Goal: Task Accomplishment & Management: Manage account settings

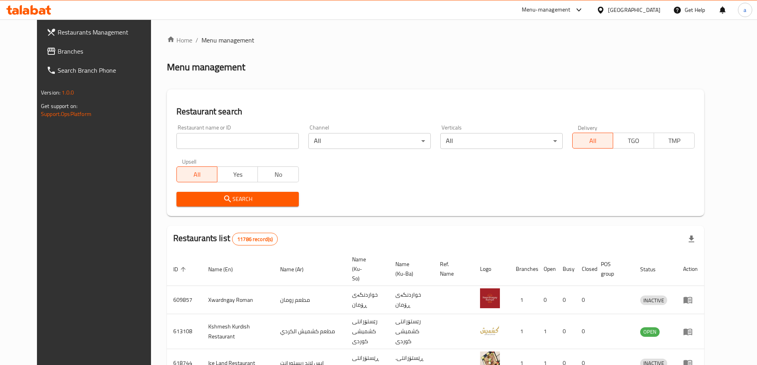
click at [105, 56] on span "Branches" at bounding box center [107, 51] width 99 height 10
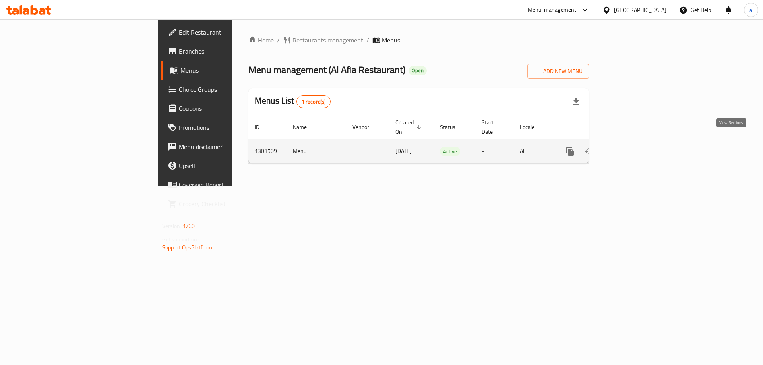
click at [632, 147] on icon "enhanced table" at bounding box center [627, 152] width 10 height 10
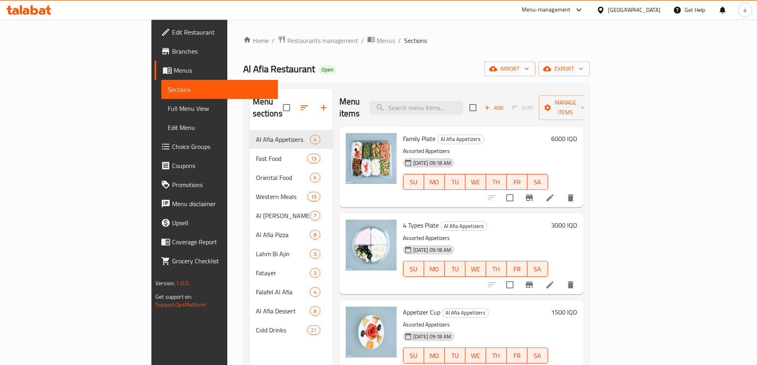
click at [154, 45] on link "Branches" at bounding box center [215, 51] width 123 height 19
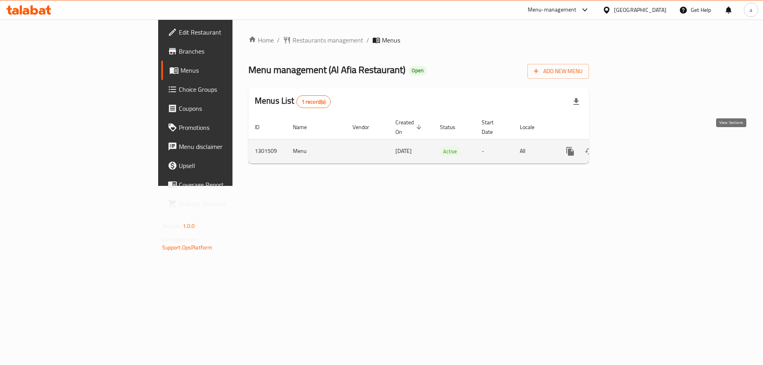
click at [632, 147] on icon "enhanced table" at bounding box center [627, 152] width 10 height 10
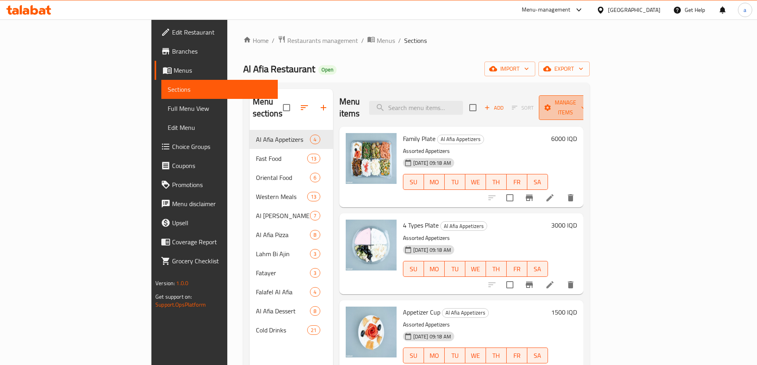
click at [585, 105] on span "Manage items" at bounding box center [565, 108] width 41 height 20
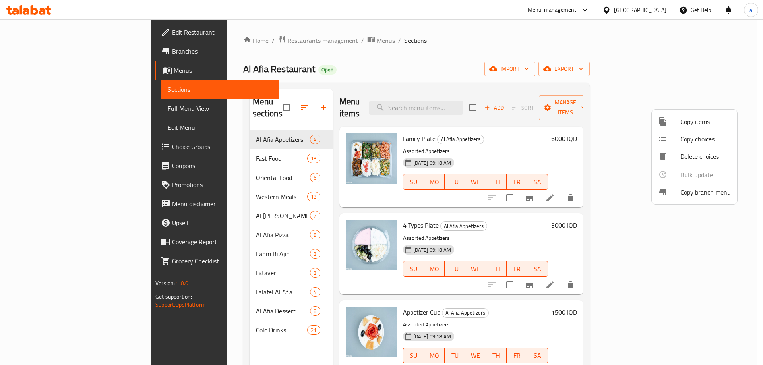
click at [519, 176] on div at bounding box center [381, 182] width 763 height 365
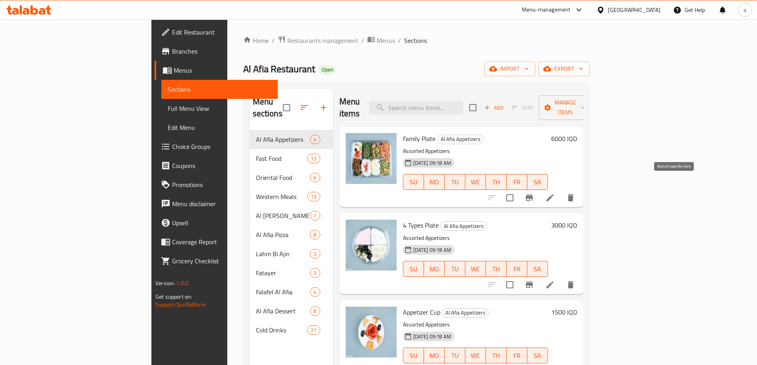
click at [539, 188] on button "Branch-specific-item" at bounding box center [528, 197] width 19 height 19
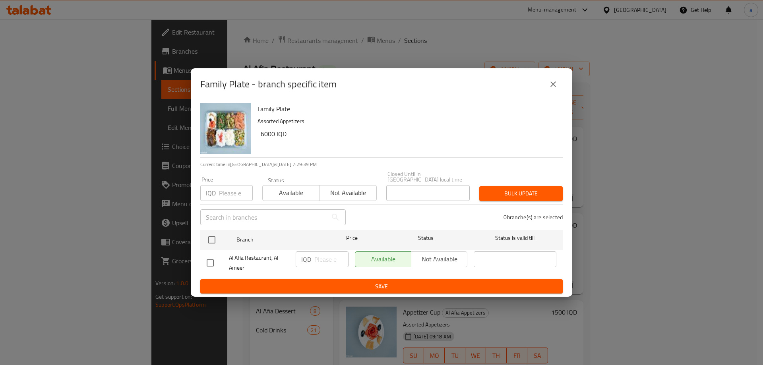
click at [552, 92] on button "close" at bounding box center [552, 84] width 19 height 19
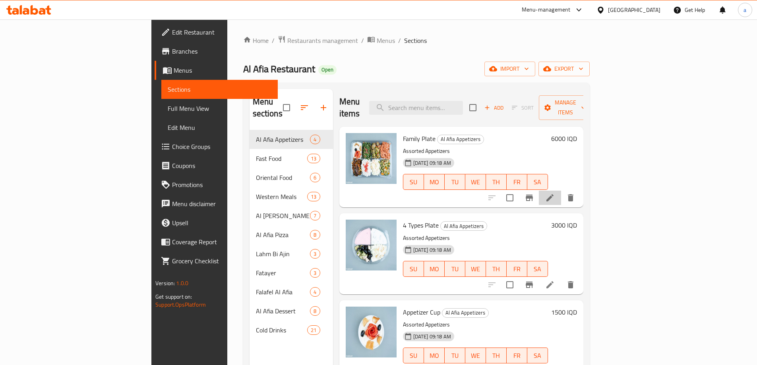
click at [561, 191] on li at bounding box center [550, 198] width 22 height 14
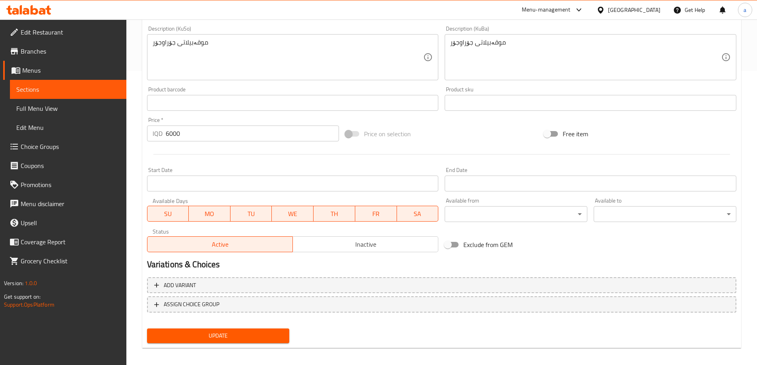
scroll to position [299, 0]
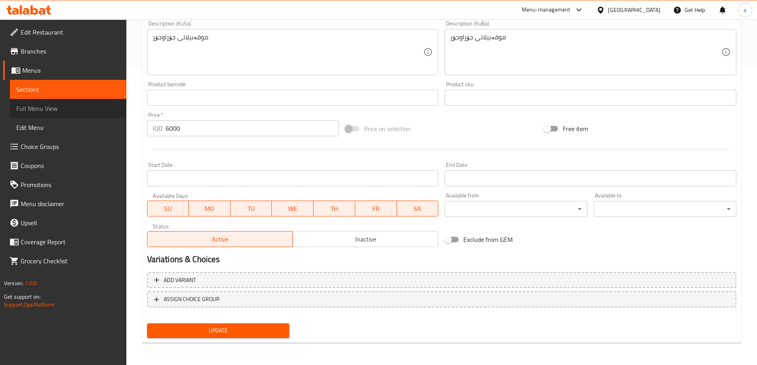
click at [62, 107] on span "Full Menu View" at bounding box center [68, 109] width 104 height 10
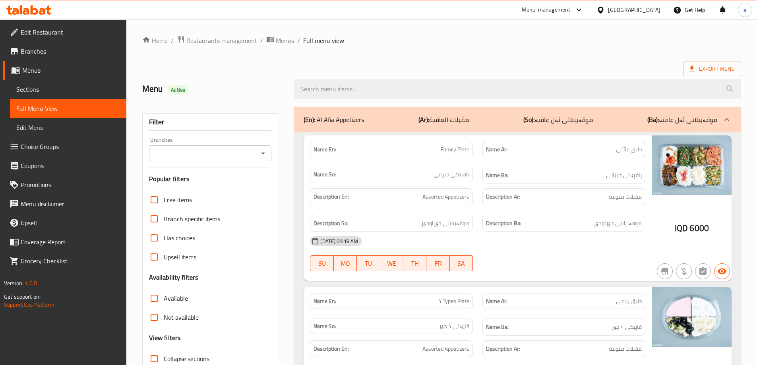
scroll to position [66, 0]
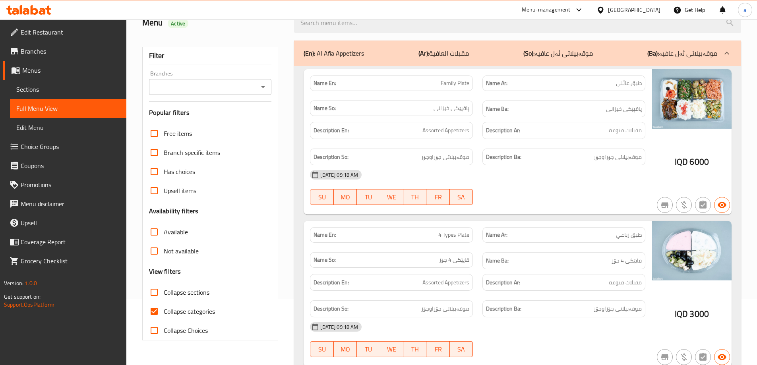
click at [197, 307] on span "Collapse categories" at bounding box center [189, 312] width 51 height 10
click at [164, 306] on input "Collapse categories" at bounding box center [154, 311] width 19 height 19
checkbox input "false"
click at [195, 295] on span "Collapse sections" at bounding box center [187, 293] width 46 height 10
click at [164, 295] on input "Collapse sections" at bounding box center [154, 292] width 19 height 19
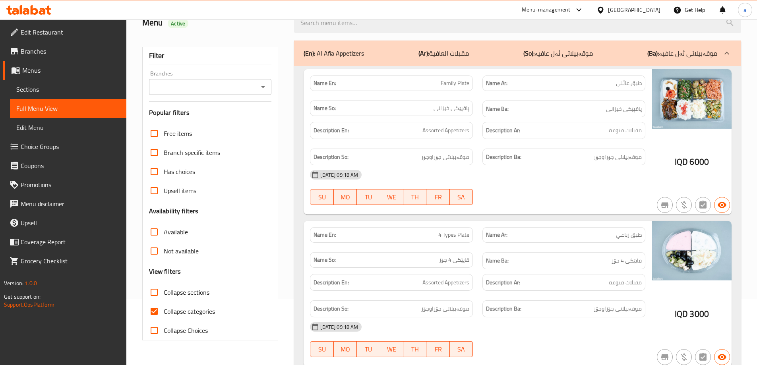
checkbox input "true"
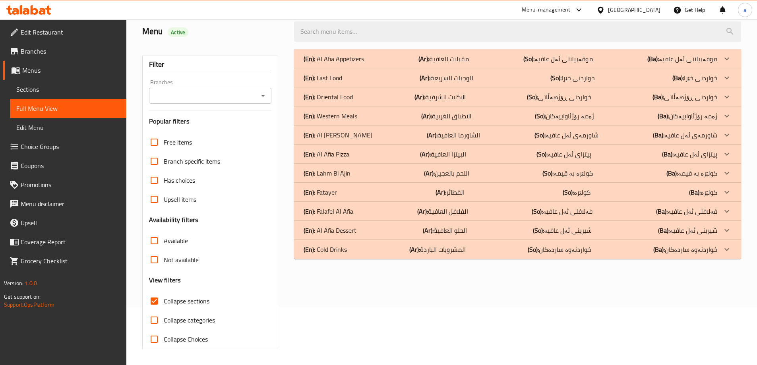
scroll to position [58, 0]
click at [678, 58] on p "(Ba): موقەبیلاتی ئەل عافیە" at bounding box center [682, 59] width 70 height 10
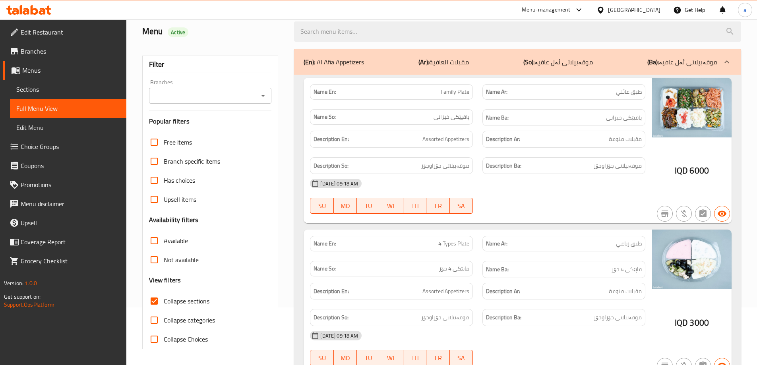
click at [678, 62] on p "(Ba): موقەبیلاتی ئەل عافیە" at bounding box center [682, 62] width 70 height 10
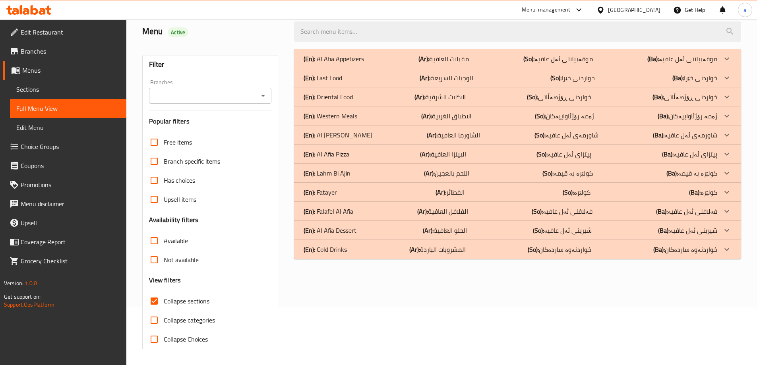
drag, startPoint x: 662, startPoint y: 255, endPoint x: 658, endPoint y: 253, distance: 5.0
click at [662, 255] on b "(Ba):" at bounding box center [659, 249] width 12 height 12
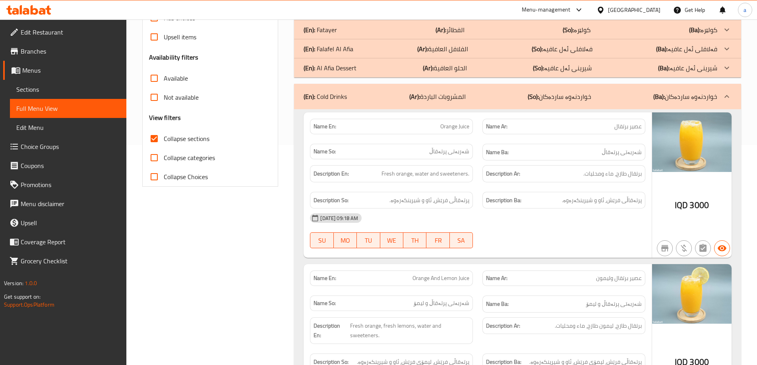
scroll to position [256, 0]
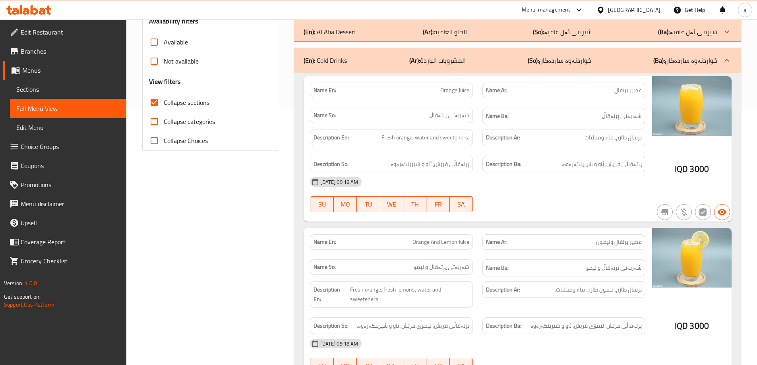
click at [564, 56] on p "(So): خواردنەوە ساردەکان" at bounding box center [559, 61] width 64 height 10
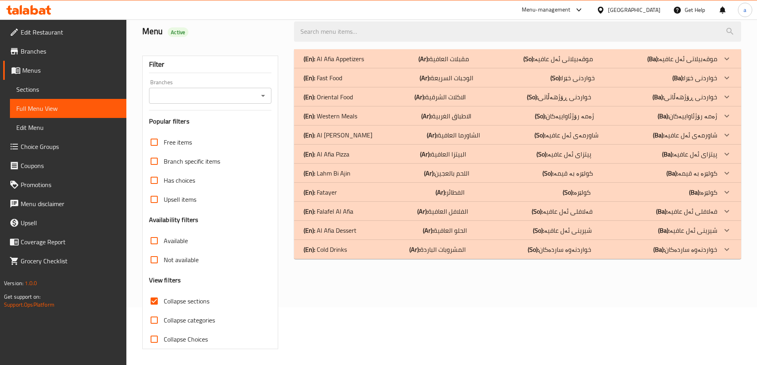
scroll to position [58, 0]
click at [609, 229] on div "(En): Al Afia Dessert (Ar): الحلو العافية (So): شیرینی ئەل عافیە (Ba): شیرینی ئ…" at bounding box center [509, 231] width 413 height 10
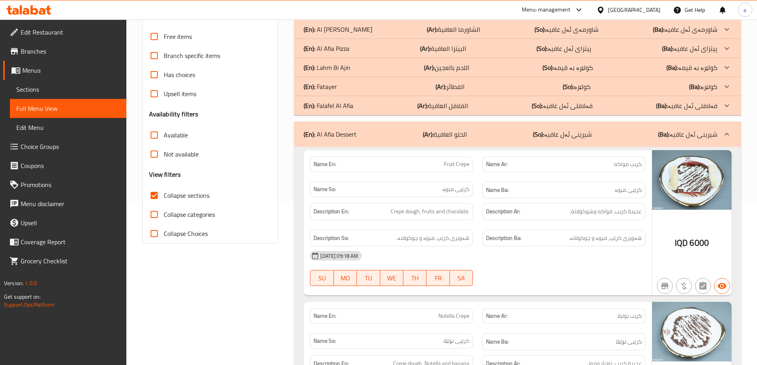
scroll to position [190, 0]
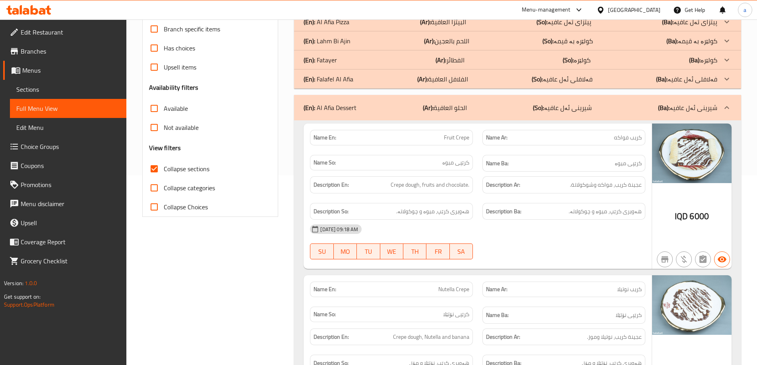
click at [577, 110] on p "(So): شیرینی ئەل عافیە" at bounding box center [562, 108] width 59 height 10
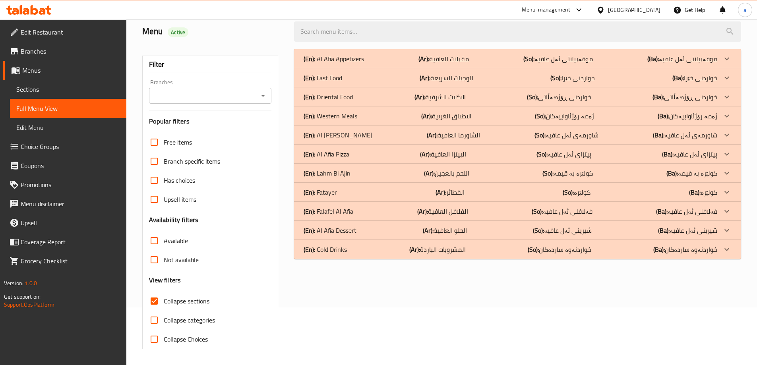
scroll to position [58, 0]
click at [594, 207] on div "(En): Falafel Al Afia (Ar): الفلافل العافية (So): فەلافلی ئەل عافیە (Ba): فەلاف…" at bounding box center [509, 212] width 413 height 10
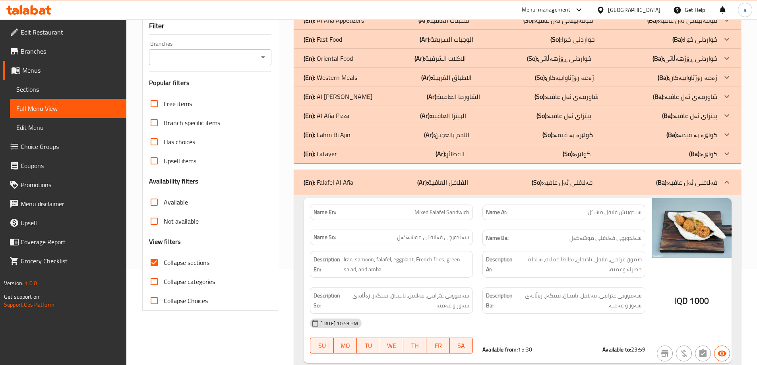
scroll to position [124, 0]
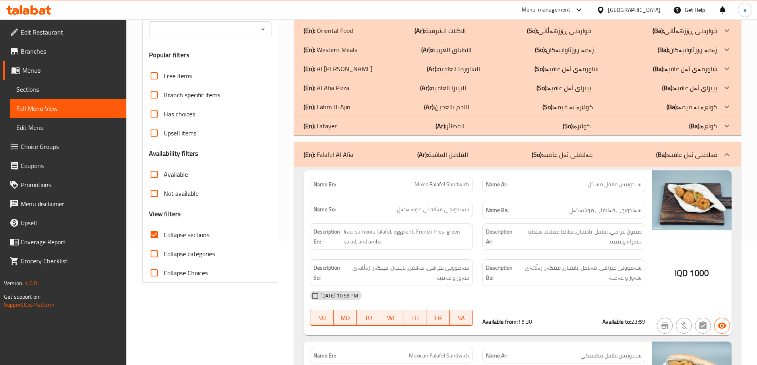
click at [626, 158] on div "(En): Falafel Al Afia (Ar): الفلافل العافية (So): فەلافلی ئەل عافیە (Ba): فەلاف…" at bounding box center [509, 155] width 413 height 10
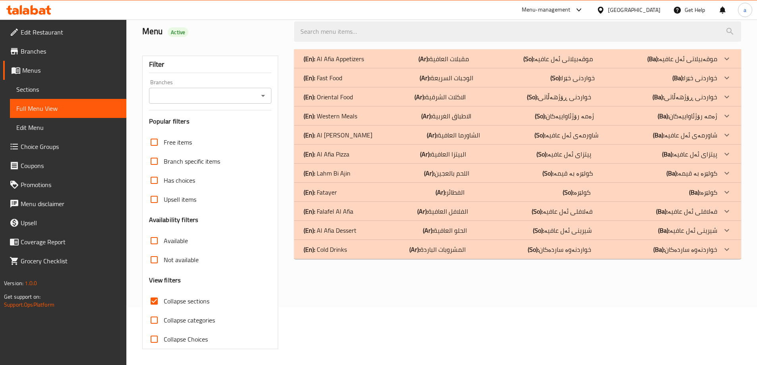
scroll to position [58, 0]
click at [618, 188] on div "(En): Fatayer (Ar): الفطائر (So): کولێرە (Ba): کولێرە" at bounding box center [509, 192] width 413 height 10
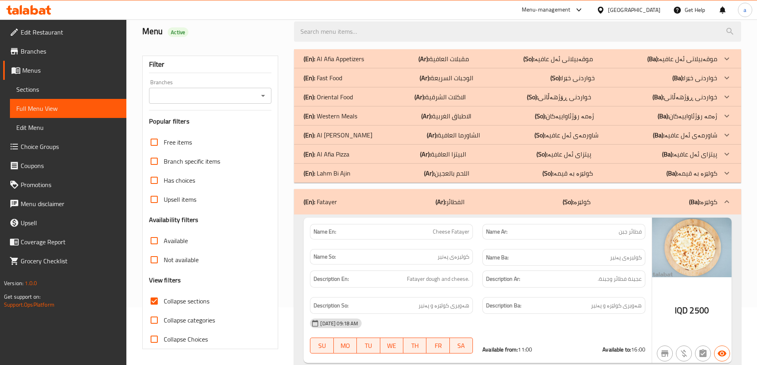
scroll to position [124, 0]
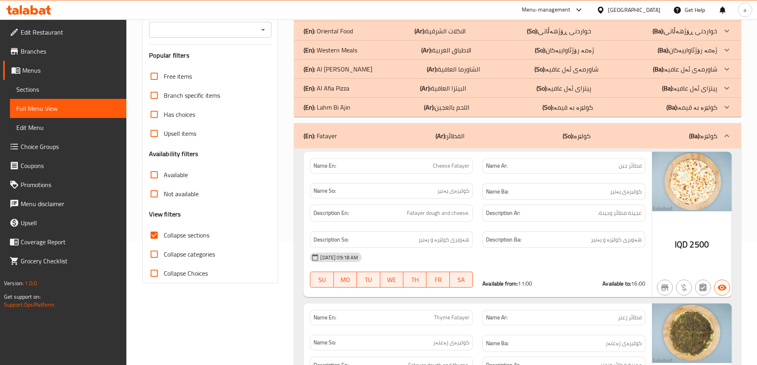
click at [601, 141] on div "(En): Fatayer (Ar): الفطائر (So): کولێرە (Ba): کولێرە" at bounding box center [517, 135] width 447 height 25
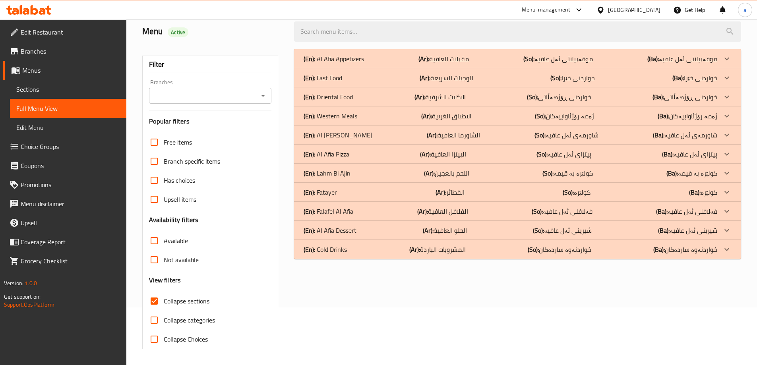
scroll to position [58, 0]
click at [601, 183] on div "(En): Fatayer (Ar): الفطائر (So): کولێرە (Ba): کولێرە" at bounding box center [517, 192] width 447 height 19
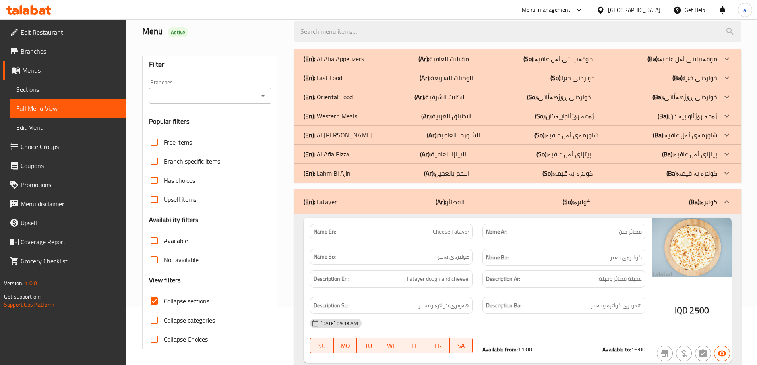
scroll to position [124, 0]
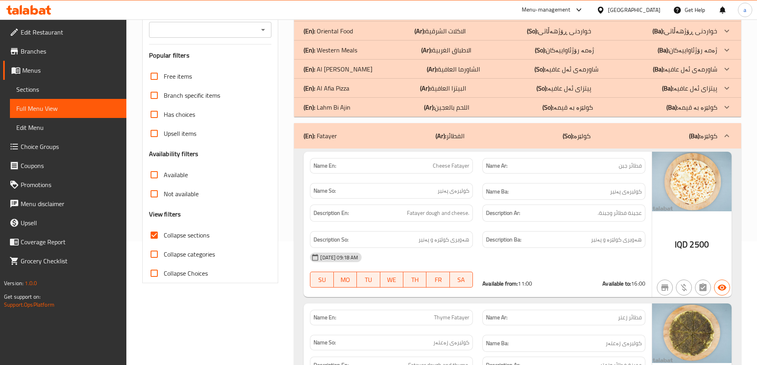
click at [604, 145] on div "(En): Fatayer (Ar): الفطائر (So): کولێرە (Ba): کولێرە" at bounding box center [517, 135] width 447 height 25
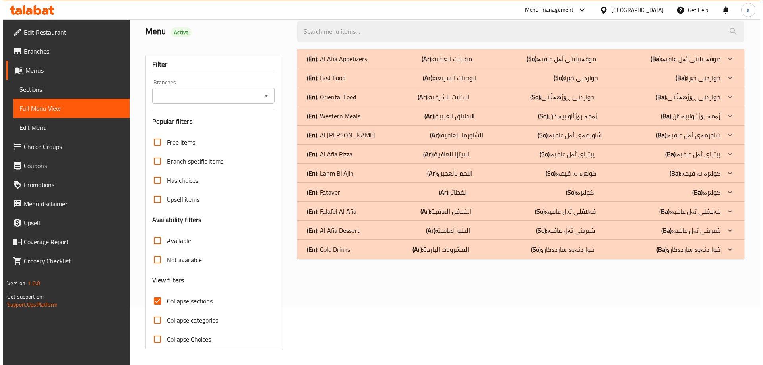
scroll to position [58, 0]
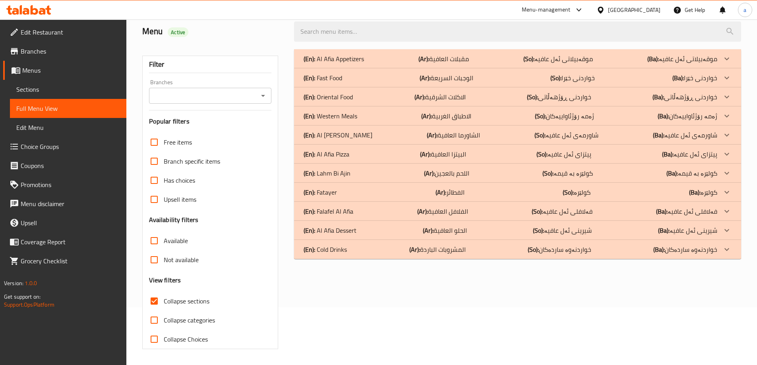
click at [114, 91] on span "Sections" at bounding box center [68, 90] width 104 height 10
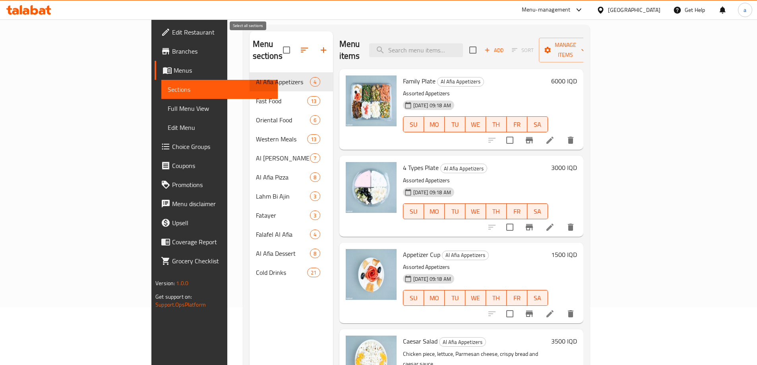
click at [278, 46] on input "checkbox" at bounding box center [286, 50] width 17 height 17
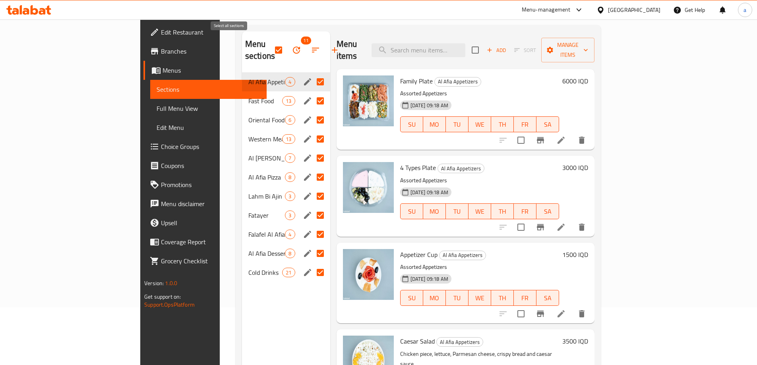
click at [270, 46] on input "checkbox" at bounding box center [278, 50] width 17 height 17
checkbox input "false"
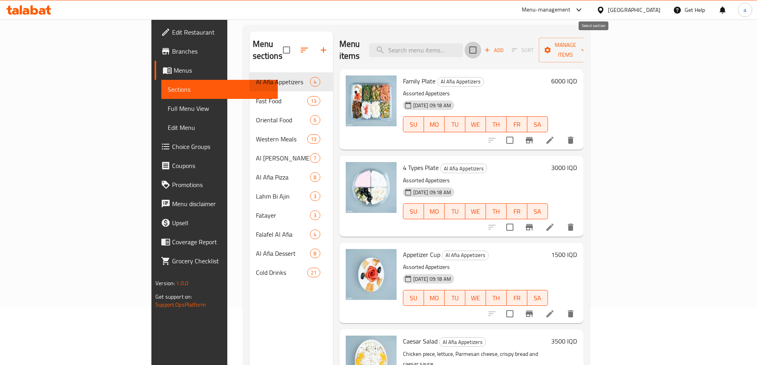
click at [481, 46] on input "checkbox" at bounding box center [472, 50] width 17 height 17
checkbox input "true"
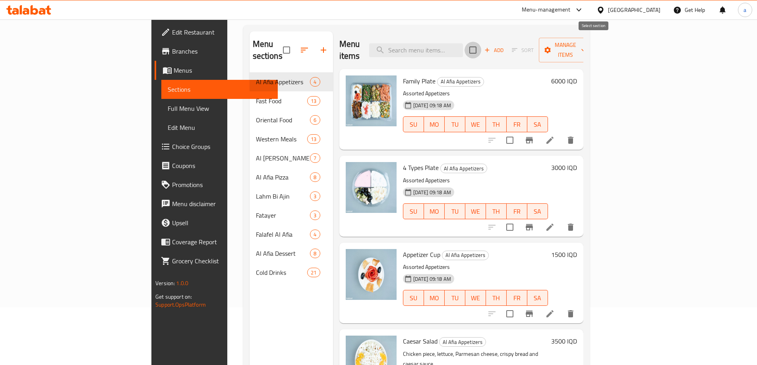
checkbox input "true"
click at [585, 47] on span "Manage items" at bounding box center [565, 50] width 41 height 20
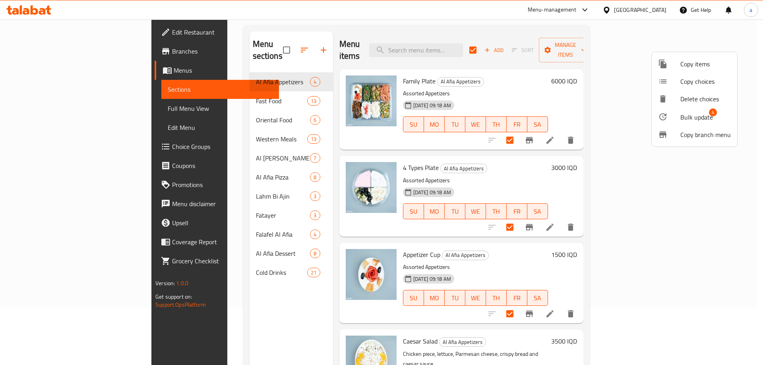
click at [665, 112] on icon at bounding box center [663, 117] width 10 height 10
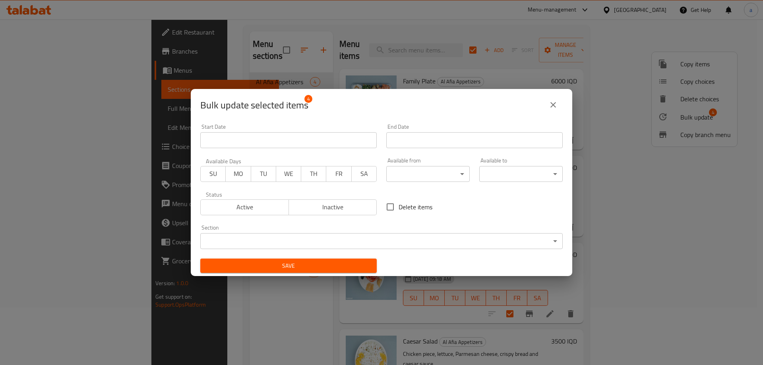
click at [452, 173] on body "​ Menu-management Iraq Get Help a Edit Restaurant Branches Menus Sections Full …" at bounding box center [381, 135] width 763 height 346
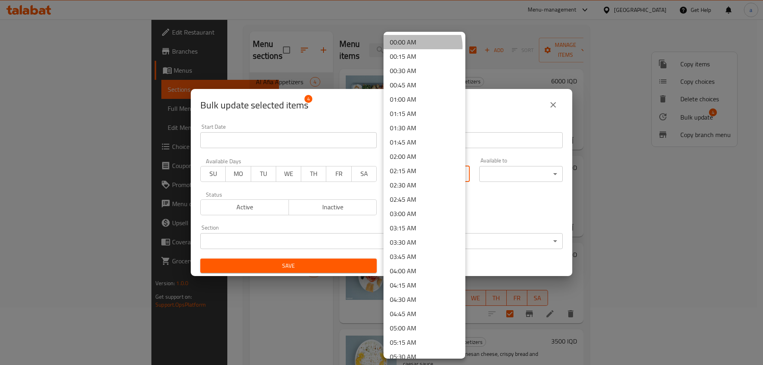
click at [422, 46] on li "00:00 AM" at bounding box center [424, 42] width 82 height 14
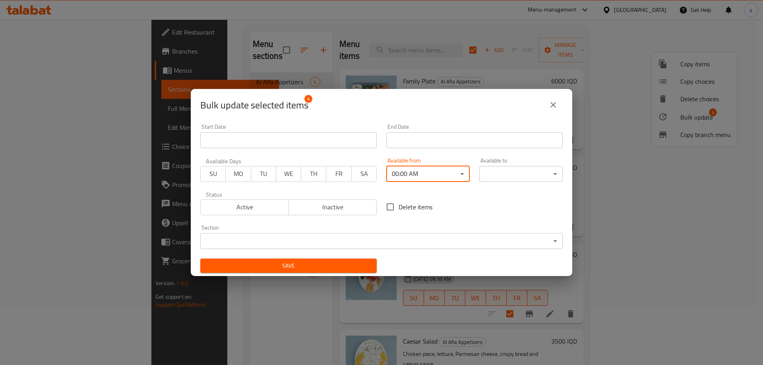
click at [533, 176] on body "​ Menu-management Iraq Get Help a Edit Restaurant Branches Menus Sections Full …" at bounding box center [381, 135] width 763 height 346
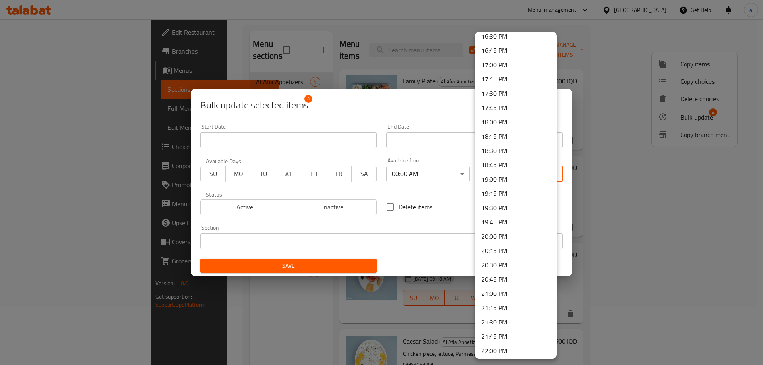
scroll to position [1066, 0]
click at [527, 351] on li "23:59 PM" at bounding box center [516, 348] width 82 height 14
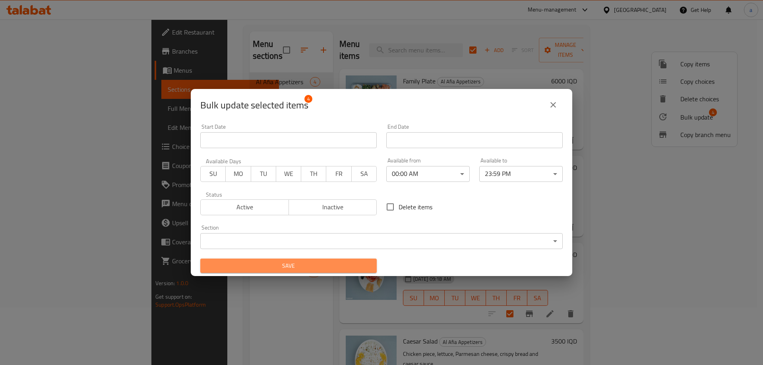
click at [353, 266] on span "Save" at bounding box center [289, 266] width 164 height 10
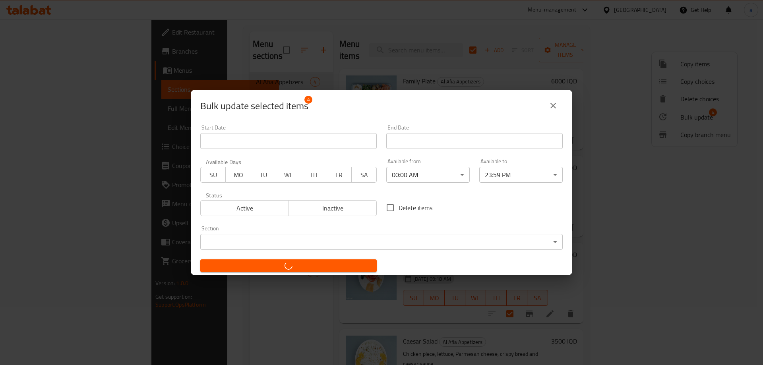
checkbox input "false"
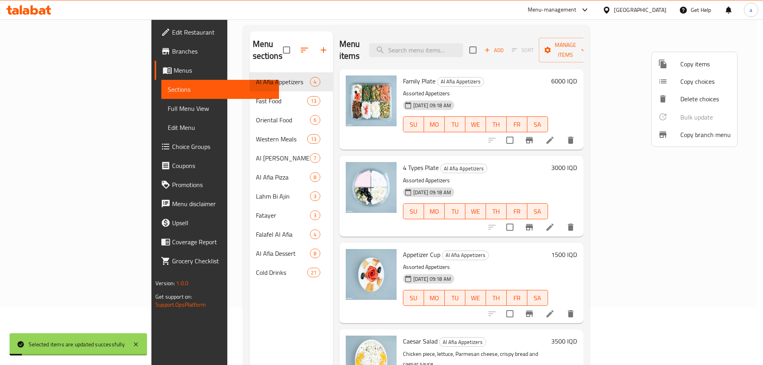
click at [237, 92] on div at bounding box center [381, 182] width 763 height 365
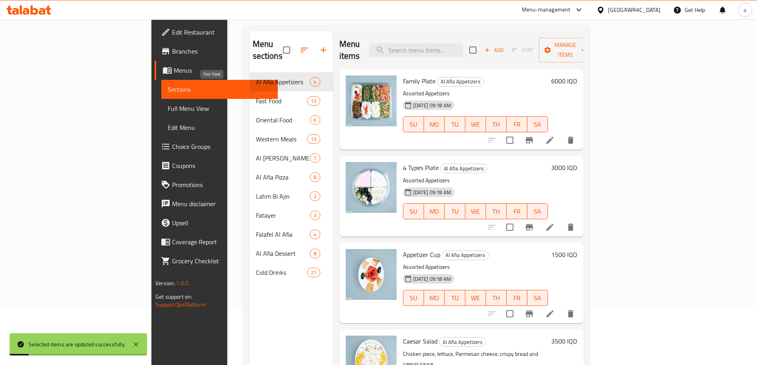
click at [256, 96] on span "Fast Food" at bounding box center [282, 101] width 52 height 10
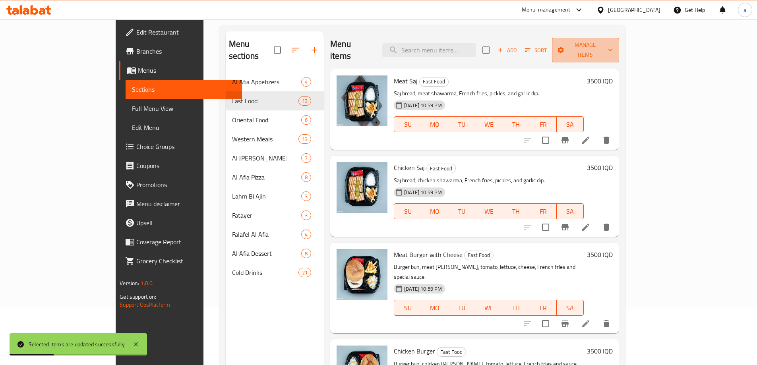
click at [612, 43] on span "Manage items" at bounding box center [585, 50] width 54 height 20
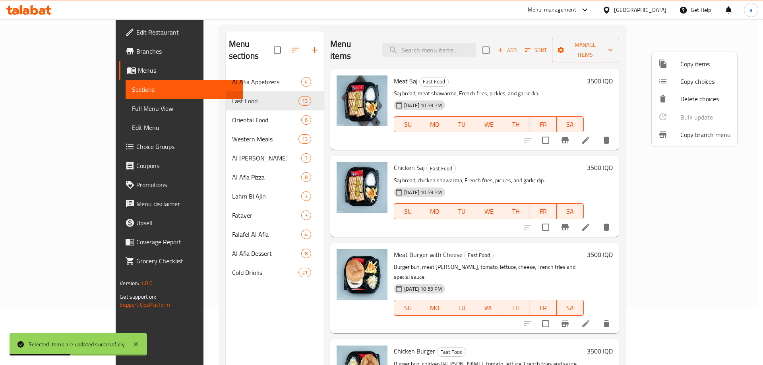
click at [602, 48] on div at bounding box center [381, 182] width 763 height 365
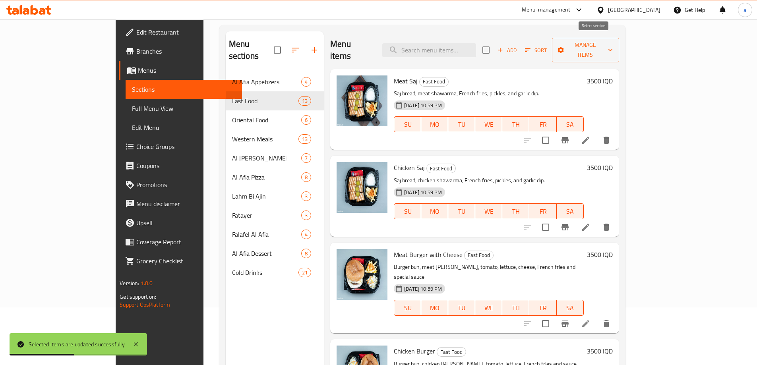
click at [494, 46] on input "checkbox" at bounding box center [485, 50] width 17 height 17
checkbox input "true"
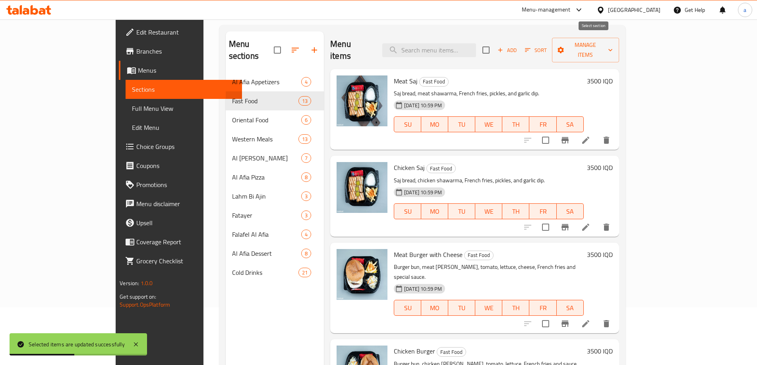
checkbox input "true"
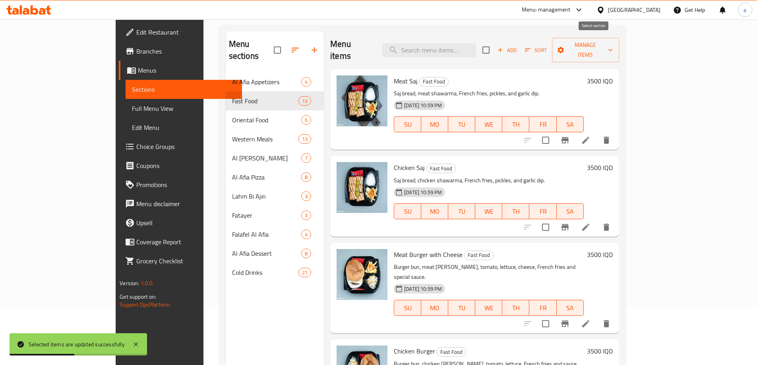
checkbox input "true"
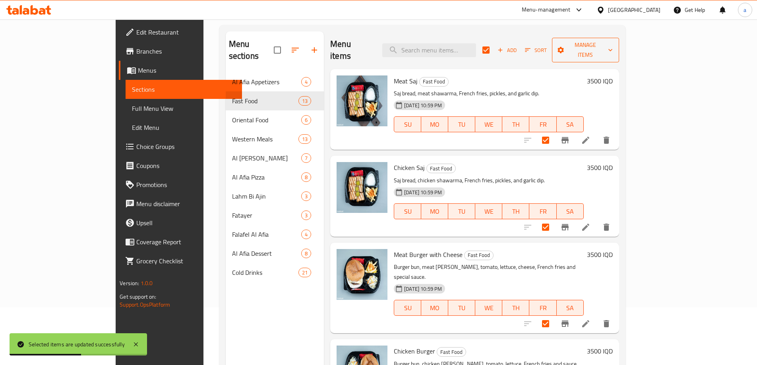
click at [612, 41] on span "Manage items" at bounding box center [585, 50] width 54 height 20
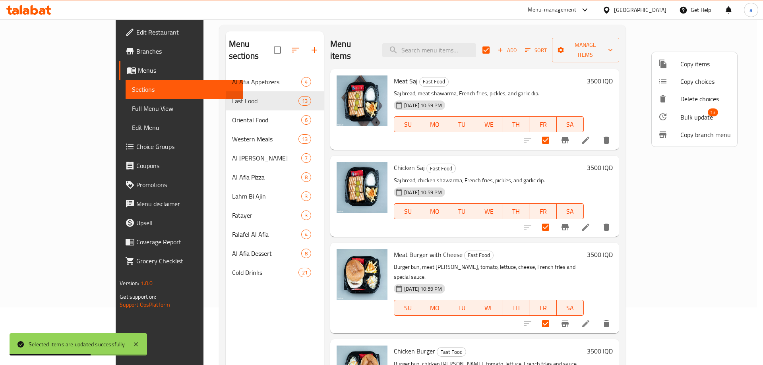
click at [692, 112] on span "Bulk update" at bounding box center [696, 117] width 33 height 10
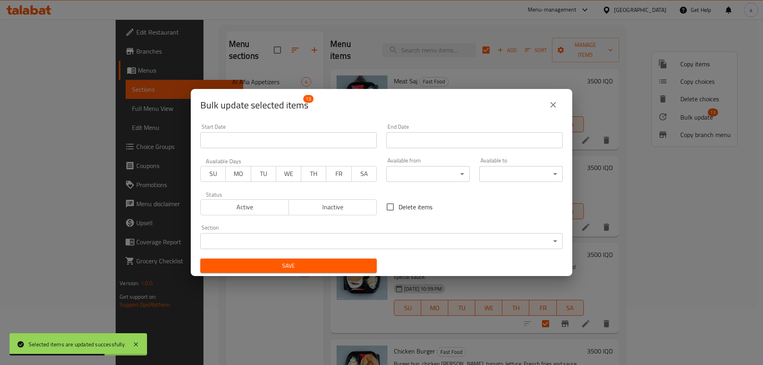
click at [458, 180] on body "Selected items are updated successfully ​ Menu-management Iraq Get Help a Edit …" at bounding box center [381, 135] width 763 height 346
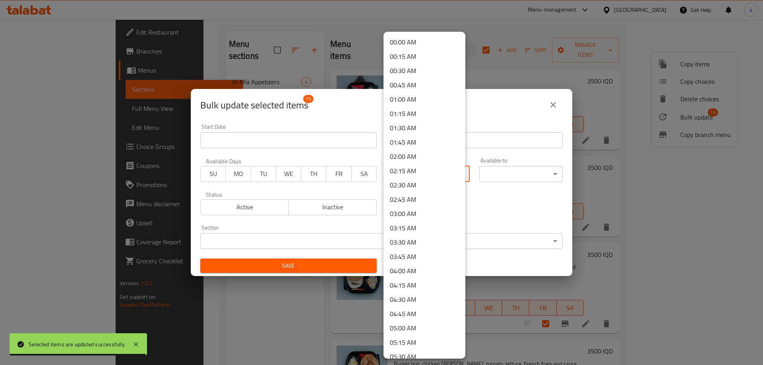
click at [428, 40] on li "00:00 AM" at bounding box center [424, 42] width 82 height 14
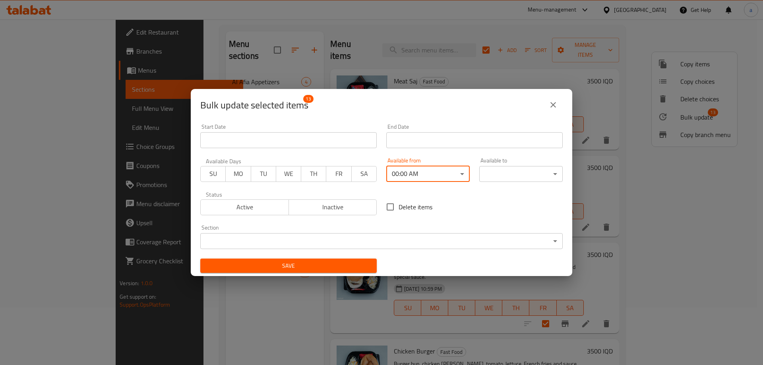
click at [519, 169] on body "​ Menu-management Iraq Get Help a Edit Restaurant Branches Menus Sections Full …" at bounding box center [381, 135] width 763 height 346
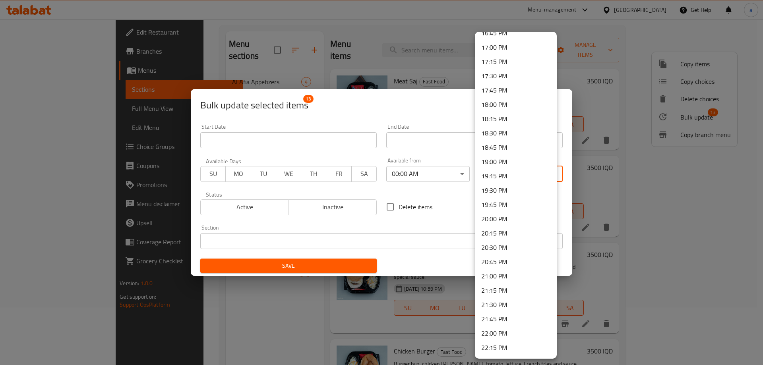
scroll to position [1066, 0]
click at [524, 347] on li "23:59 PM" at bounding box center [516, 348] width 82 height 14
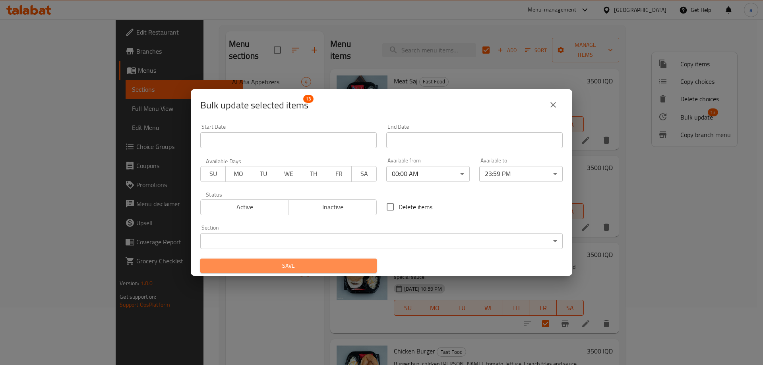
click at [351, 267] on span "Save" at bounding box center [289, 266] width 164 height 10
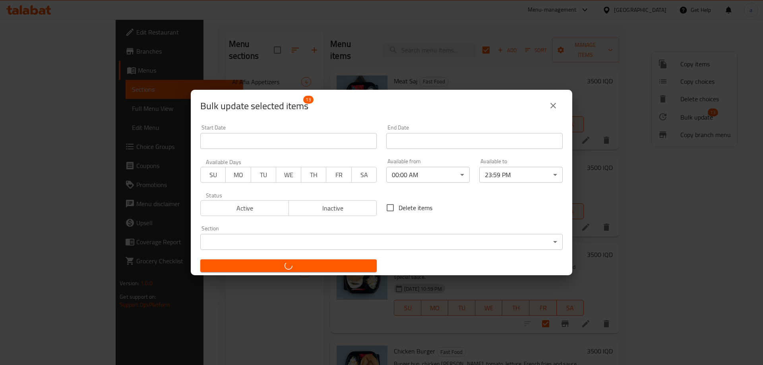
checkbox input "false"
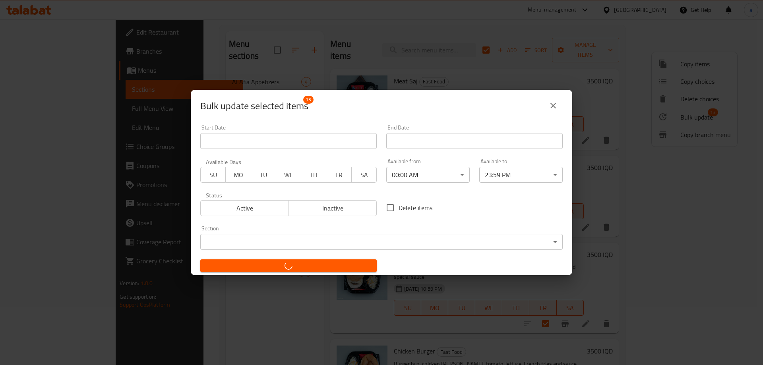
checkbox input "false"
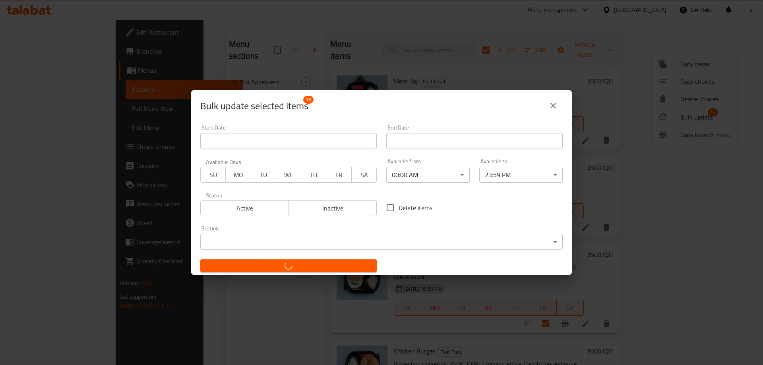
checkbox input "false"
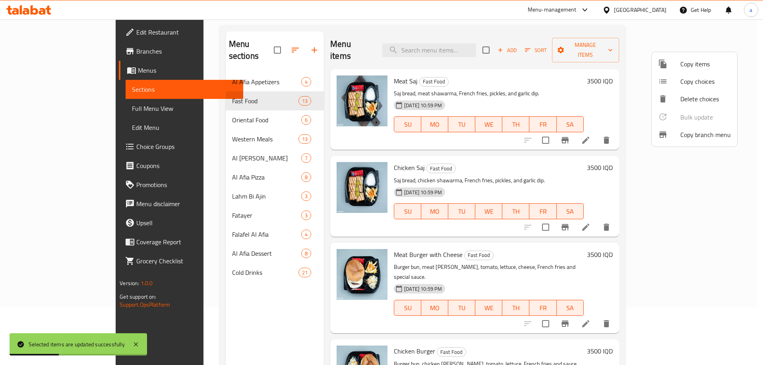
click at [194, 96] on div at bounding box center [381, 182] width 763 height 365
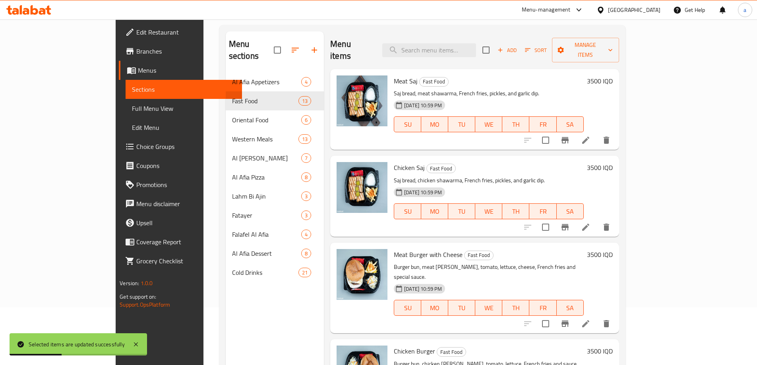
click at [226, 110] on div "Oriental Food 6" at bounding box center [275, 119] width 98 height 19
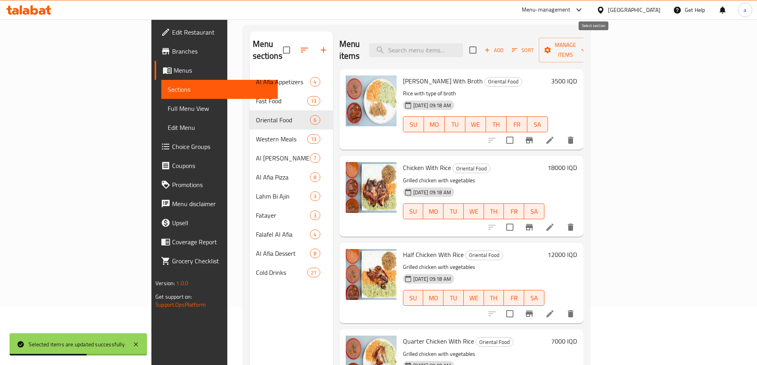
click at [481, 44] on input "checkbox" at bounding box center [472, 50] width 17 height 17
checkbox input "true"
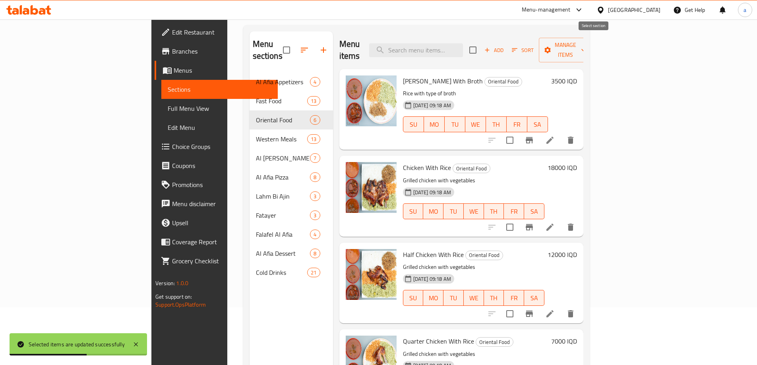
checkbox input "true"
click at [585, 44] on span "Manage items" at bounding box center [565, 50] width 41 height 20
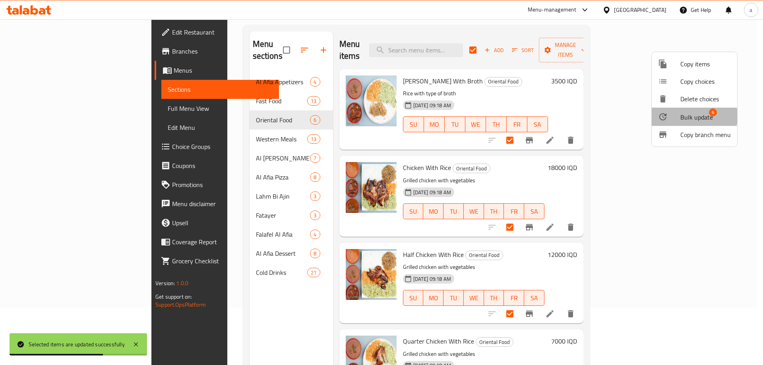
click at [683, 116] on span "Bulk update" at bounding box center [696, 117] width 33 height 10
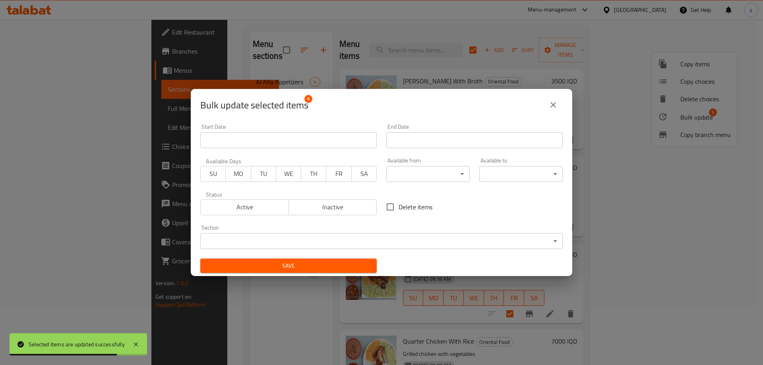
click at [455, 171] on body "Selected items are updated successfully ​ Menu-management Iraq Get Help a Edit …" at bounding box center [381, 135] width 763 height 346
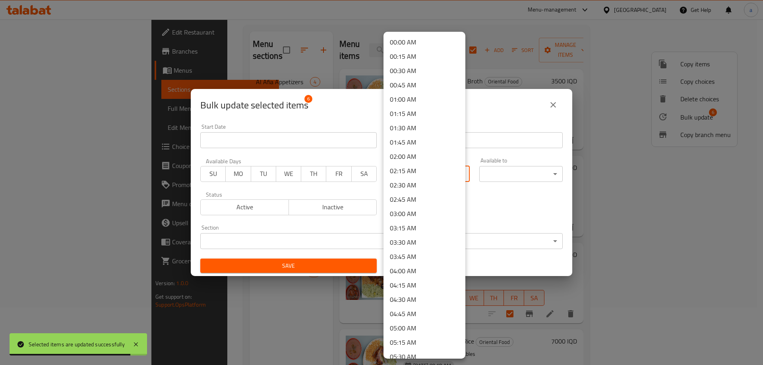
click at [433, 38] on li "00:00 AM" at bounding box center [424, 42] width 82 height 14
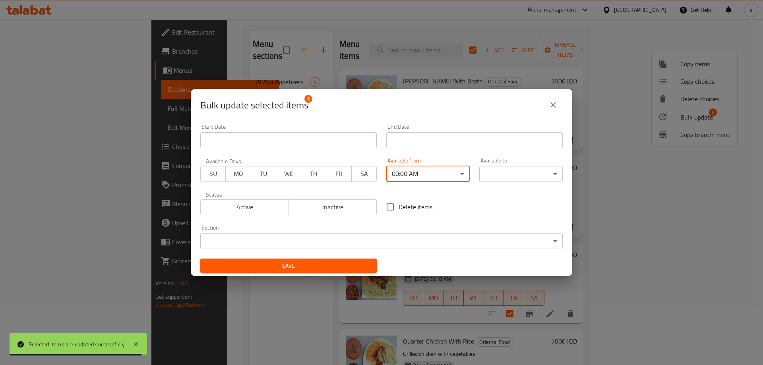
click at [547, 171] on body "Selected items are updated successfully ​ Menu-management Iraq Get Help a Edit …" at bounding box center [381, 135] width 763 height 346
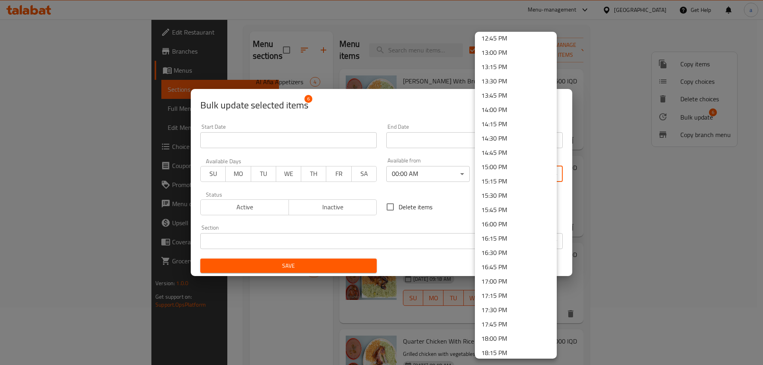
scroll to position [1066, 0]
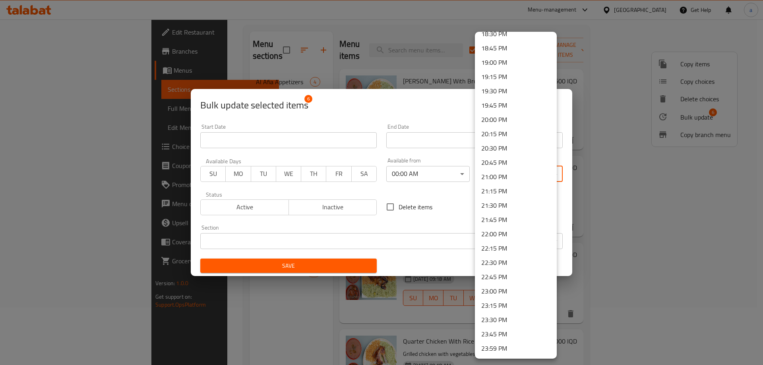
click at [518, 349] on li "23:59 PM" at bounding box center [516, 348] width 82 height 14
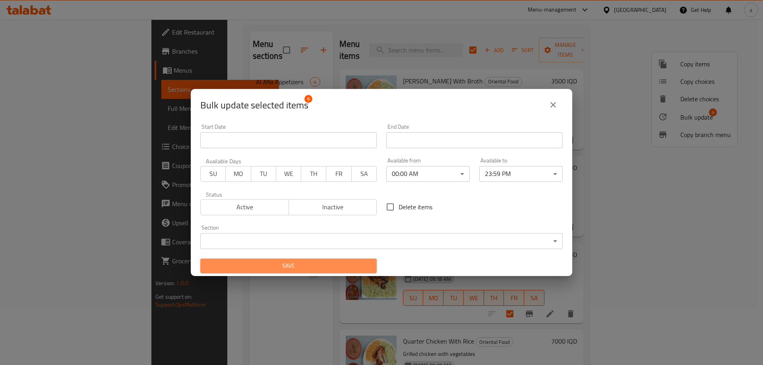
click at [361, 264] on span "Save" at bounding box center [289, 266] width 164 height 10
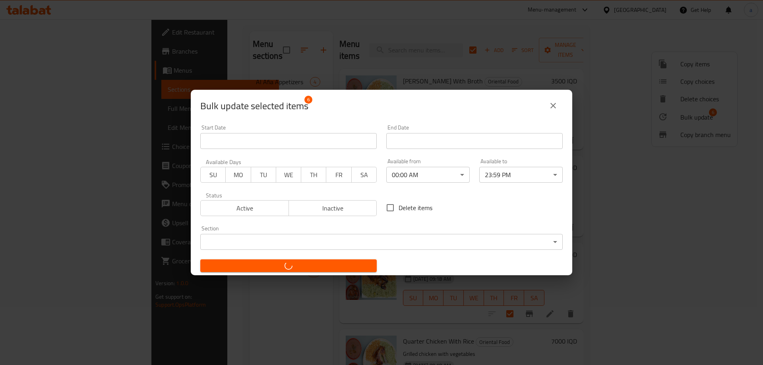
checkbox input "false"
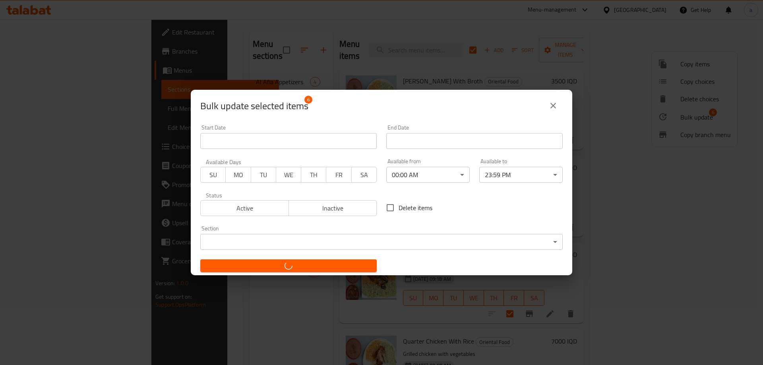
checkbox input "false"
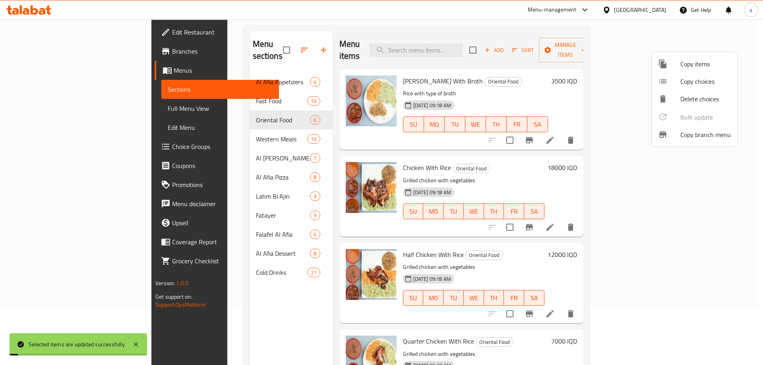
click at [211, 121] on div at bounding box center [381, 182] width 763 height 365
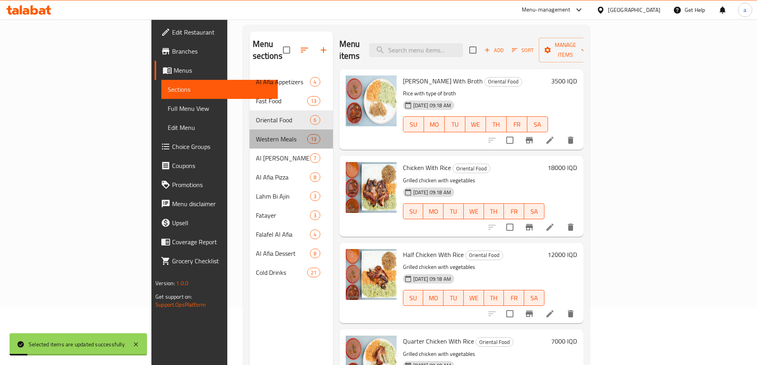
click at [249, 129] on div "Western Meals 13" at bounding box center [290, 138] width 83 height 19
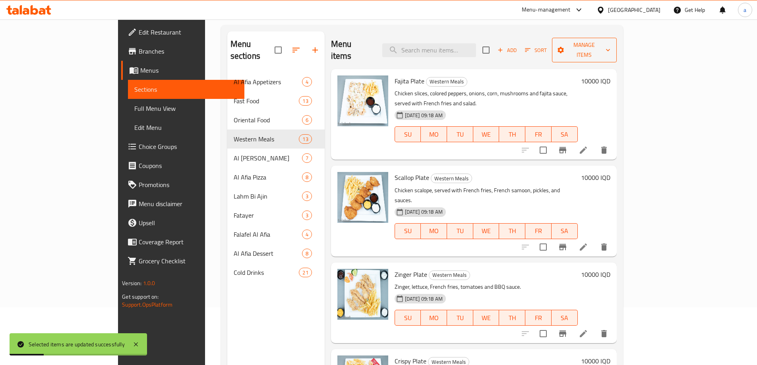
click at [610, 44] on span "Manage items" at bounding box center [584, 50] width 52 height 20
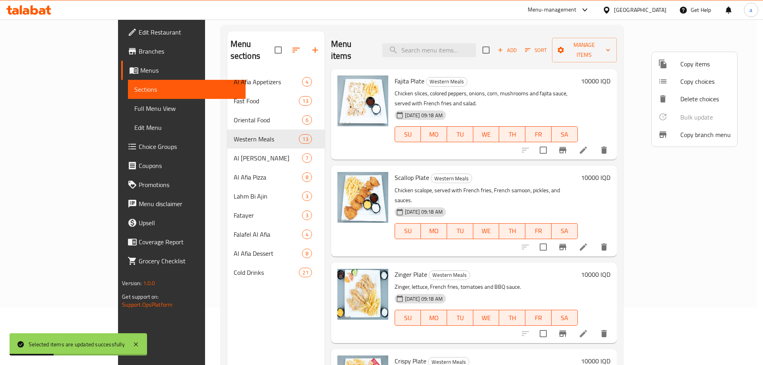
click at [593, 42] on div at bounding box center [381, 182] width 763 height 365
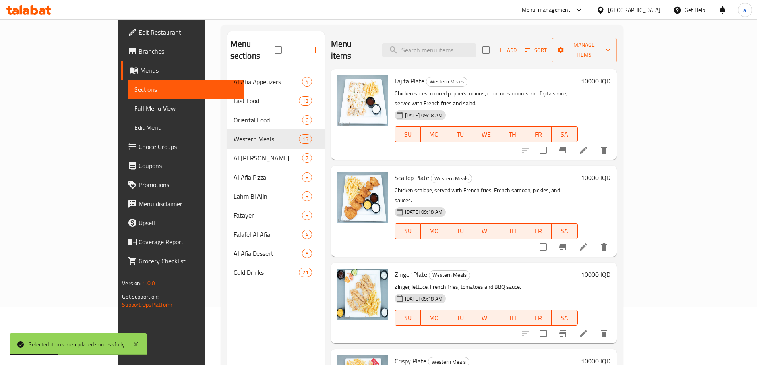
click at [494, 42] on input "checkbox" at bounding box center [485, 50] width 17 height 17
checkbox input "true"
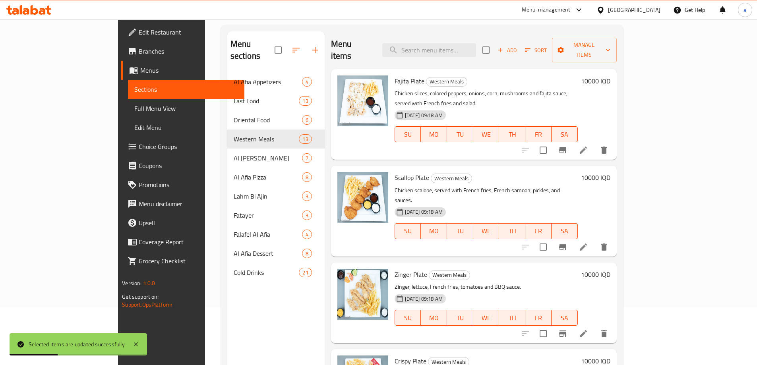
checkbox input "true"
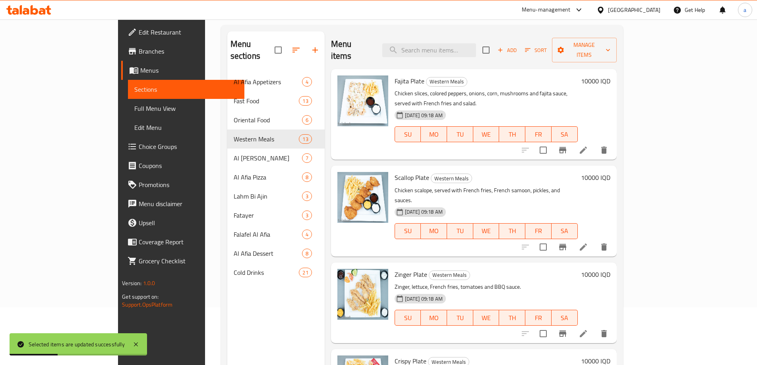
checkbox input "true"
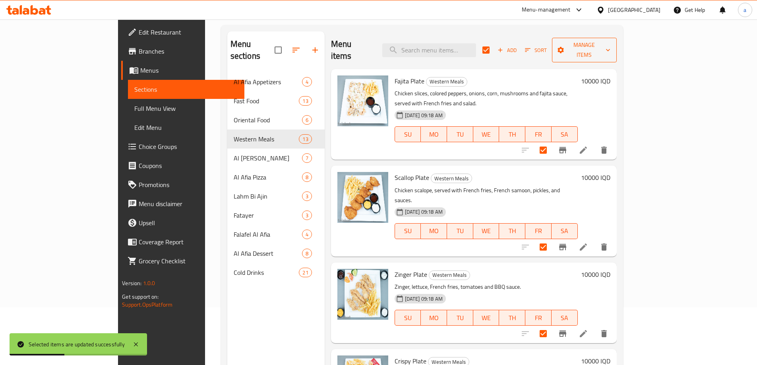
click at [610, 41] on span "Manage items" at bounding box center [584, 50] width 52 height 20
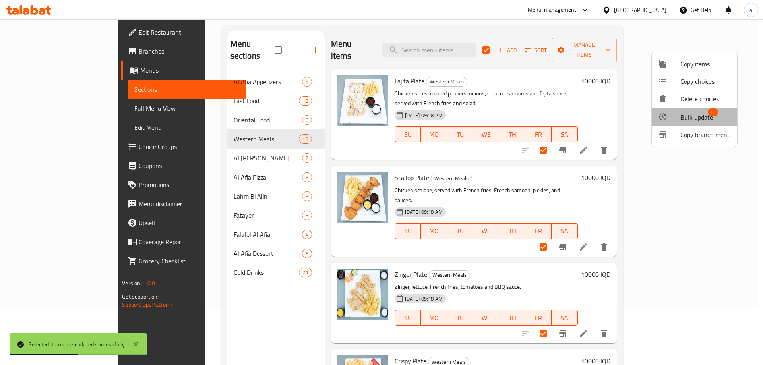
click at [707, 112] on span "13" at bounding box center [712, 112] width 10 height 8
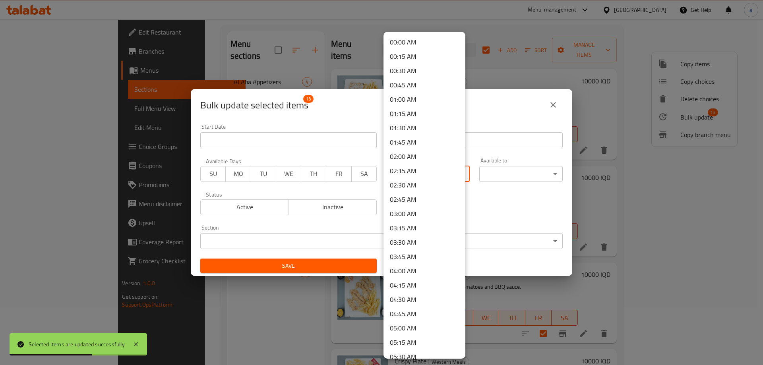
click at [462, 174] on body "Selected items are updated successfully ​ Menu-management Iraq Get Help a Edit …" at bounding box center [381, 135] width 763 height 346
click at [439, 40] on li "00:00 AM" at bounding box center [424, 42] width 82 height 14
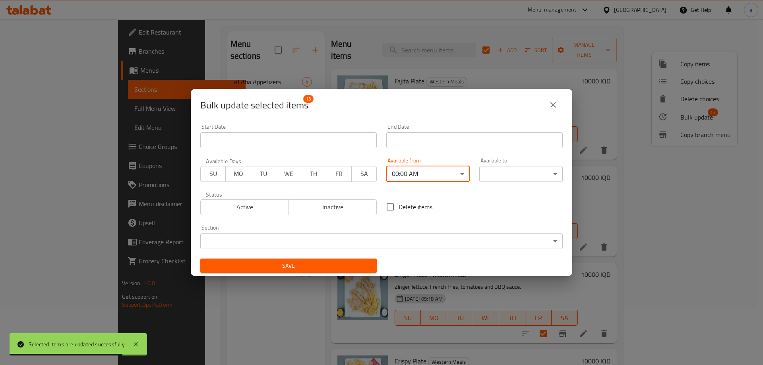
click at [533, 176] on body "Selected items are updated successfully ​ Menu-management Iraq Get Help a Edit …" at bounding box center [381, 135] width 763 height 346
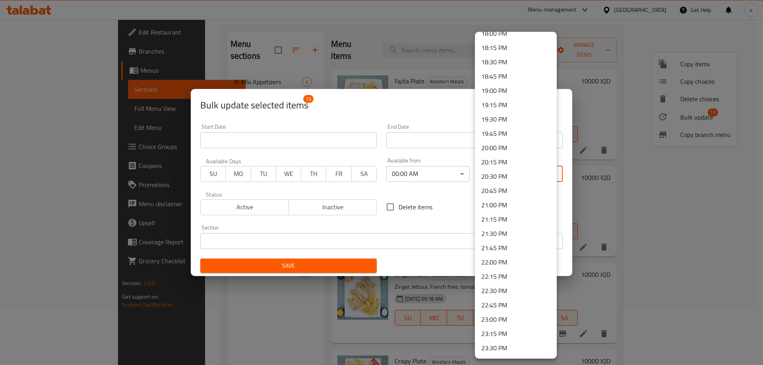
scroll to position [1066, 0]
click at [530, 349] on li "23:59 PM" at bounding box center [516, 348] width 82 height 14
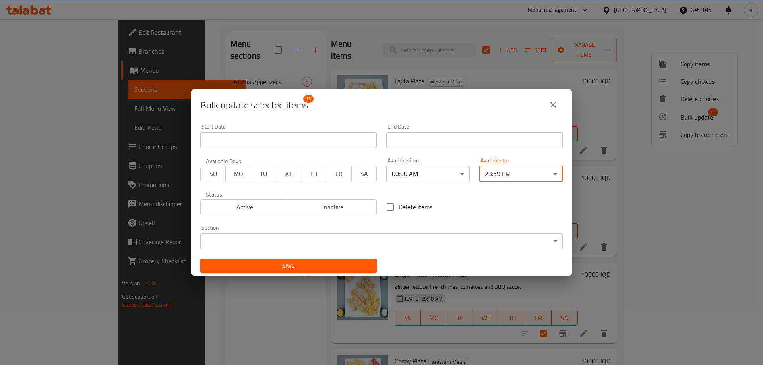
click at [358, 265] on span "Save" at bounding box center [289, 266] width 164 height 10
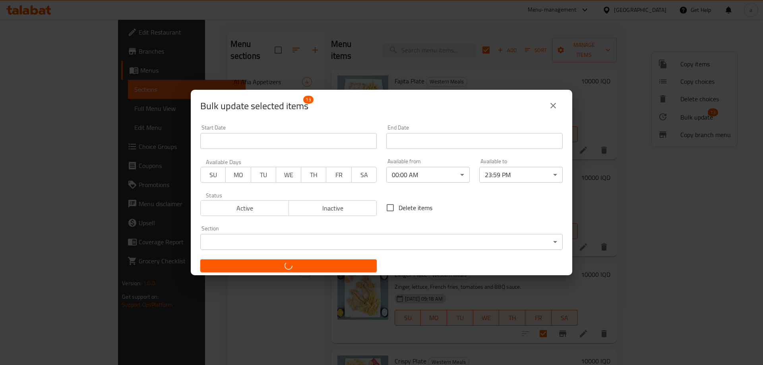
checkbox input "false"
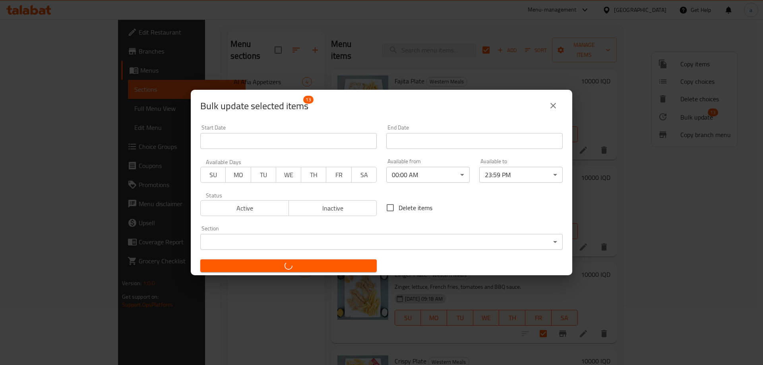
checkbox input "false"
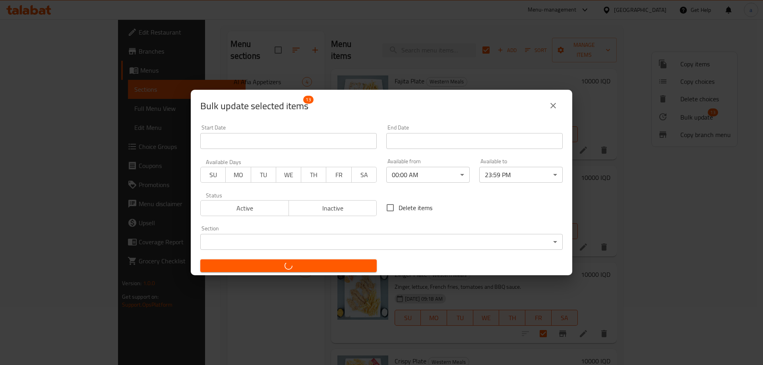
checkbox input "false"
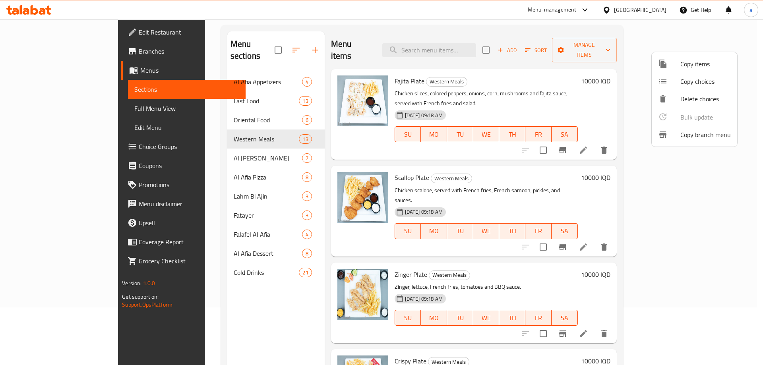
click at [247, 147] on div at bounding box center [381, 182] width 763 height 365
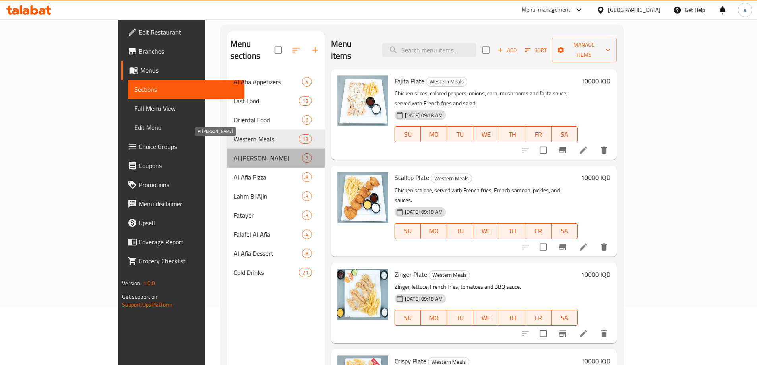
click at [247, 153] on span "Al Afia Shawarma" at bounding box center [268, 158] width 68 height 10
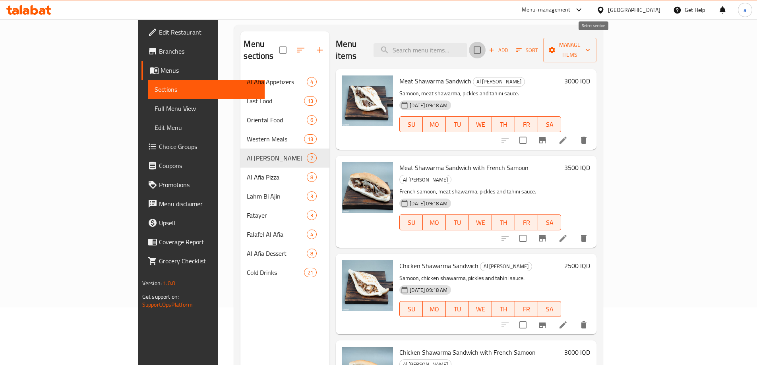
click at [485, 44] on input "checkbox" at bounding box center [477, 50] width 17 height 17
checkbox input "true"
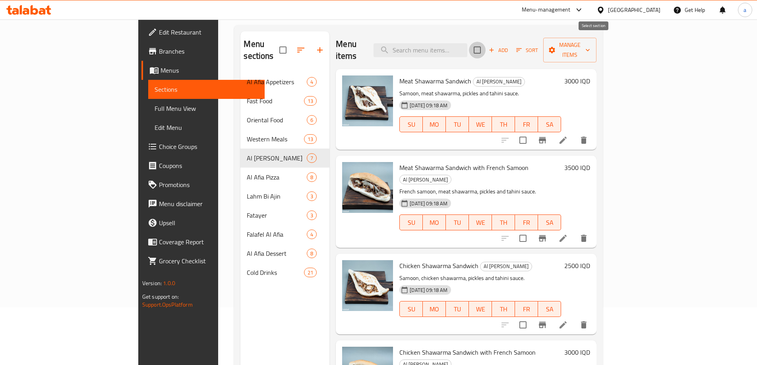
checkbox input "true"
click at [590, 42] on span "Manage items" at bounding box center [569, 50] width 41 height 20
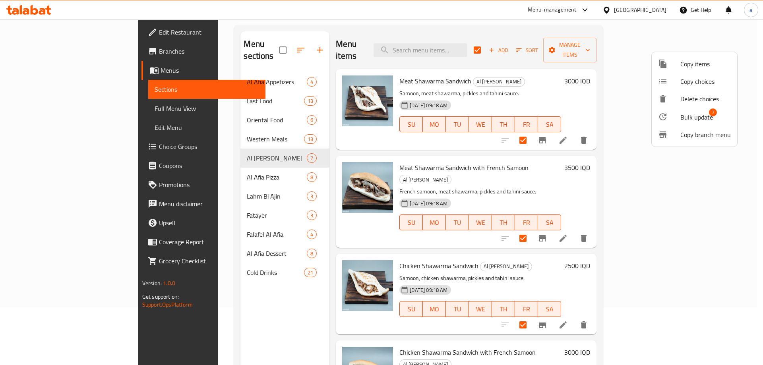
click at [681, 116] on span "Bulk update" at bounding box center [696, 117] width 33 height 10
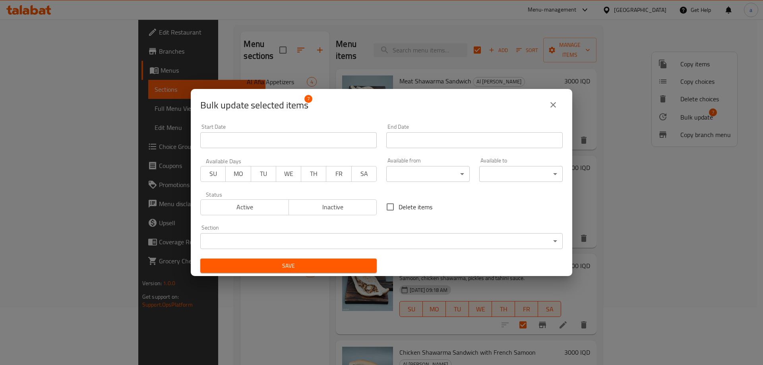
click at [457, 170] on body "​ Menu-management Iraq Get Help a Edit Restaurant Branches Menus Sections Full …" at bounding box center [381, 135] width 763 height 346
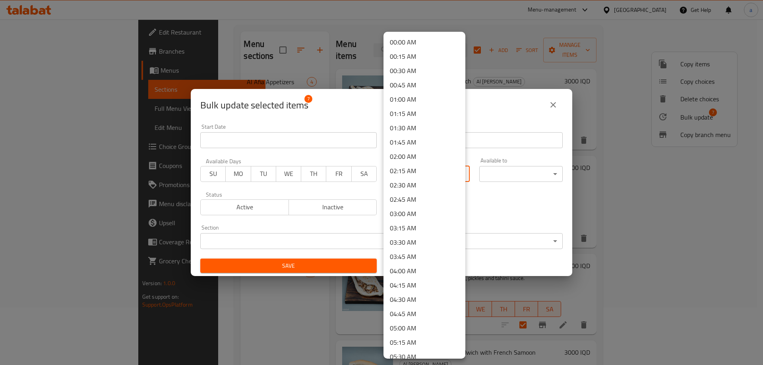
click at [442, 43] on li "00:00 AM" at bounding box center [424, 42] width 82 height 14
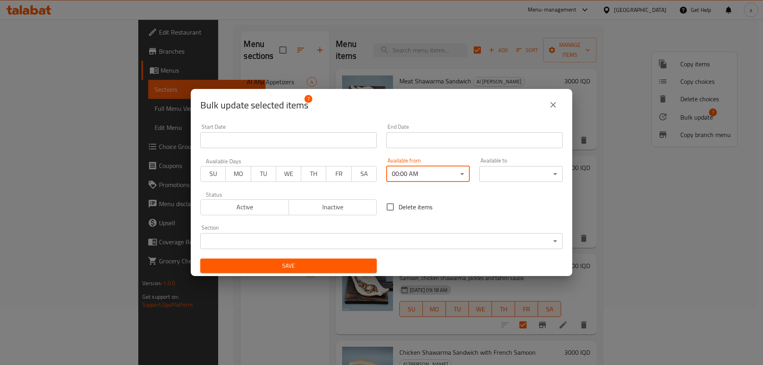
click at [545, 174] on body "​ Menu-management Iraq Get Help a Edit Restaurant Branches Menus Sections Full …" at bounding box center [381, 135] width 763 height 346
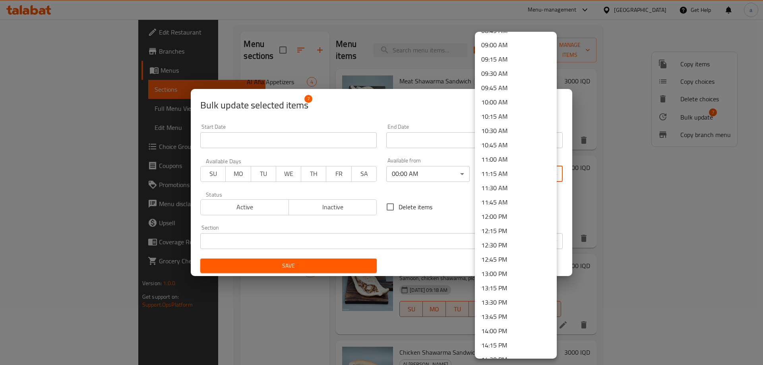
scroll to position [1066, 0]
click at [526, 350] on li "23:59 PM" at bounding box center [516, 348] width 82 height 14
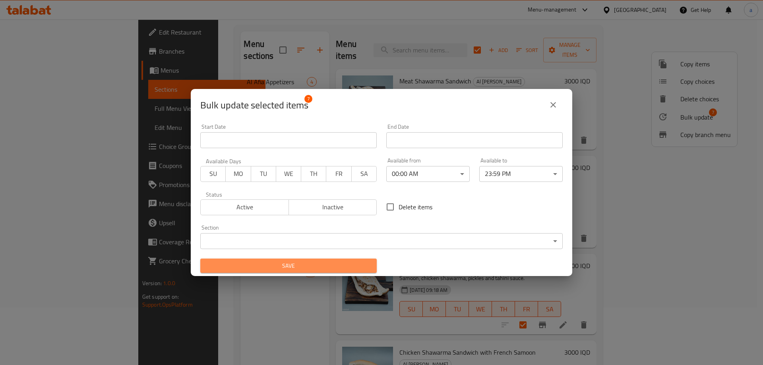
click at [354, 266] on span "Save" at bounding box center [289, 266] width 164 height 10
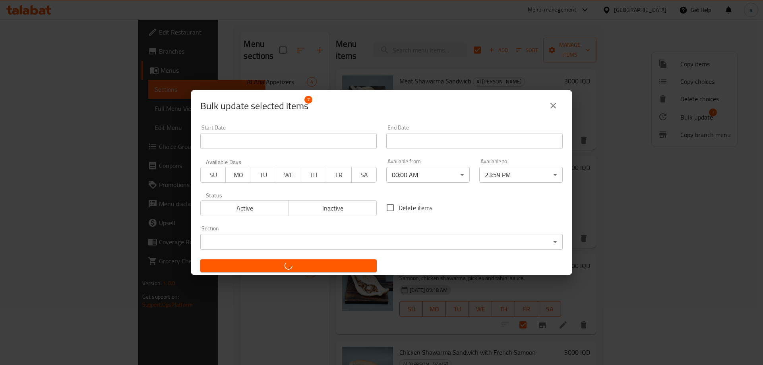
checkbox input "false"
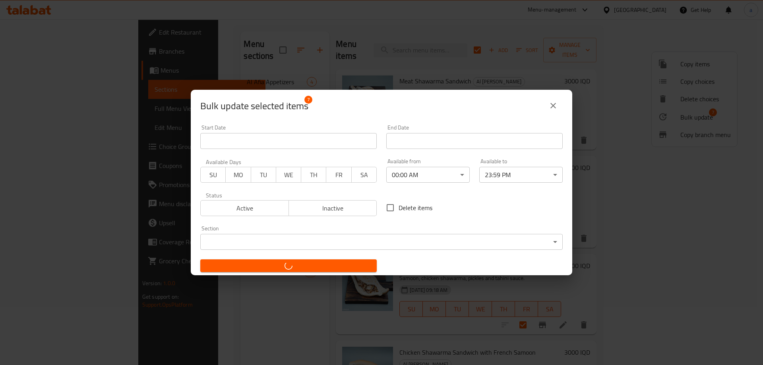
checkbox input "false"
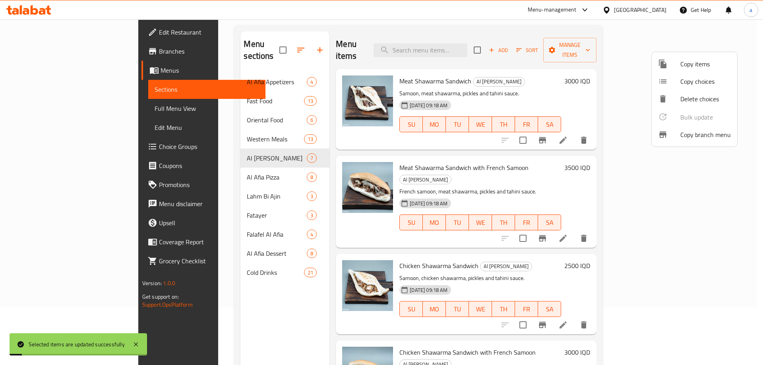
click at [224, 161] on div at bounding box center [381, 182] width 763 height 365
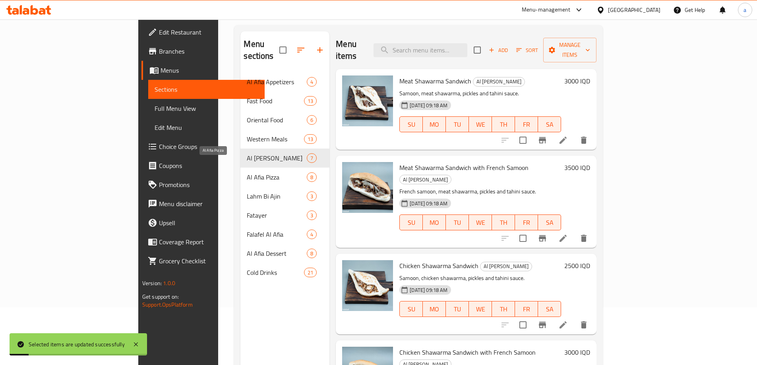
click at [247, 172] on span "Al Afia Pizza" at bounding box center [277, 177] width 60 height 10
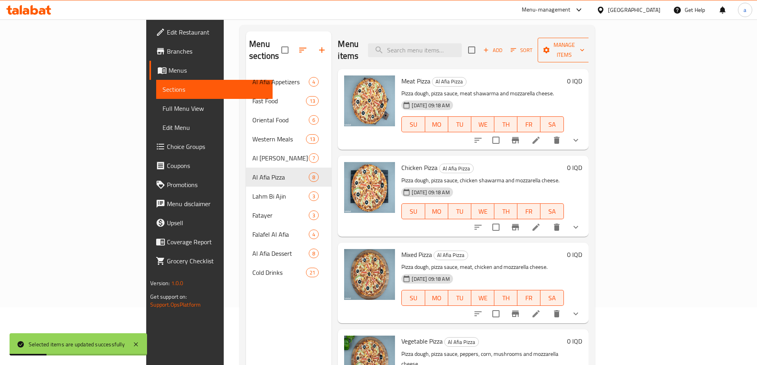
click at [584, 40] on span "Manage items" at bounding box center [564, 50] width 41 height 20
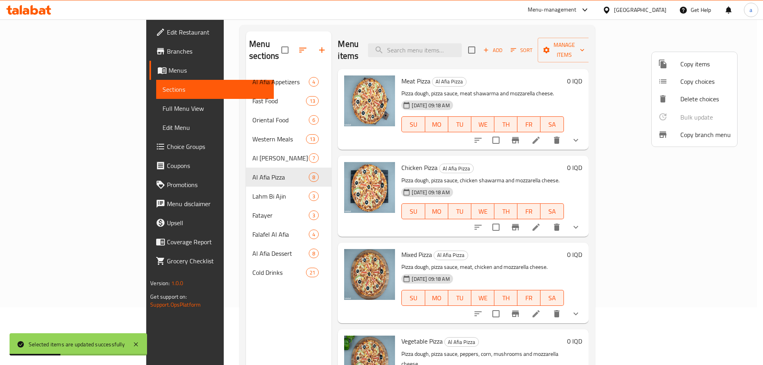
click at [599, 44] on div at bounding box center [381, 182] width 763 height 365
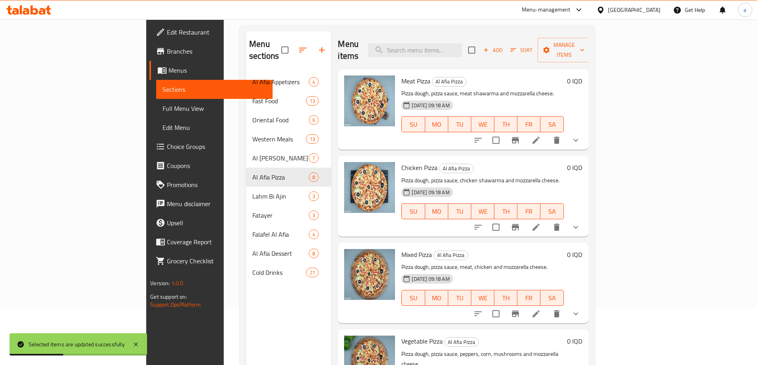
click at [480, 44] on input "checkbox" at bounding box center [471, 50] width 17 height 17
checkbox input "true"
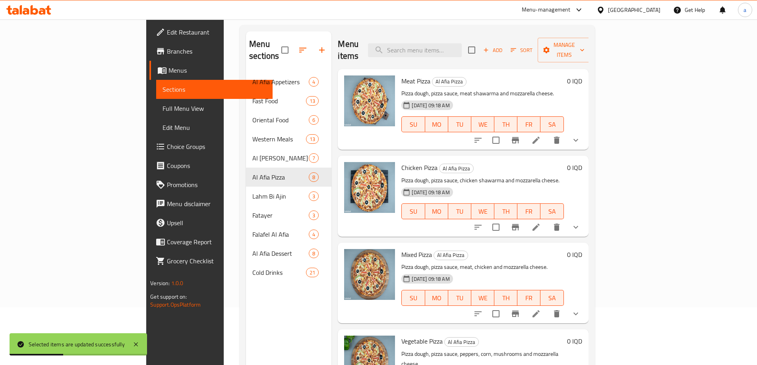
checkbox input "true"
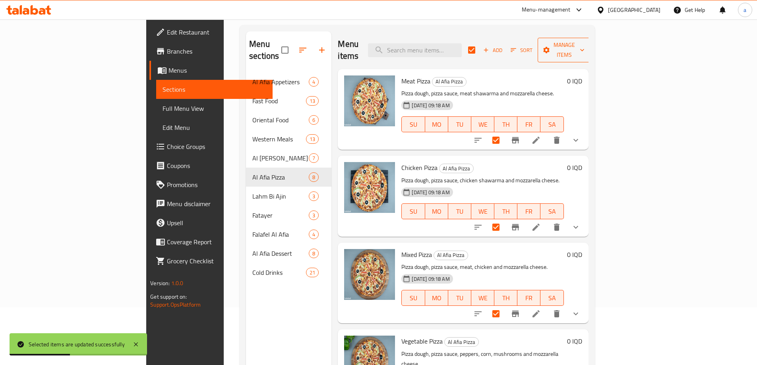
click at [584, 42] on span "Manage items" at bounding box center [564, 50] width 41 height 20
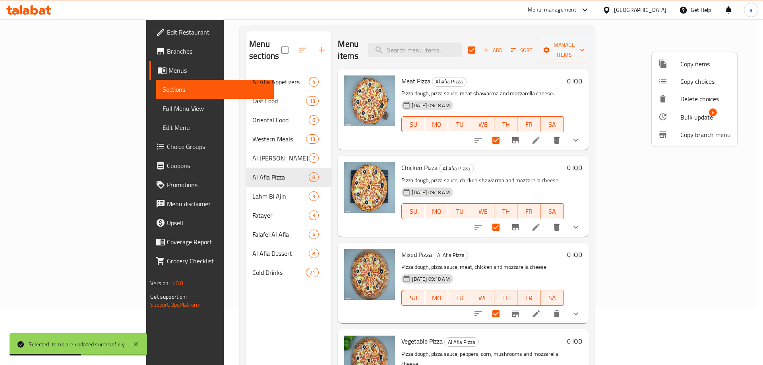
click at [683, 118] on span "Bulk update" at bounding box center [696, 117] width 33 height 10
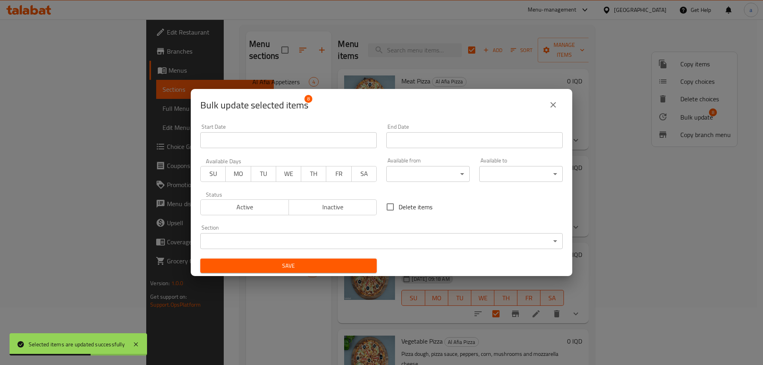
click at [458, 168] on body "Selected items are updated successfully ​ Menu-management Iraq Get Help a Edit …" at bounding box center [381, 135] width 763 height 346
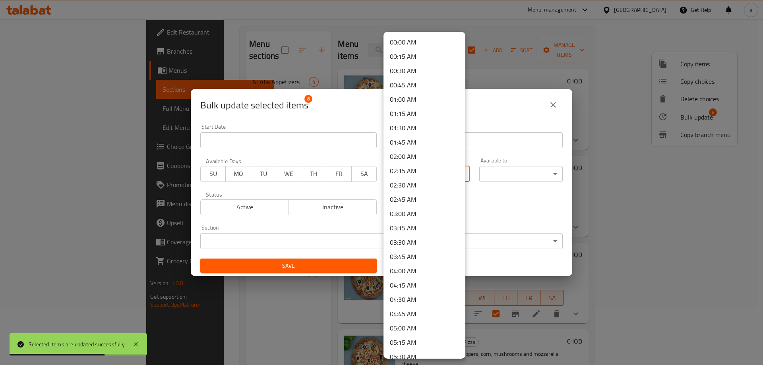
click at [433, 44] on li "00:00 AM" at bounding box center [424, 42] width 82 height 14
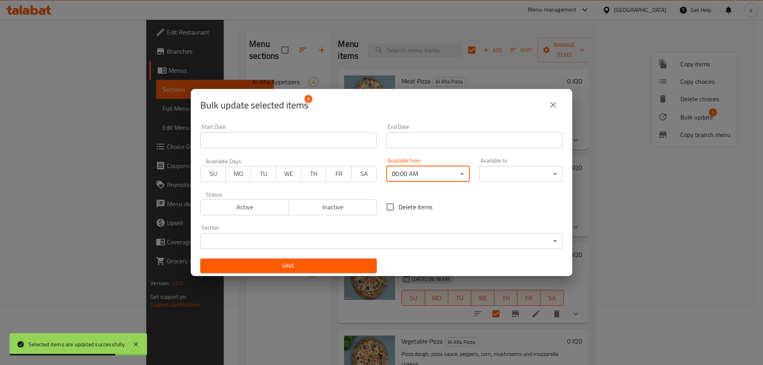
click at [544, 178] on body "Selected items are updated successfully ​ Menu-management Iraq Get Help a Edit …" at bounding box center [381, 135] width 763 height 346
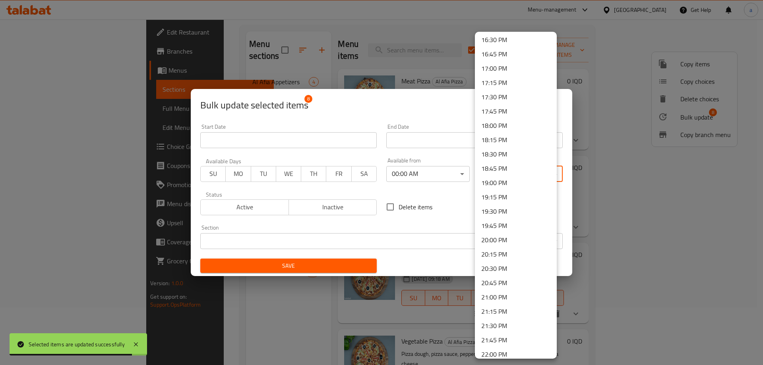
scroll to position [1066, 0]
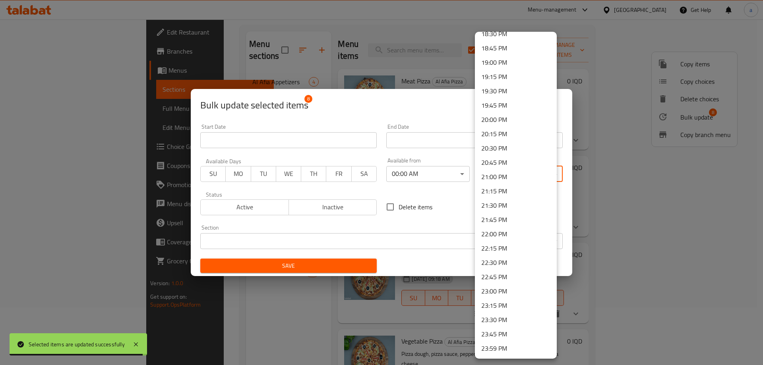
drag, startPoint x: 519, startPoint y: 350, endPoint x: 397, endPoint y: 341, distance: 122.7
click at [515, 350] on li "23:59 PM" at bounding box center [516, 348] width 82 height 14
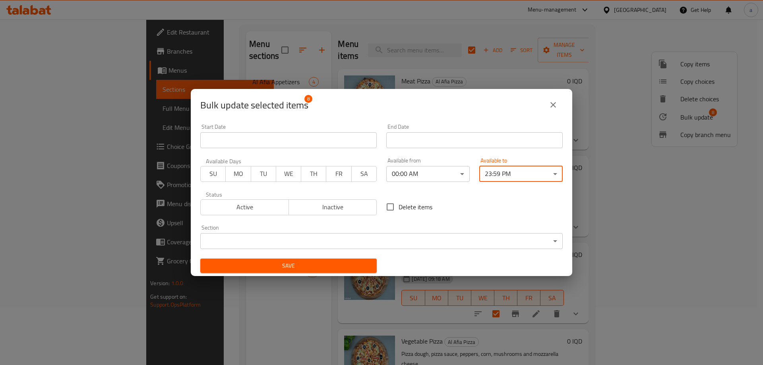
click at [355, 266] on span "Save" at bounding box center [289, 266] width 164 height 10
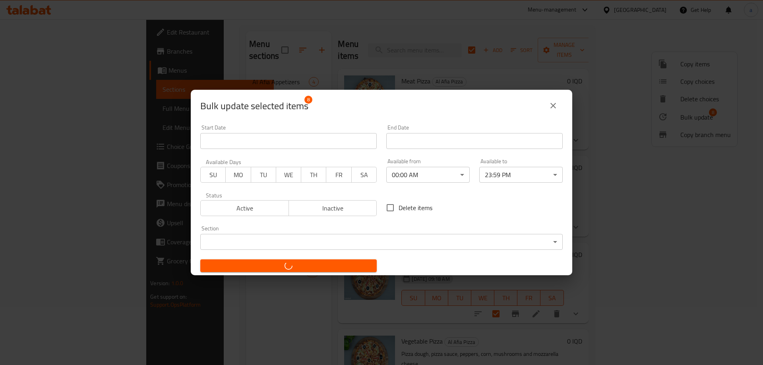
checkbox input "false"
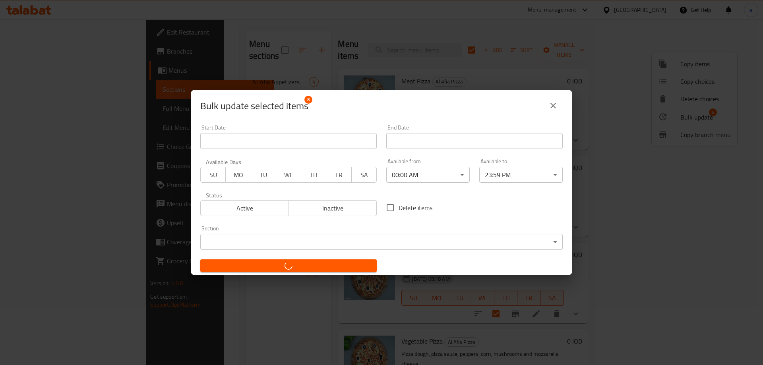
checkbox input "false"
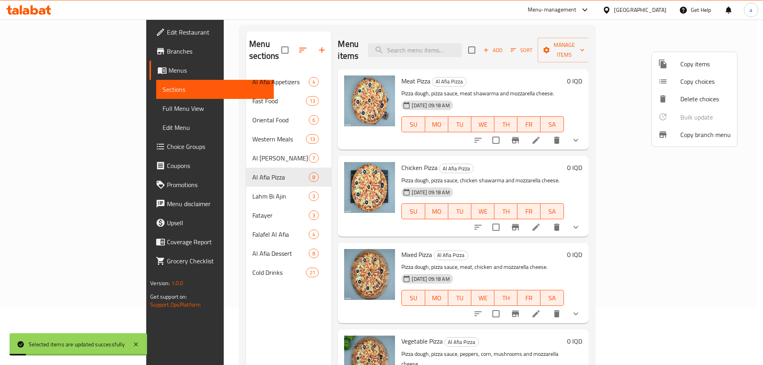
click at [192, 186] on div at bounding box center [381, 182] width 763 height 365
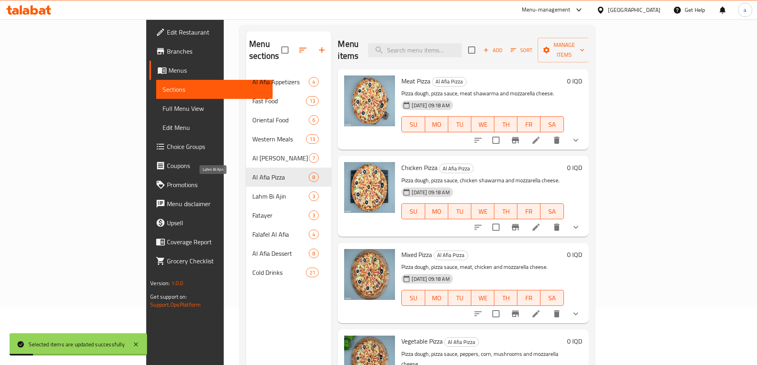
click at [252, 191] on span "Lahm Bi Ajin" at bounding box center [280, 196] width 56 height 10
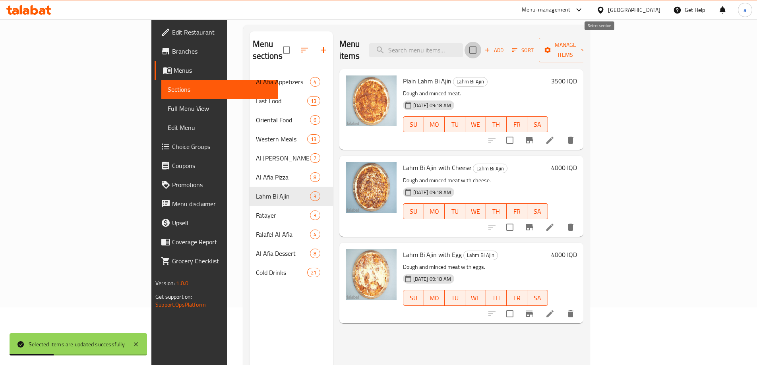
click at [481, 44] on input "checkbox" at bounding box center [472, 50] width 17 height 17
checkbox input "true"
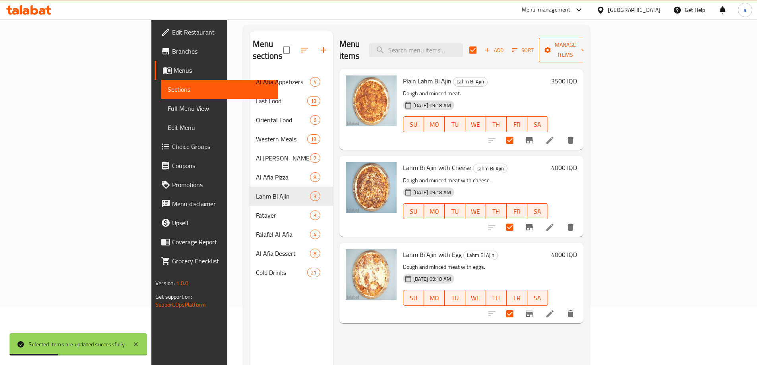
click at [585, 41] on span "Manage items" at bounding box center [565, 50] width 41 height 20
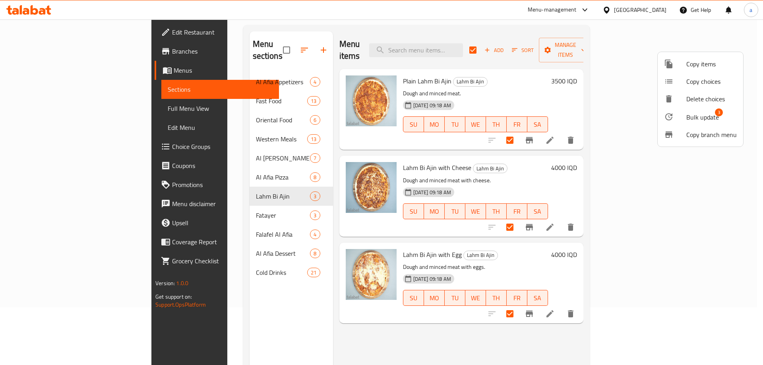
click at [679, 112] on div at bounding box center [675, 117] width 22 height 10
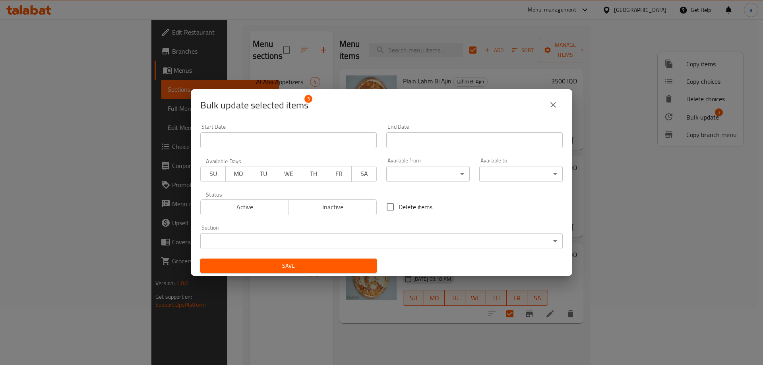
click at [451, 175] on body "​ Menu-management Iraq Get Help a Edit Restaurant Branches Menus Sections Full …" at bounding box center [381, 135] width 763 height 346
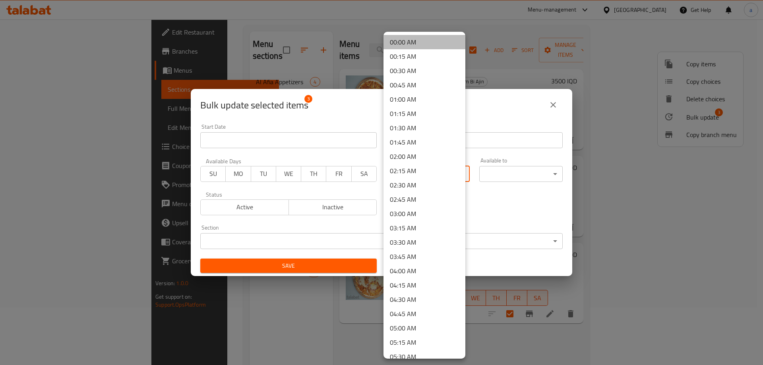
click at [436, 35] on li "00:00 AM" at bounding box center [424, 42] width 82 height 14
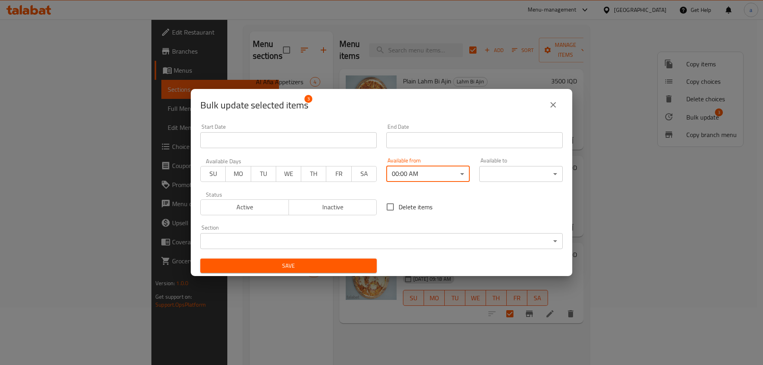
click at [546, 172] on body "​ Menu-management Iraq Get Help a Edit Restaurant Branches Menus Sections Full …" at bounding box center [381, 135] width 763 height 346
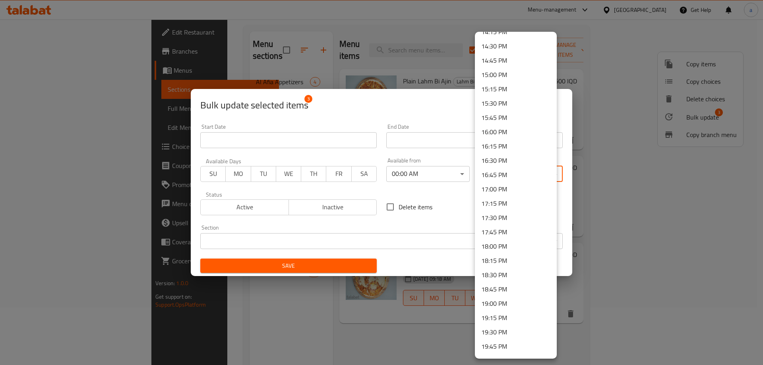
scroll to position [1066, 0]
click at [524, 346] on li "23:59 PM" at bounding box center [516, 348] width 82 height 14
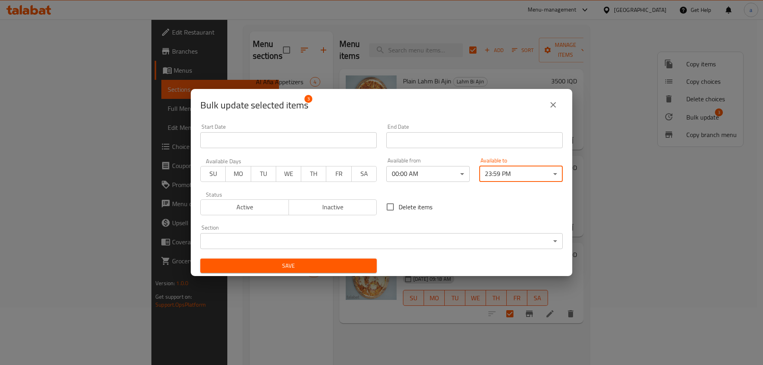
click at [362, 266] on span "Save" at bounding box center [289, 266] width 164 height 10
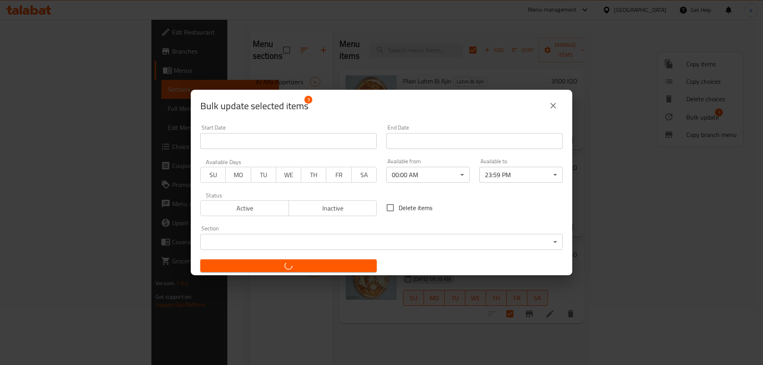
checkbox input "false"
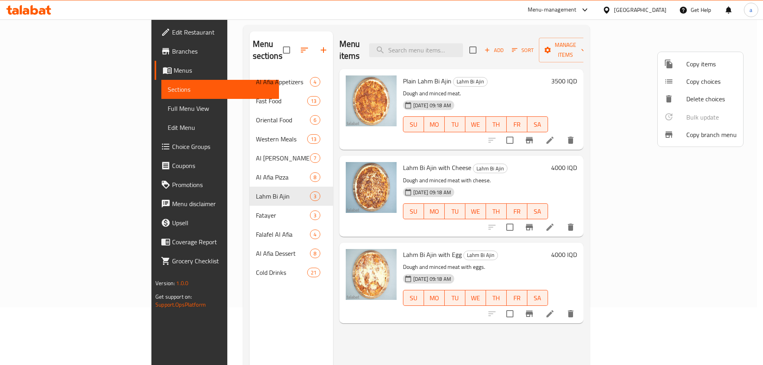
click at [602, 39] on div at bounding box center [381, 182] width 763 height 365
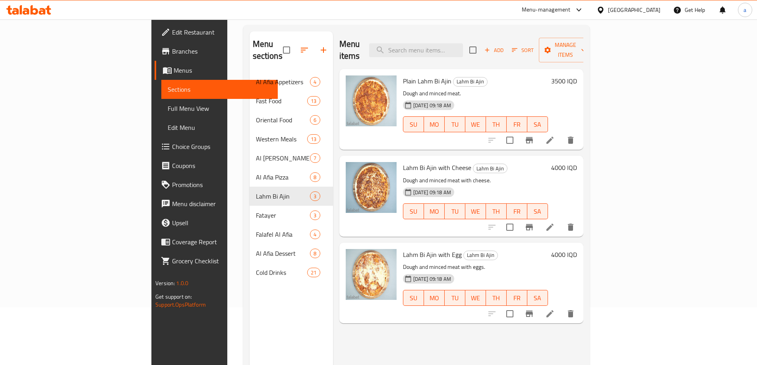
click at [481, 45] on input "checkbox" at bounding box center [472, 50] width 17 height 17
checkbox input "true"
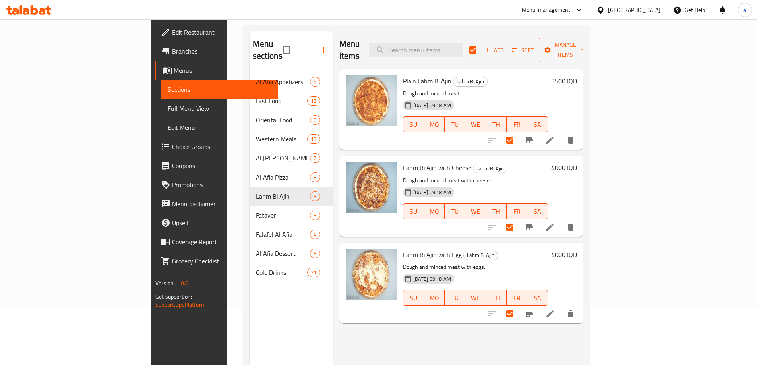
click at [592, 50] on button "Manage items" at bounding box center [565, 50] width 53 height 25
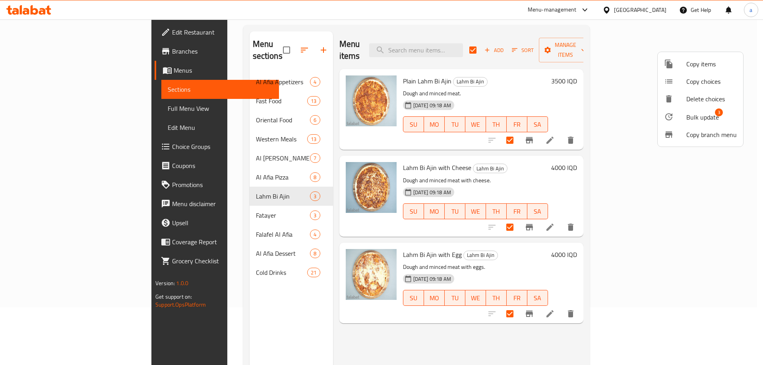
click at [707, 118] on span "Bulk update" at bounding box center [702, 117] width 33 height 10
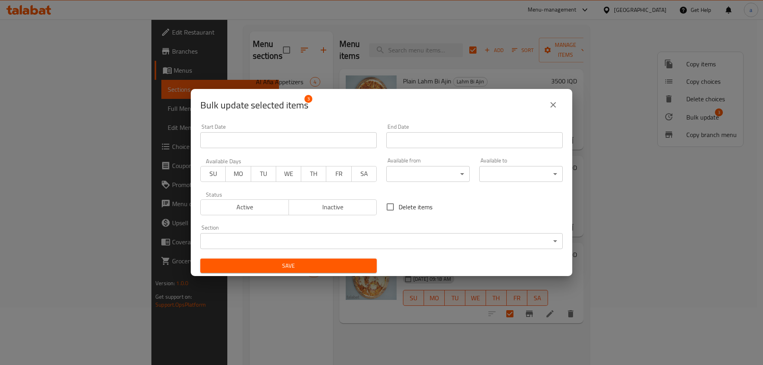
click at [460, 173] on body "​ Menu-management Iraq Get Help a Edit Restaurant Branches Menus Sections Full …" at bounding box center [381, 135] width 763 height 346
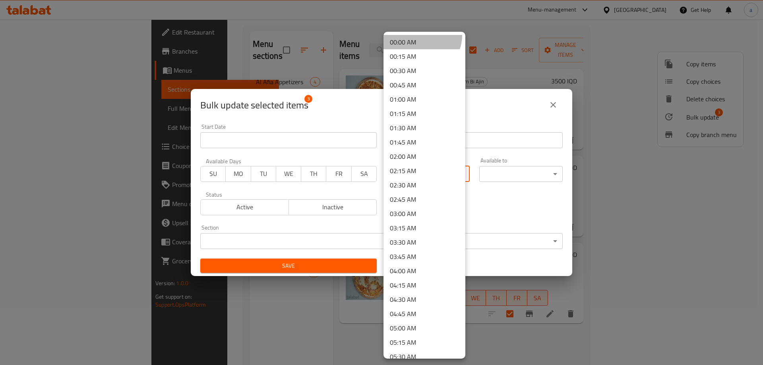
click at [421, 35] on li "00:00 AM" at bounding box center [424, 42] width 82 height 14
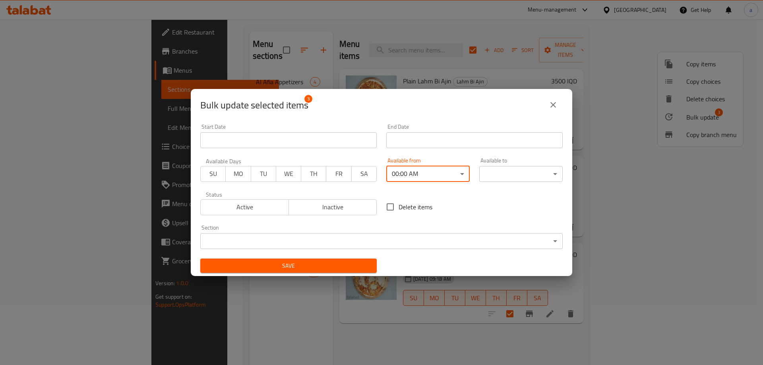
click at [543, 171] on body "​ Menu-management Iraq Get Help a Edit Restaurant Branches Menus Sections Full …" at bounding box center [381, 135] width 763 height 346
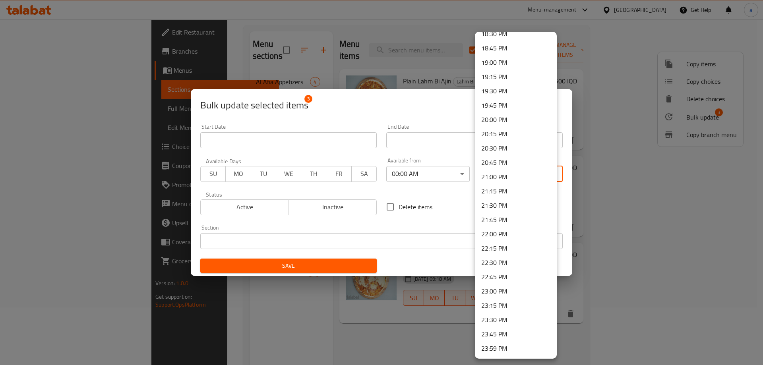
click at [493, 350] on li "23:59 PM" at bounding box center [516, 348] width 82 height 14
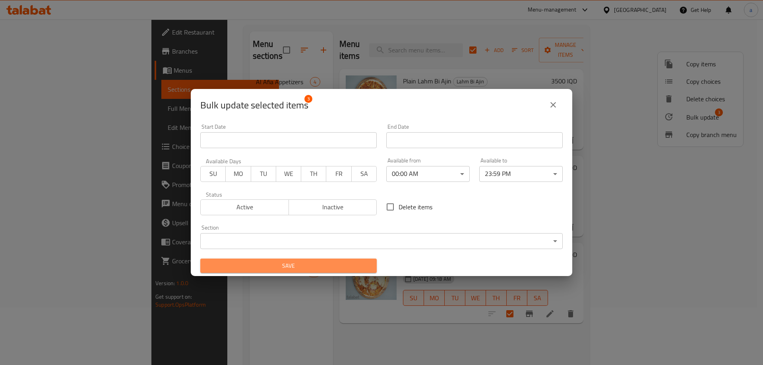
click at [345, 263] on span "Save" at bounding box center [289, 266] width 164 height 10
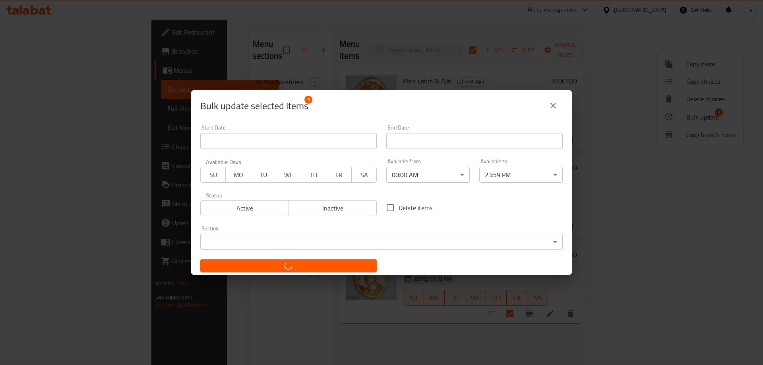
checkbox input "false"
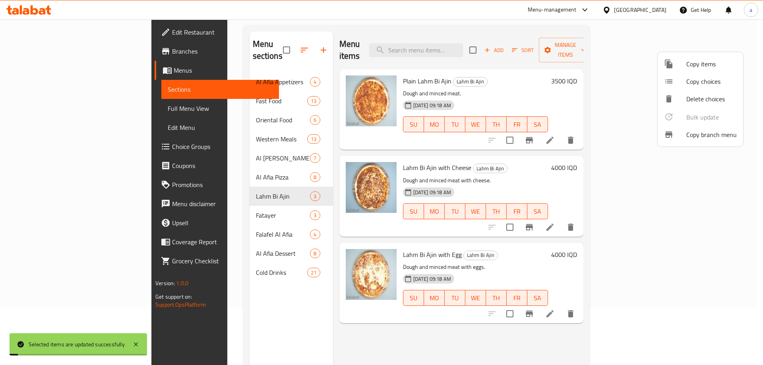
click at [246, 207] on div at bounding box center [381, 182] width 763 height 365
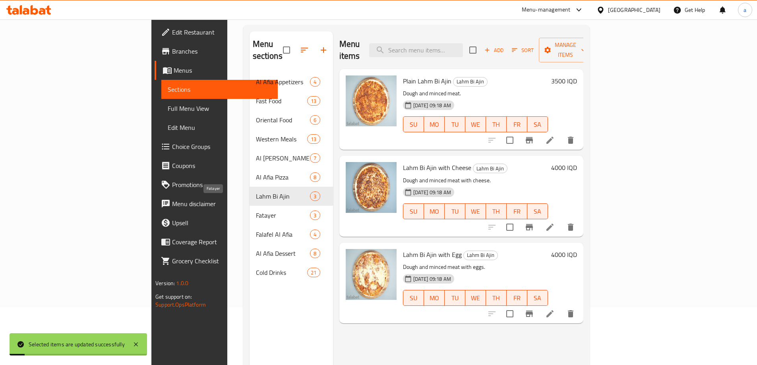
click at [256, 210] on span "Fatayer" at bounding box center [283, 215] width 54 height 10
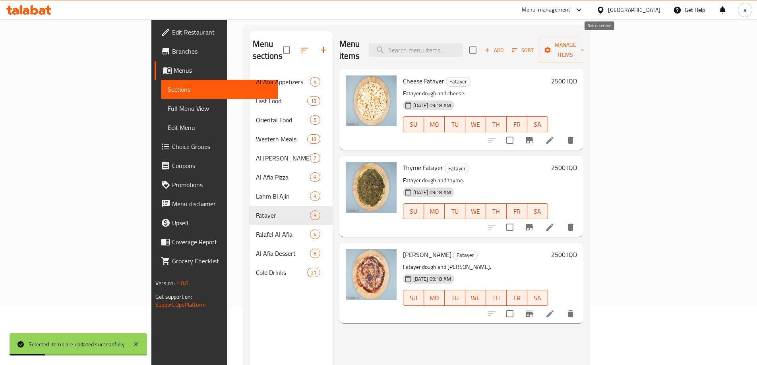
click at [481, 43] on input "checkbox" at bounding box center [472, 50] width 17 height 17
checkbox input "true"
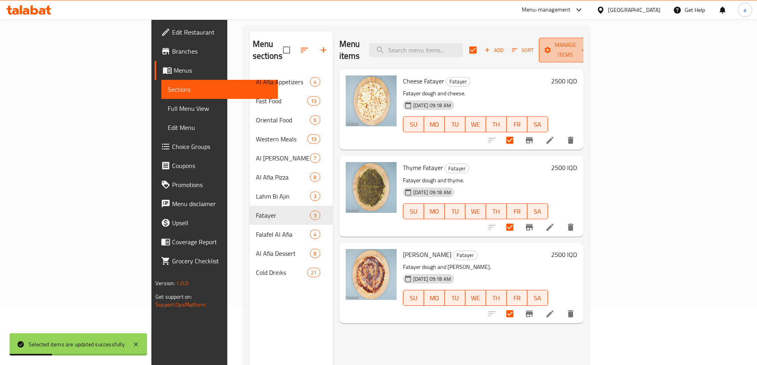
click at [585, 41] on span "Manage items" at bounding box center [565, 50] width 41 height 20
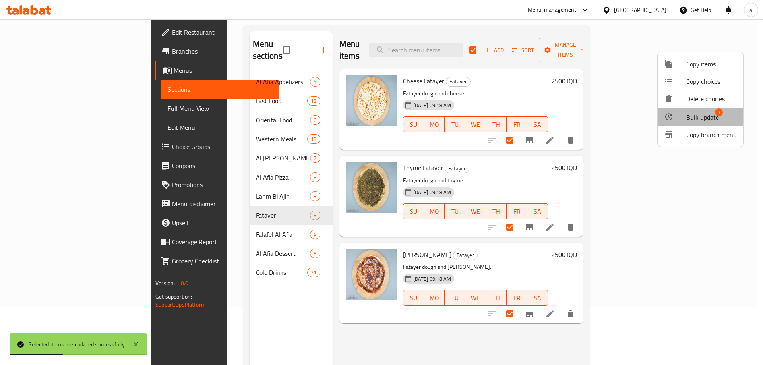
click at [694, 121] on span "Bulk update" at bounding box center [702, 117] width 33 height 10
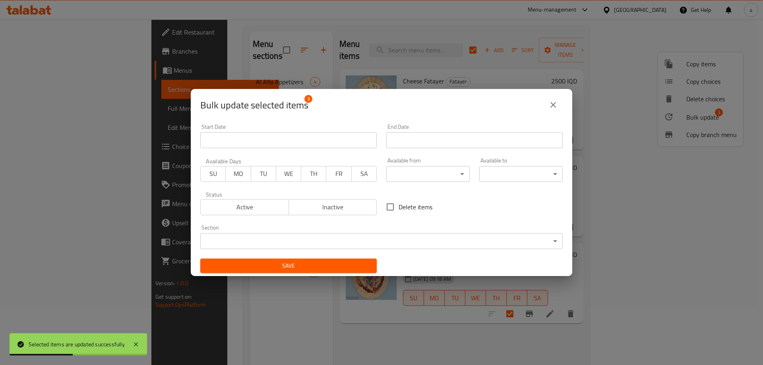
click at [457, 167] on body "Selected items are updated successfully ​ Menu-management Iraq Get Help a Edit …" at bounding box center [381, 135] width 763 height 346
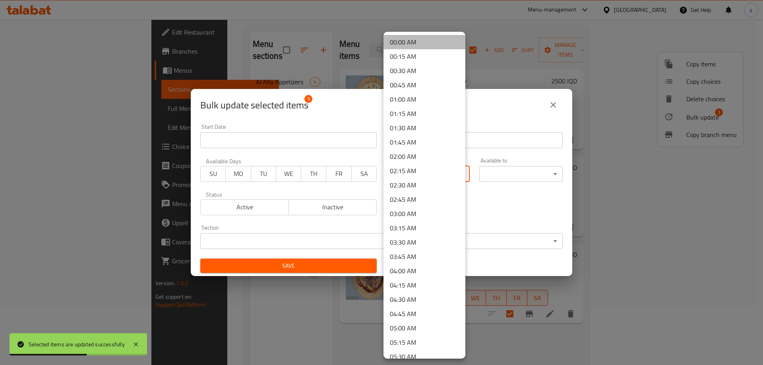
click at [428, 44] on li "00:00 AM" at bounding box center [424, 42] width 82 height 14
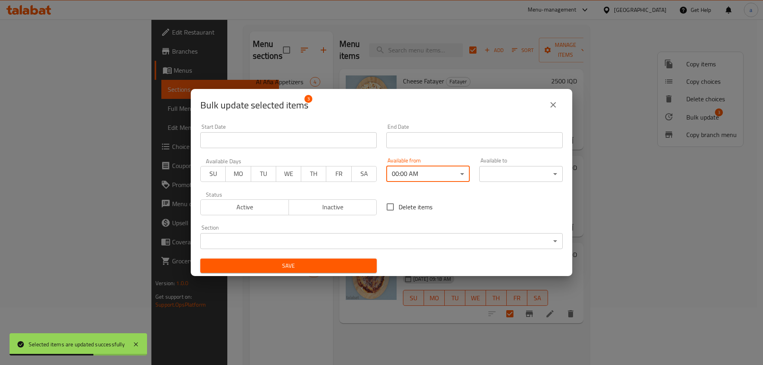
click at [546, 169] on body "Selected items are updated successfully ​ Menu-management Iraq Get Help a Edit …" at bounding box center [381, 135] width 763 height 346
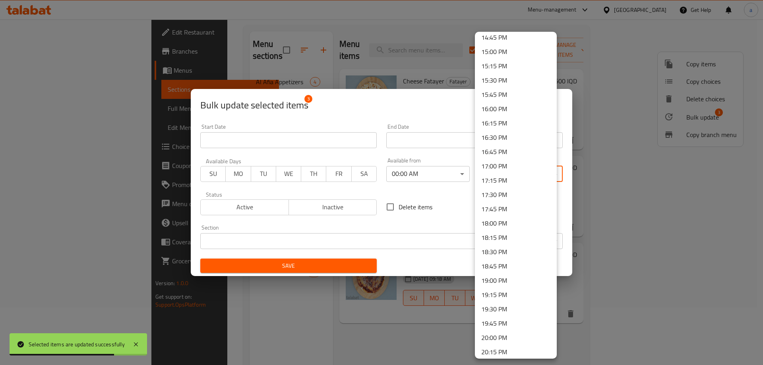
scroll to position [1066, 0]
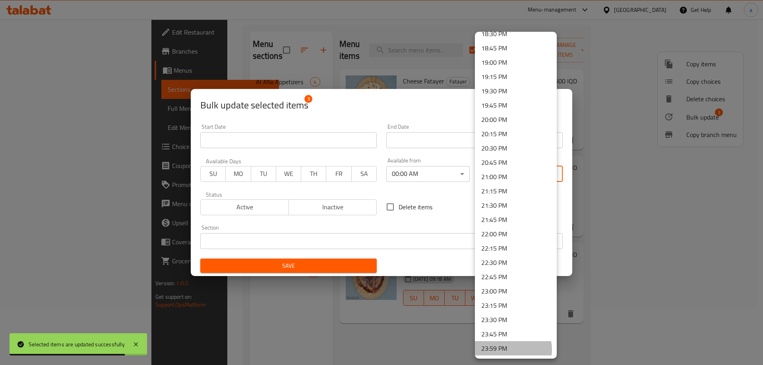
click at [512, 350] on li "23:59 PM" at bounding box center [516, 348] width 82 height 14
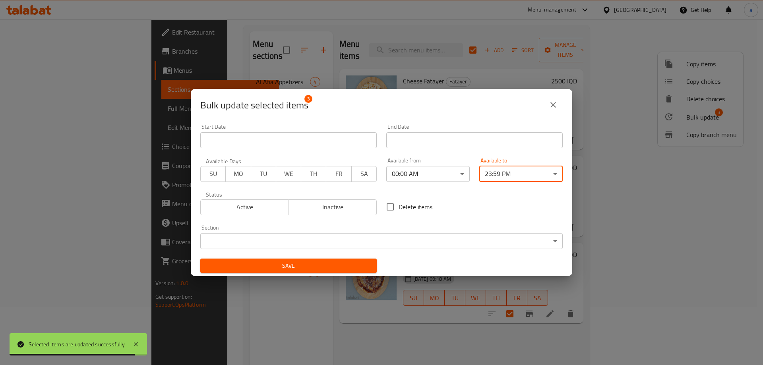
click at [356, 270] on span "Save" at bounding box center [289, 266] width 164 height 10
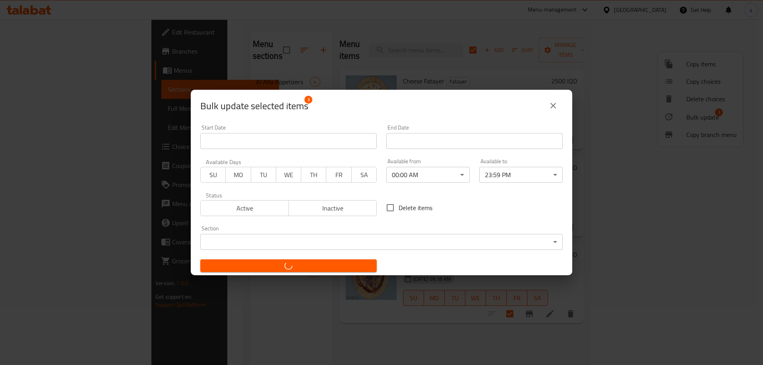
checkbox input "false"
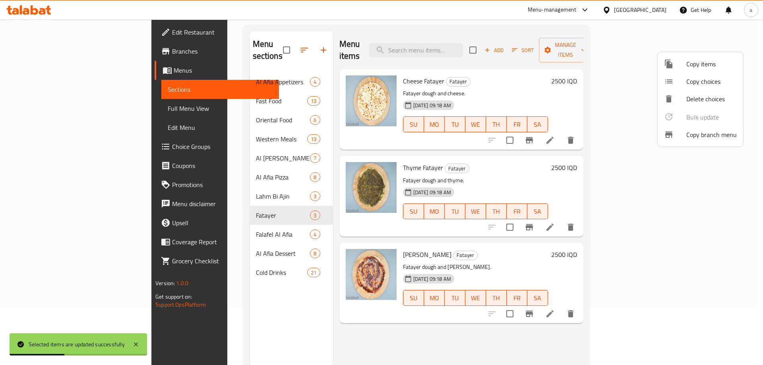
click at [229, 228] on div at bounding box center [381, 182] width 763 height 365
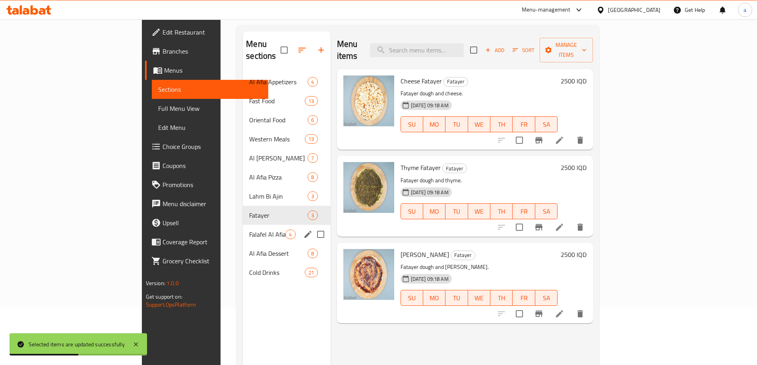
click at [243, 227] on div "Falafel Al Afia 4" at bounding box center [286, 234] width 87 height 19
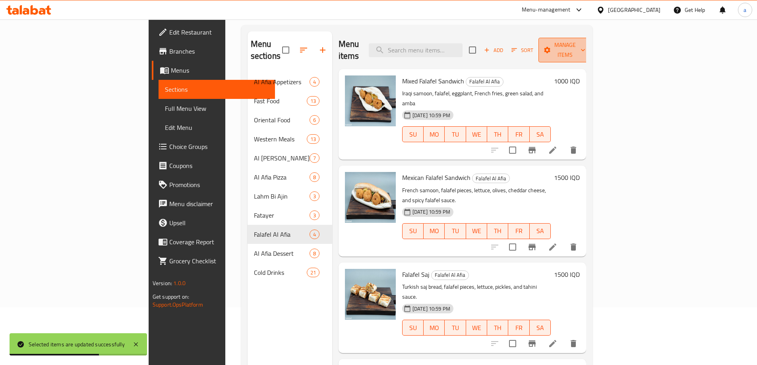
click at [550, 47] on icon "button" at bounding box center [547, 50] width 6 height 6
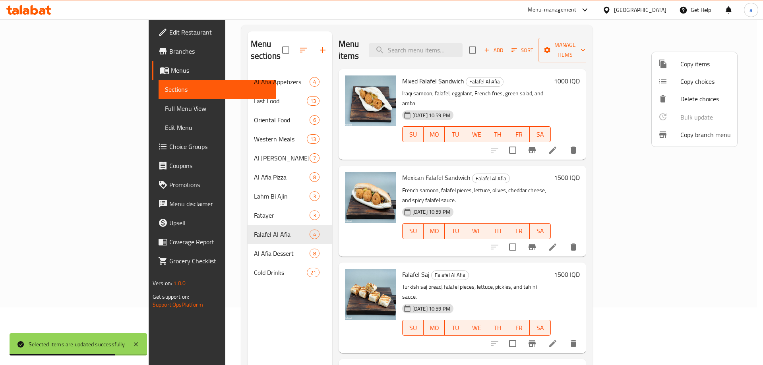
click at [599, 44] on div at bounding box center [381, 182] width 763 height 365
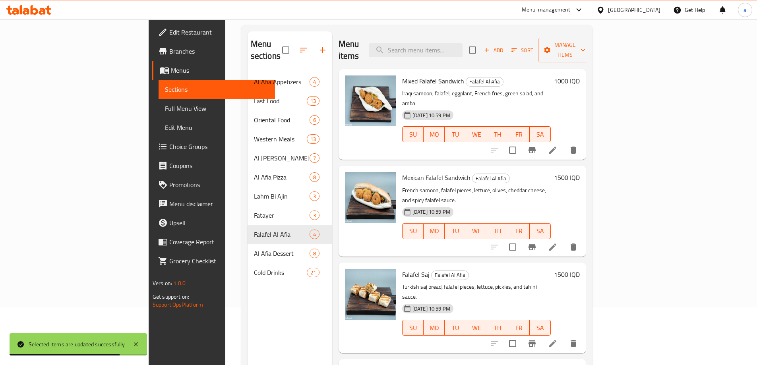
click at [481, 44] on input "checkbox" at bounding box center [472, 50] width 17 height 17
checkbox input "true"
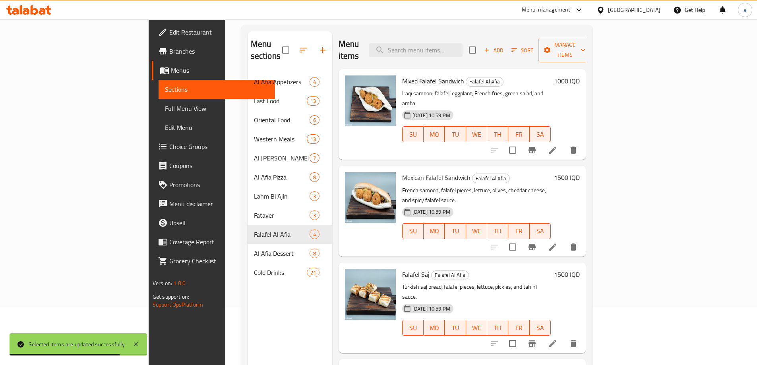
checkbox input "true"
click at [591, 38] on button "Manage items" at bounding box center [564, 50] width 53 height 25
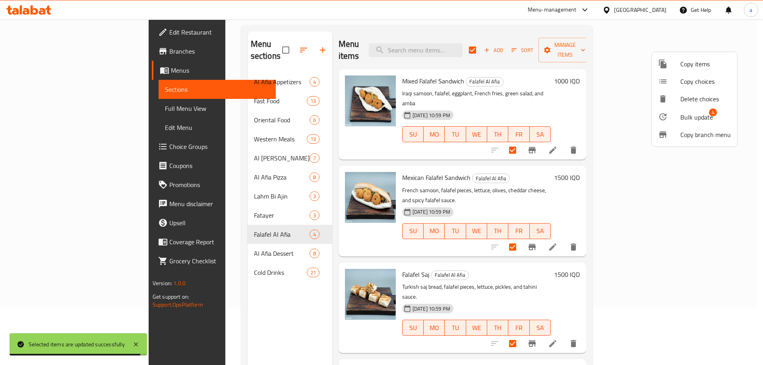
click at [677, 115] on div at bounding box center [669, 117] width 22 height 10
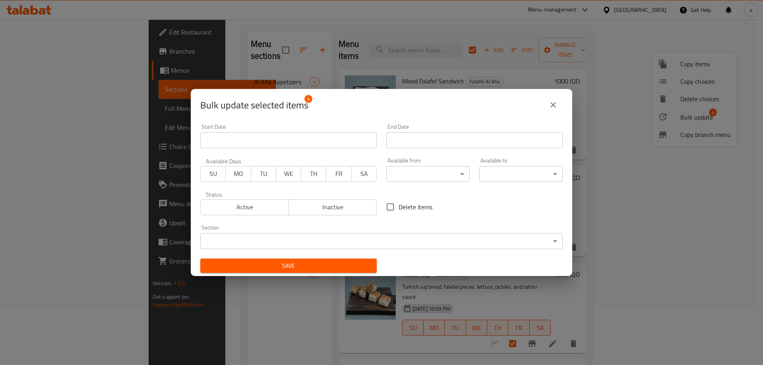
click at [454, 171] on body "Selected items are updated successfully ​ Menu-management Iraq Get Help a Edit …" at bounding box center [381, 135] width 763 height 346
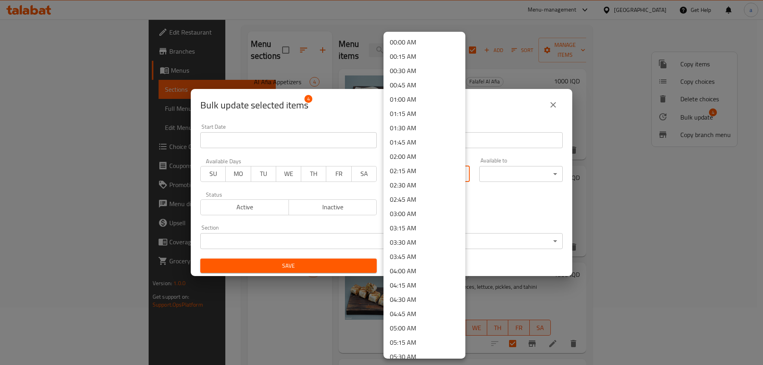
click at [423, 43] on li "00:00 AM" at bounding box center [424, 42] width 82 height 14
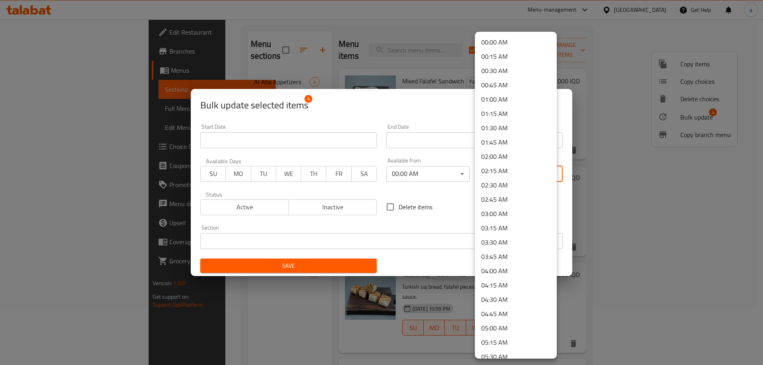
click at [541, 174] on body "​ Menu-management Iraq Get Help a Edit Restaurant Branches Menus Sections Full …" at bounding box center [381, 135] width 763 height 346
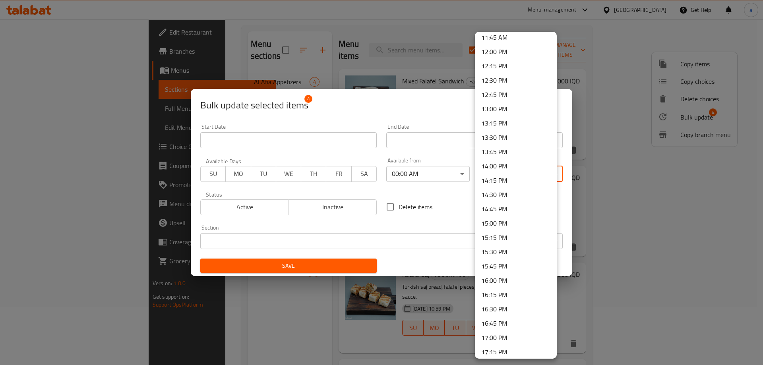
scroll to position [1066, 0]
click at [521, 348] on li "23:59 PM" at bounding box center [516, 348] width 82 height 14
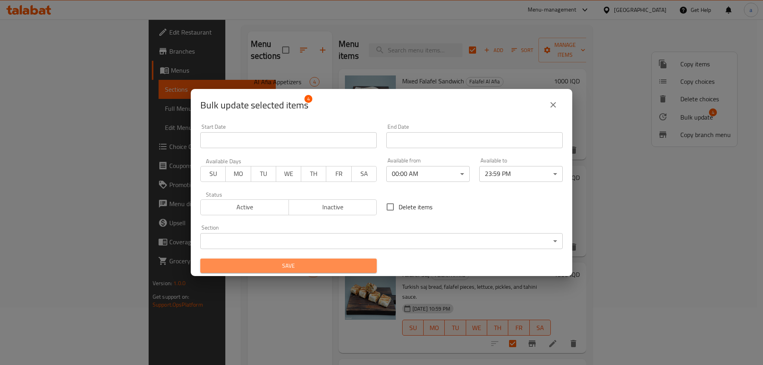
click at [350, 265] on span "Save" at bounding box center [289, 266] width 164 height 10
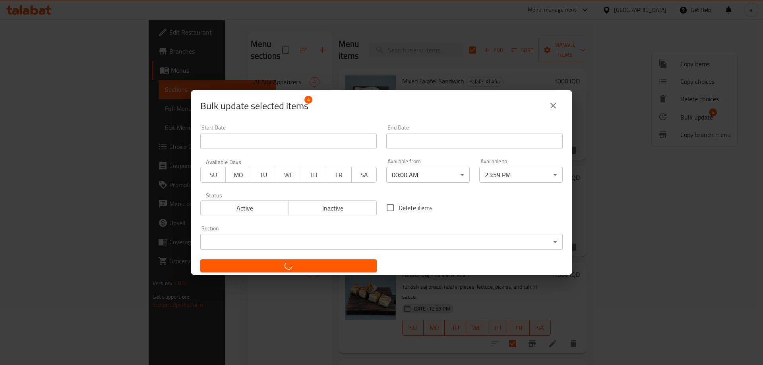
checkbox input "false"
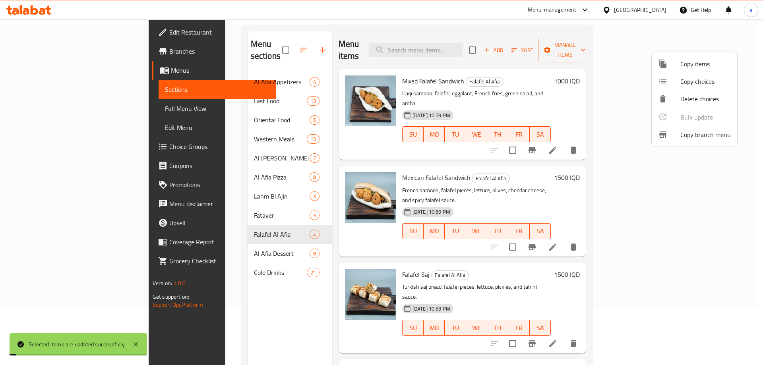
click at [205, 237] on div at bounding box center [381, 182] width 763 height 365
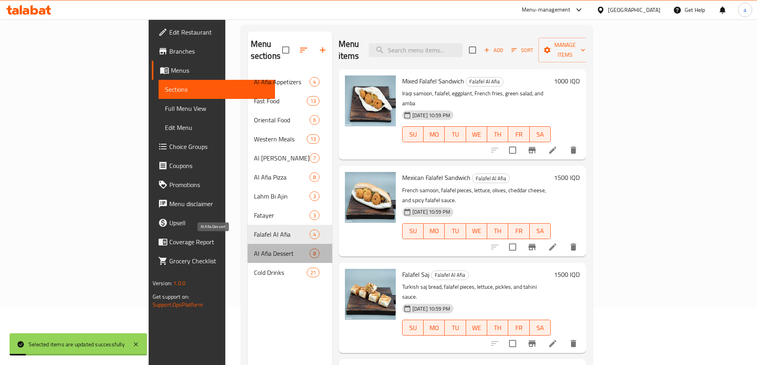
click at [254, 249] on span "Al Afia Dessert" at bounding box center [282, 254] width 56 height 10
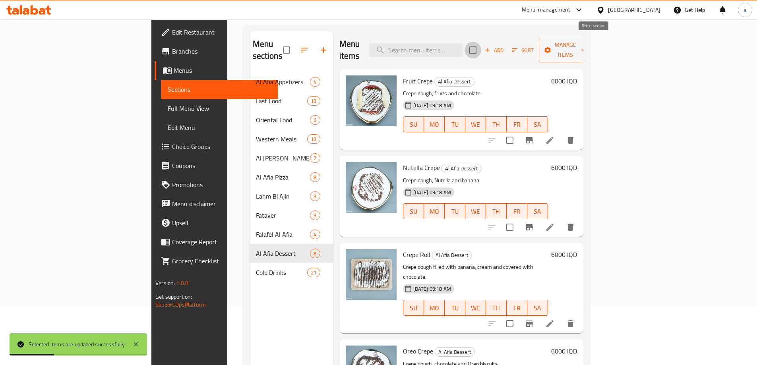
click at [481, 43] on input "checkbox" at bounding box center [472, 50] width 17 height 17
checkbox input "true"
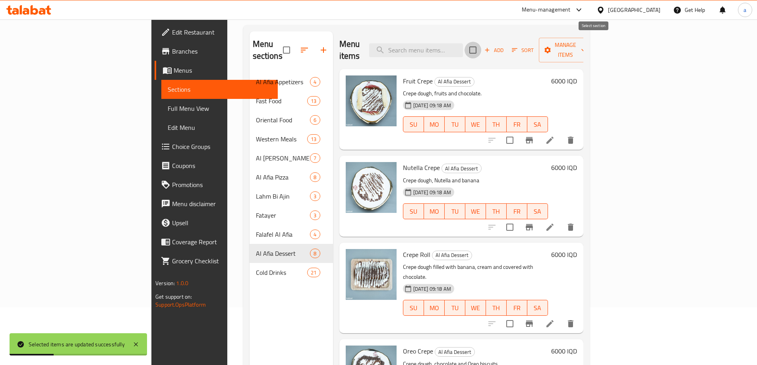
checkbox input "true"
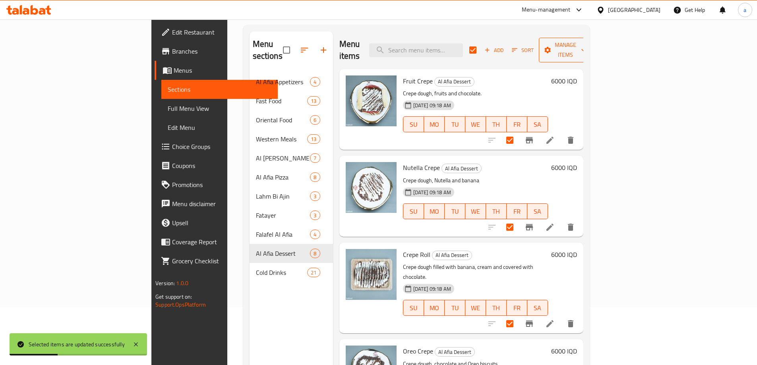
click at [585, 44] on span "Manage items" at bounding box center [565, 50] width 41 height 20
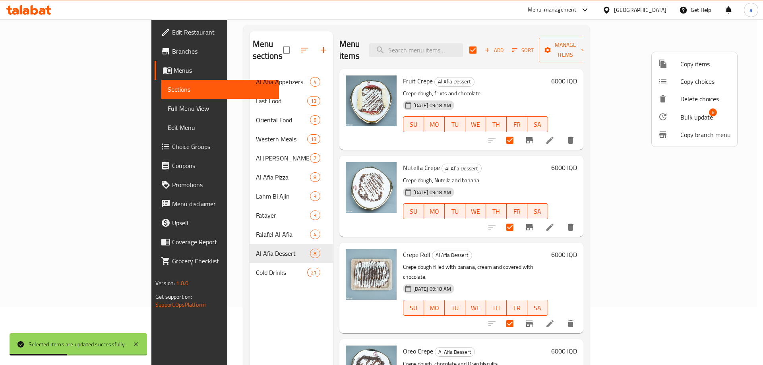
click at [694, 110] on li "Bulk update 8" at bounding box center [693, 117] width 85 height 18
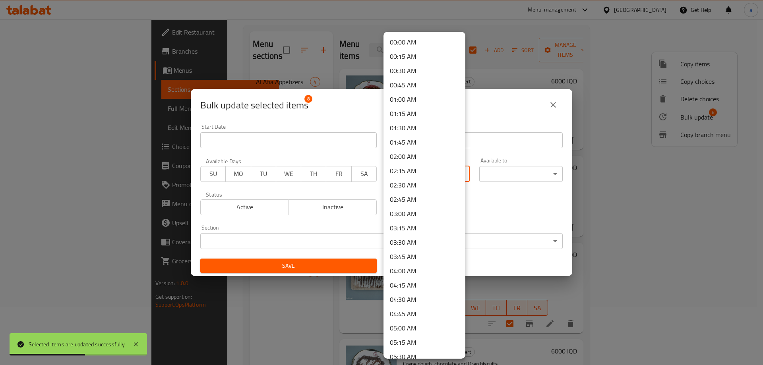
click at [458, 170] on body "Selected items are updated successfully ​ Menu-management Iraq Get Help a Edit …" at bounding box center [381, 135] width 763 height 346
click at [427, 46] on li "00:00 AM" at bounding box center [424, 42] width 82 height 14
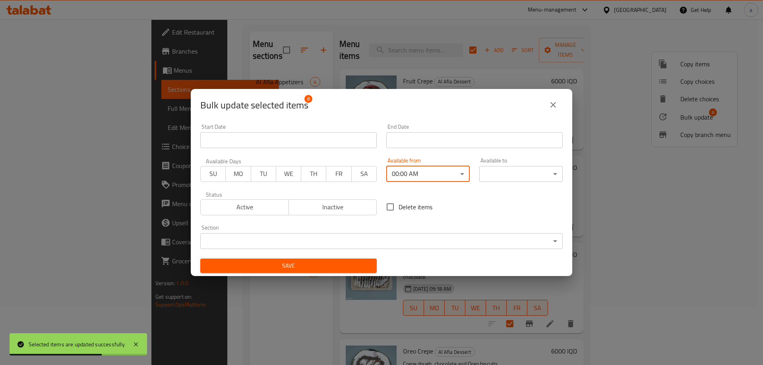
click at [513, 169] on body "Selected items are updated successfully ​ Menu-management Iraq Get Help a Edit …" at bounding box center [381, 135] width 763 height 346
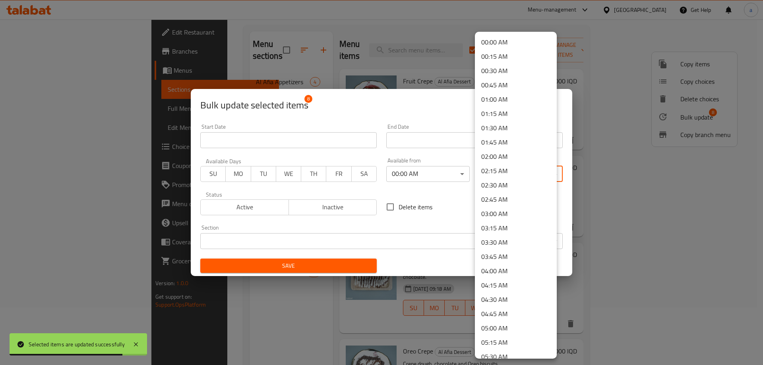
click at [552, 105] on div "00:00 AM 00:15 AM 00:30 AM 00:45 AM 01:00 AM 01:15 AM 01:30 AM 01:45 AM 02:00 A…" at bounding box center [516, 195] width 82 height 327
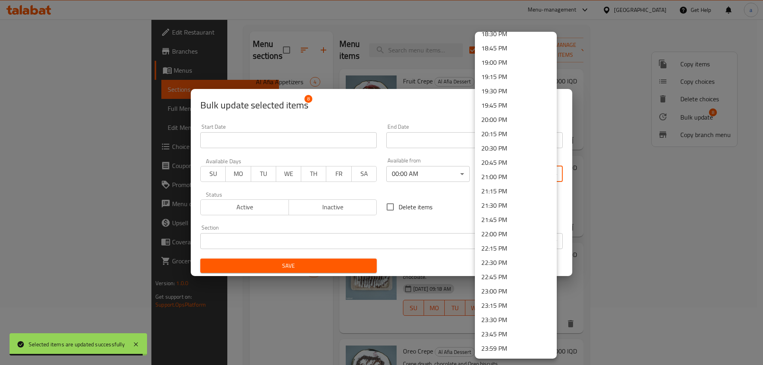
click at [523, 351] on li "23:59 PM" at bounding box center [516, 348] width 82 height 14
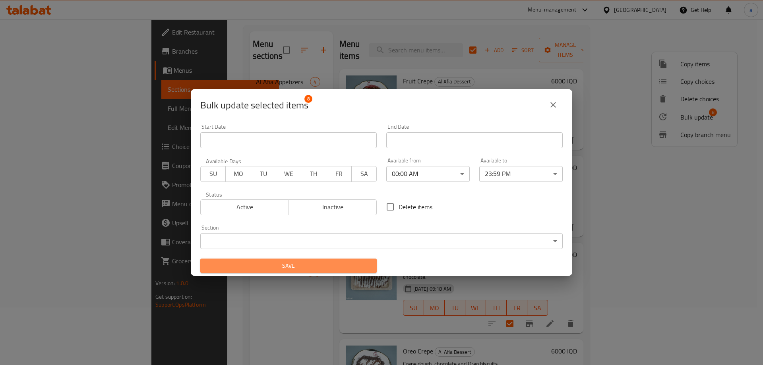
click at [357, 268] on span "Save" at bounding box center [289, 266] width 164 height 10
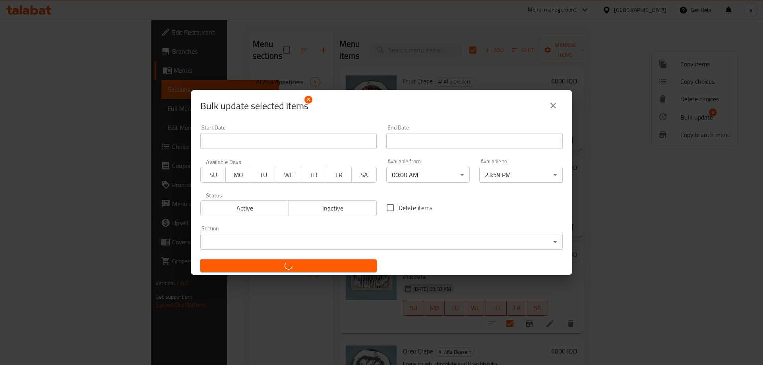
checkbox input "false"
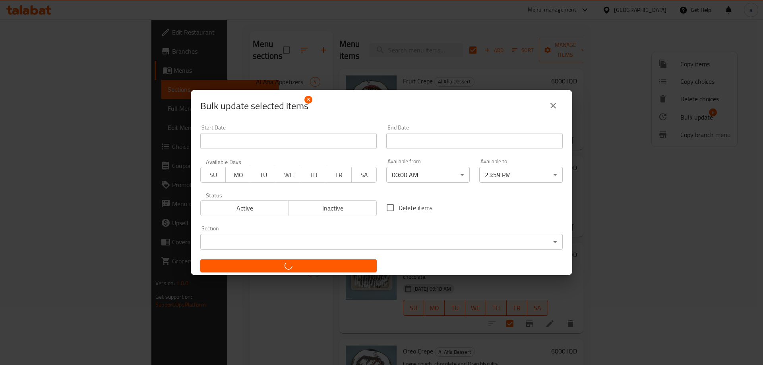
checkbox input "false"
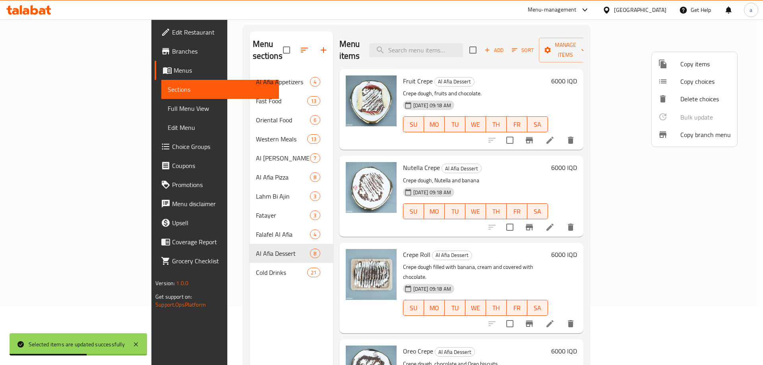
click at [207, 257] on div at bounding box center [381, 182] width 763 height 365
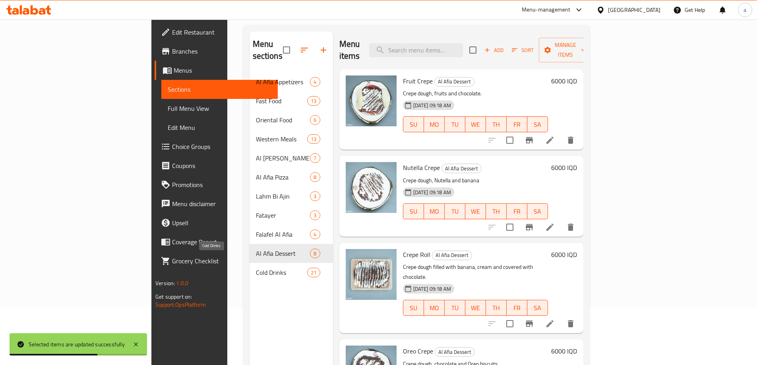
click at [256, 268] on span "Cold Drinks" at bounding box center [282, 273] width 52 height 10
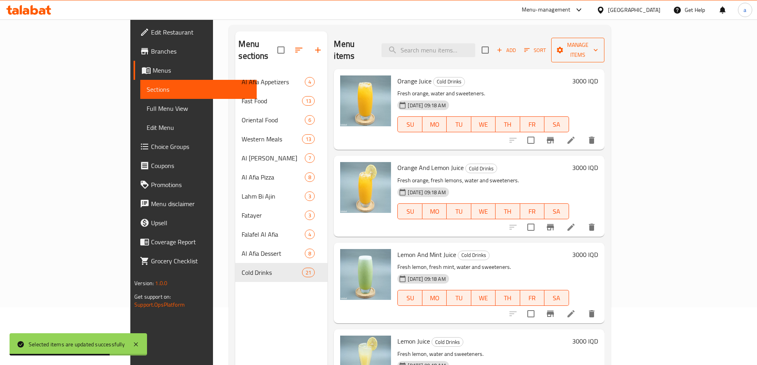
click at [598, 48] on span "Manage items" at bounding box center [577, 50] width 41 height 20
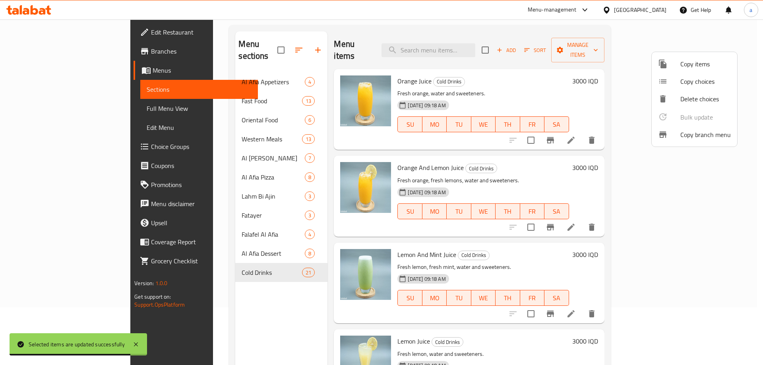
click at [597, 49] on div at bounding box center [381, 182] width 763 height 365
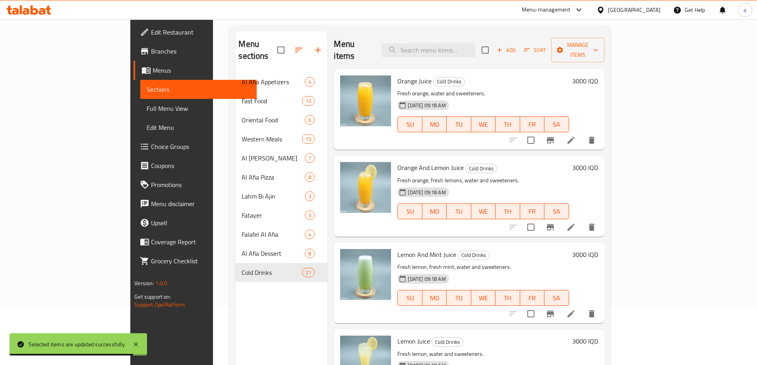
click at [493, 44] on input "checkbox" at bounding box center [485, 50] width 17 height 17
checkbox input "true"
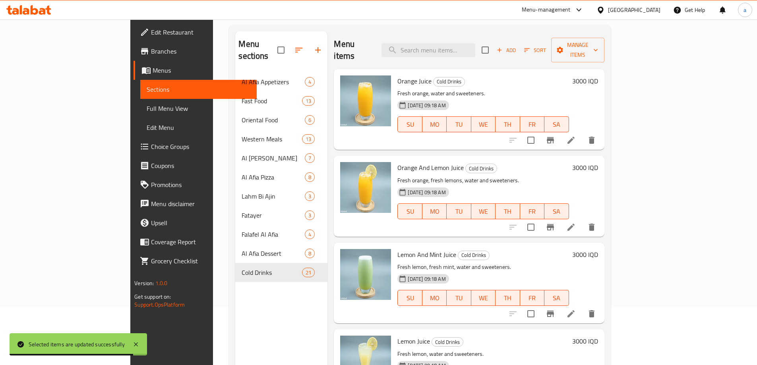
checkbox input "true"
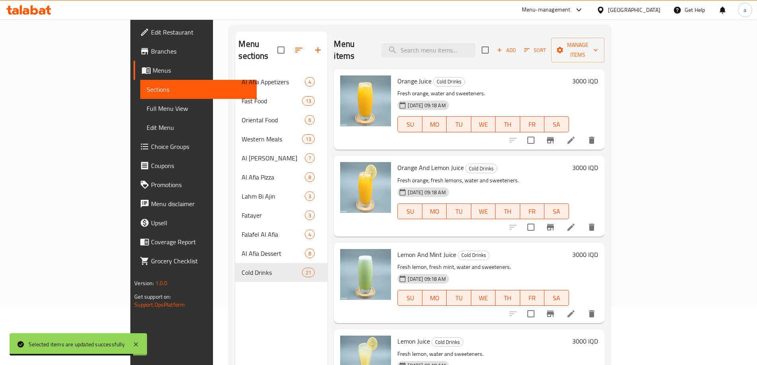
checkbox input "true"
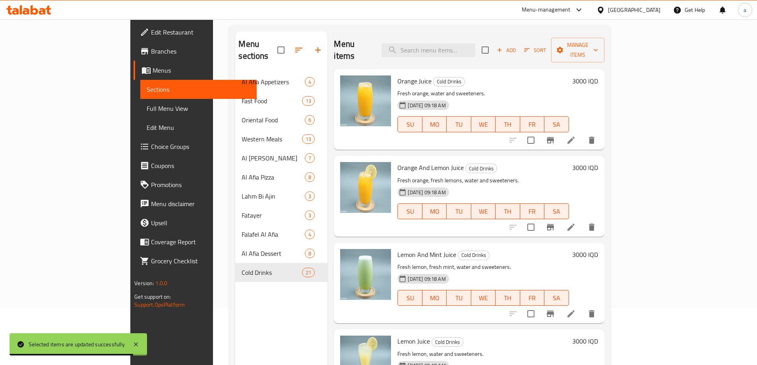
checkbox input "true"
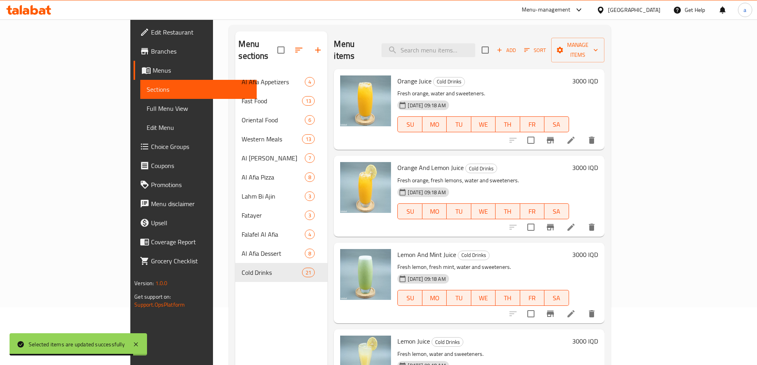
checkbox input "true"
click at [598, 46] on span "Manage items" at bounding box center [577, 50] width 41 height 20
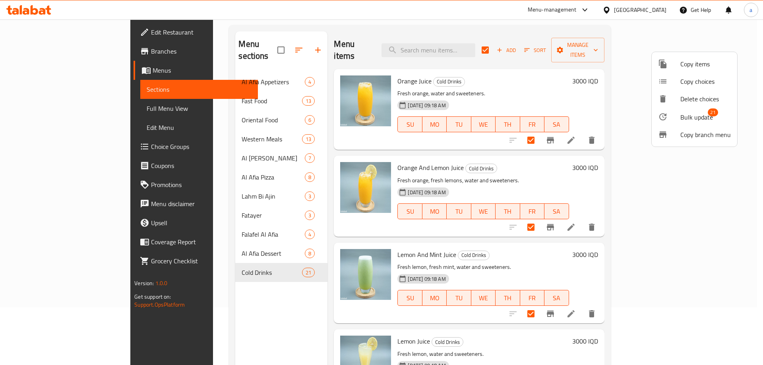
click at [676, 113] on div at bounding box center [669, 117] width 22 height 10
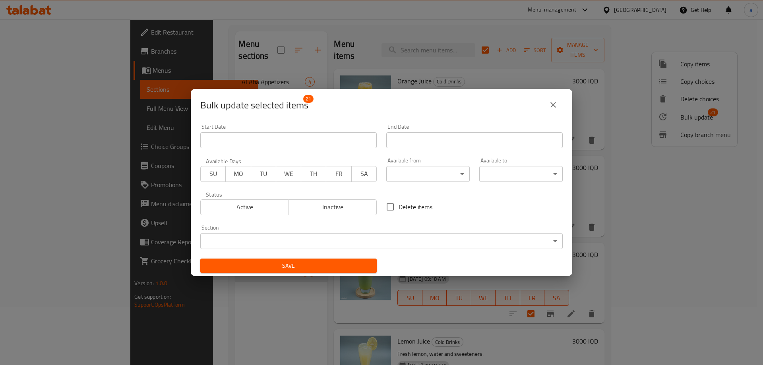
click at [453, 172] on body "​ Menu-management Iraq Get Help a Edit Restaurant Branches Menus Sections Full …" at bounding box center [381, 135] width 763 height 346
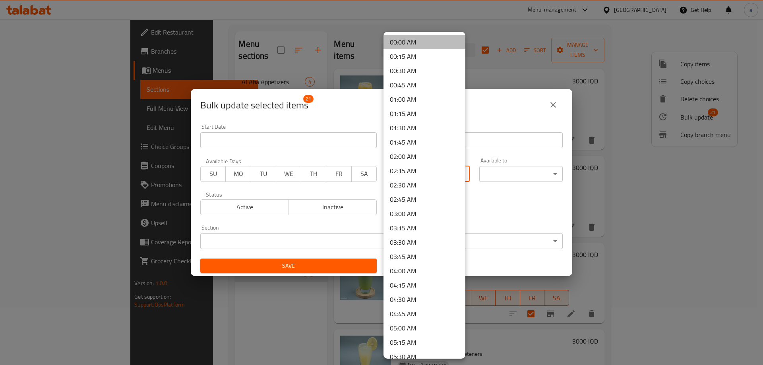
click at [429, 43] on li "00:00 AM" at bounding box center [424, 42] width 82 height 14
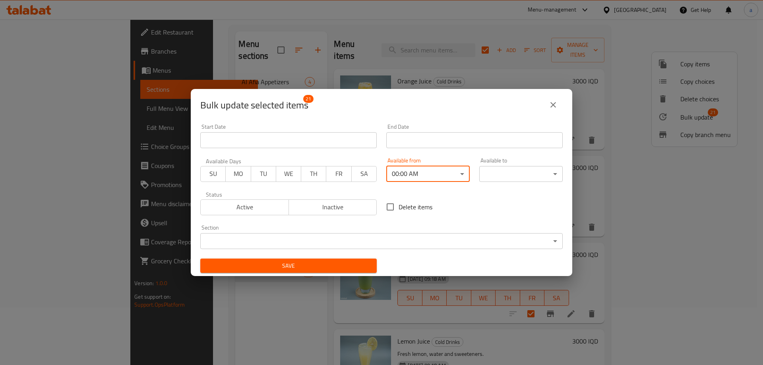
click at [533, 169] on body "​ Menu-management Iraq Get Help a Edit Restaurant Branches Menus Sections Full …" at bounding box center [381, 135] width 763 height 346
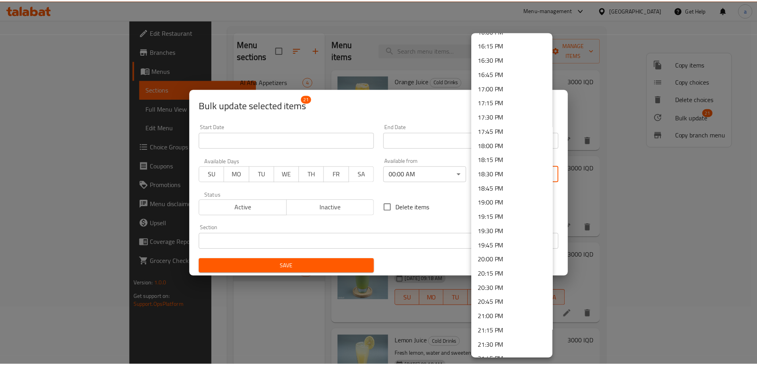
scroll to position [1066, 0]
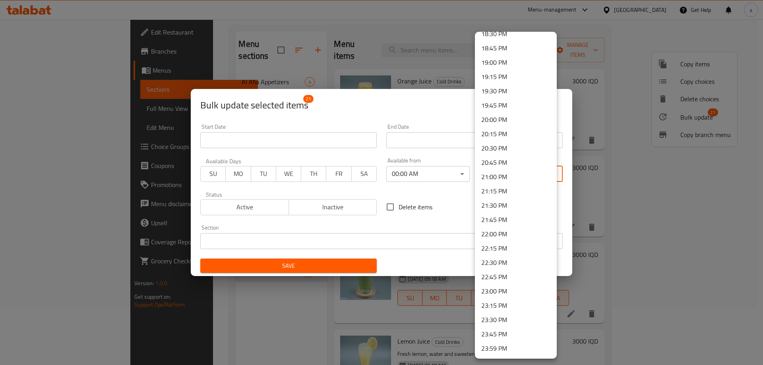
click at [516, 348] on li "23:59 PM" at bounding box center [516, 348] width 82 height 14
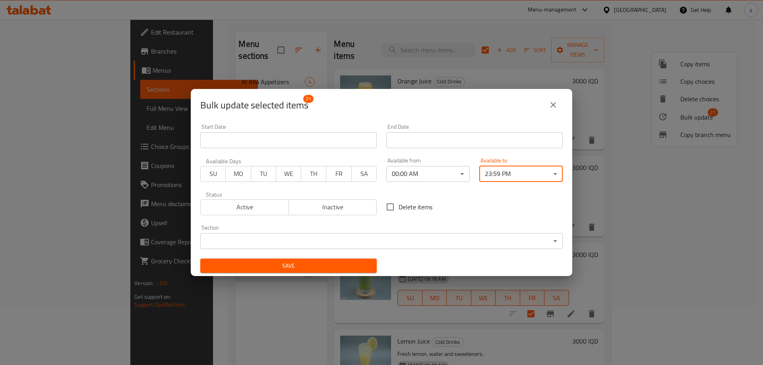
click at [358, 265] on span "Save" at bounding box center [289, 266] width 164 height 10
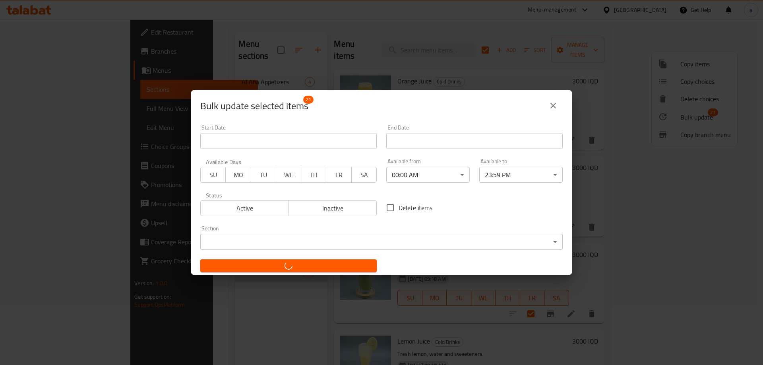
checkbox input "false"
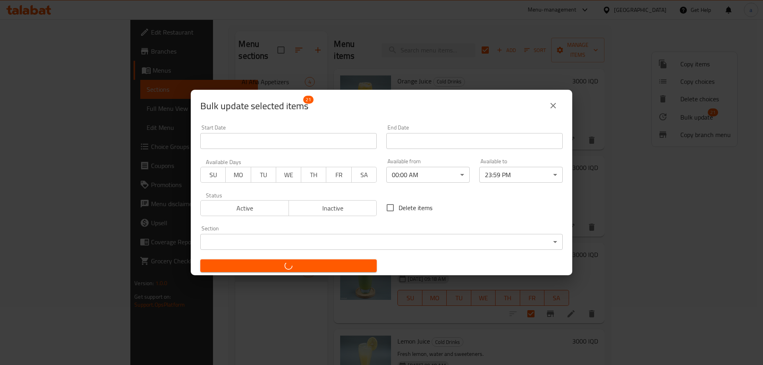
checkbox input "false"
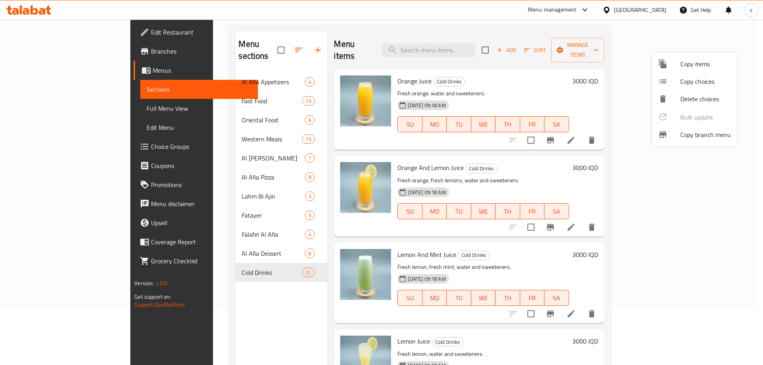
click at [100, 113] on div at bounding box center [381, 182] width 763 height 365
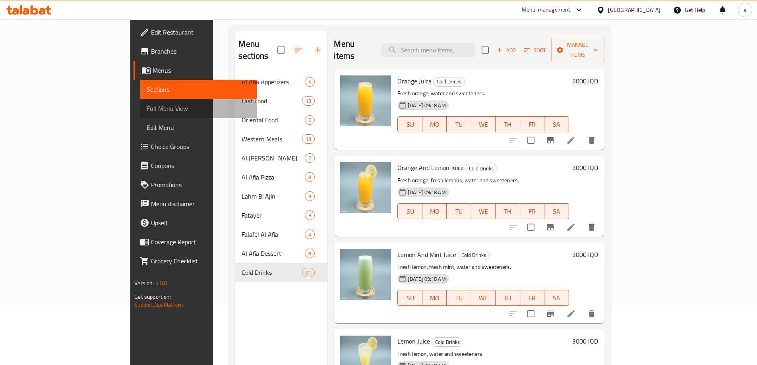
click at [147, 113] on span "Full Menu View" at bounding box center [199, 109] width 104 height 10
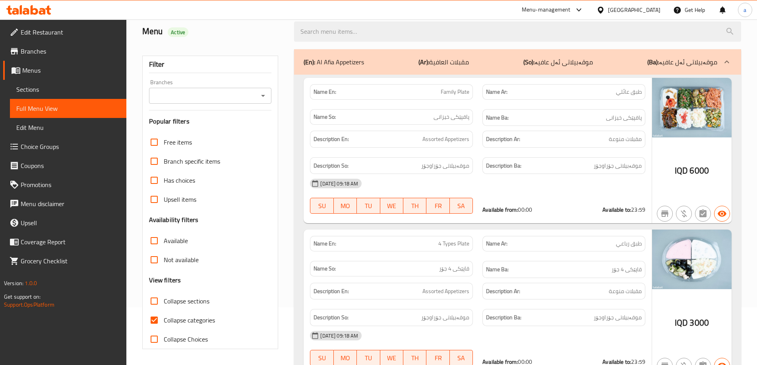
click at [262, 97] on icon "Open" at bounding box center [263, 96] width 10 height 10
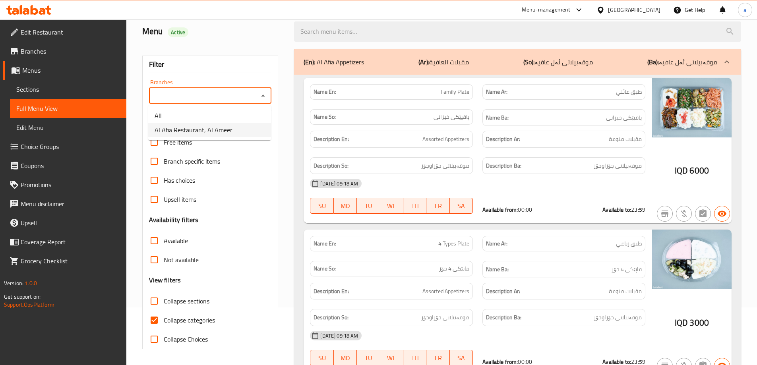
click at [252, 126] on li "Al Afia Restaurant, Al Ameer" at bounding box center [209, 130] width 123 height 14
click at [247, 125] on li "Al Afia Restaurant, Al Ameer" at bounding box center [209, 130] width 123 height 14
click at [610, 155] on div "Description Ba: موقەبیلاتی جۆراوجۆر" at bounding box center [563, 166] width 172 height 27
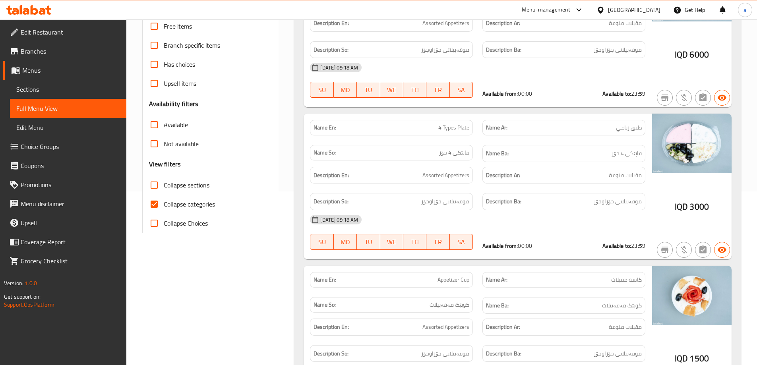
scroll to position [139, 0]
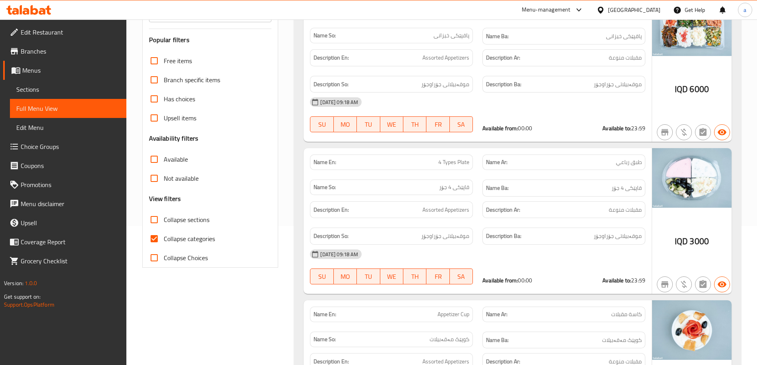
click at [215, 239] on span "Collapse categories" at bounding box center [189, 239] width 51 height 10
click at [164, 239] on input "Collapse categories" at bounding box center [154, 238] width 19 height 19
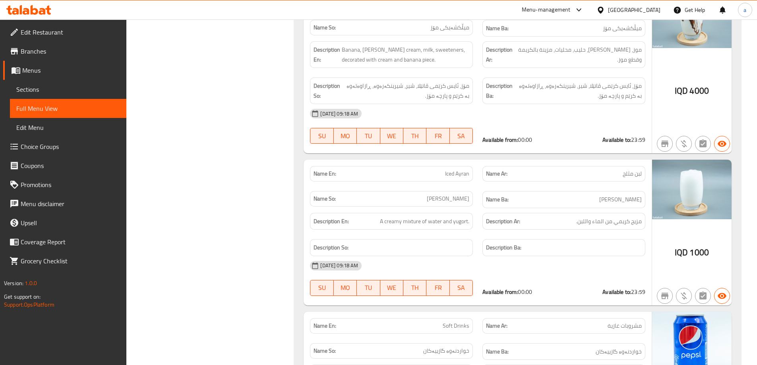
scroll to position [15511, 0]
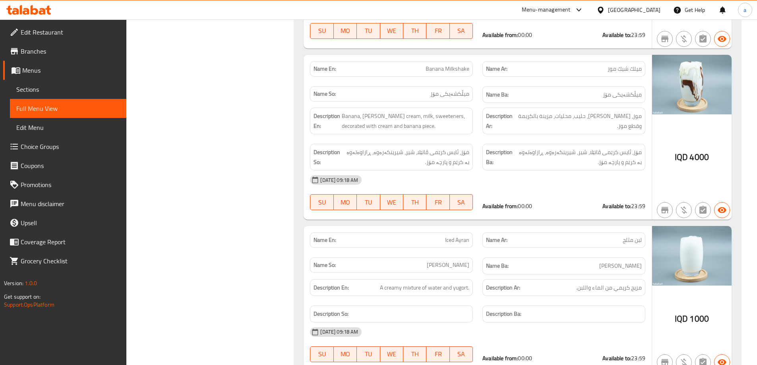
click at [55, 87] on span "Sections" at bounding box center [68, 90] width 104 height 10
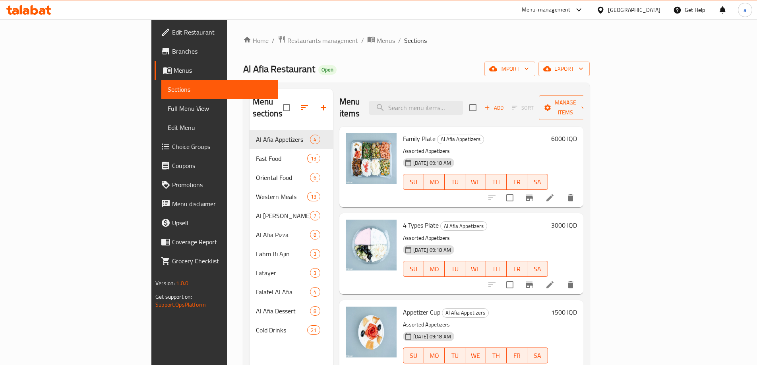
click at [481, 100] on input "checkbox" at bounding box center [472, 107] width 17 height 17
click at [585, 102] on span "Manage items" at bounding box center [565, 108] width 41 height 20
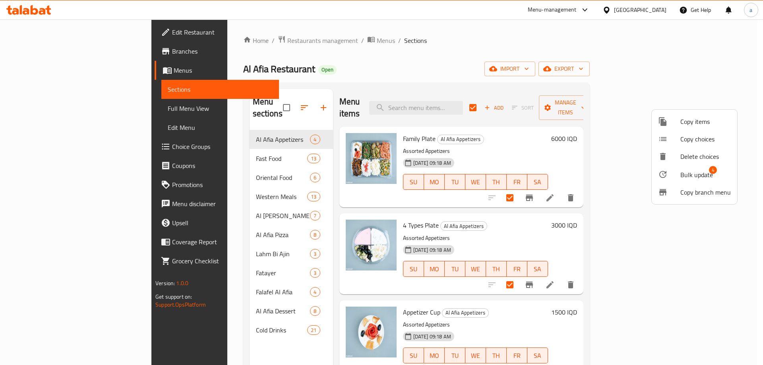
click at [697, 176] on span "Bulk update" at bounding box center [696, 175] width 33 height 10
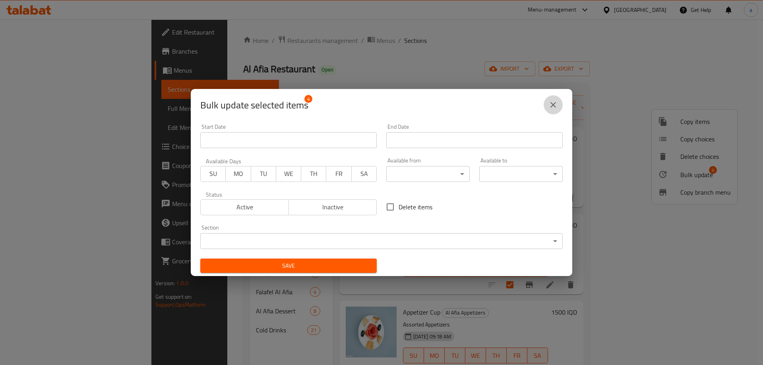
click at [551, 105] on icon "close" at bounding box center [553, 105] width 10 height 10
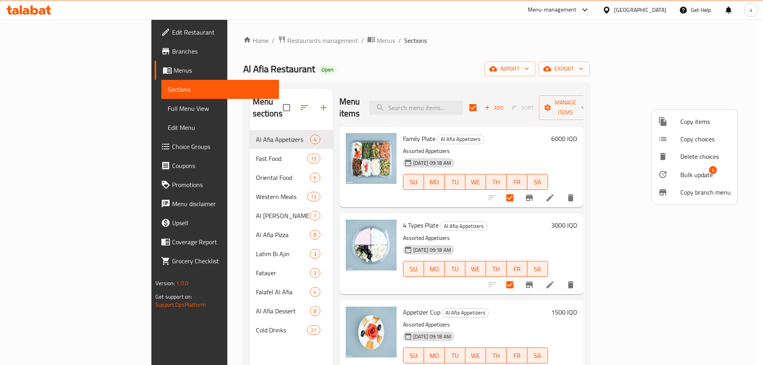
click at [37, 16] on div at bounding box center [381, 182] width 763 height 365
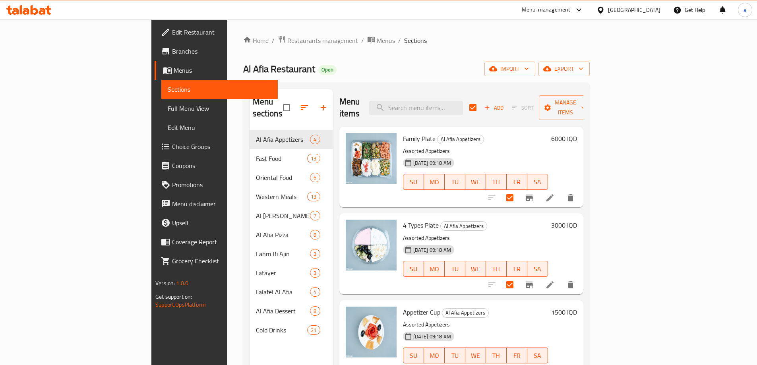
click at [42, 11] on icon at bounding box center [42, 11] width 7 height 7
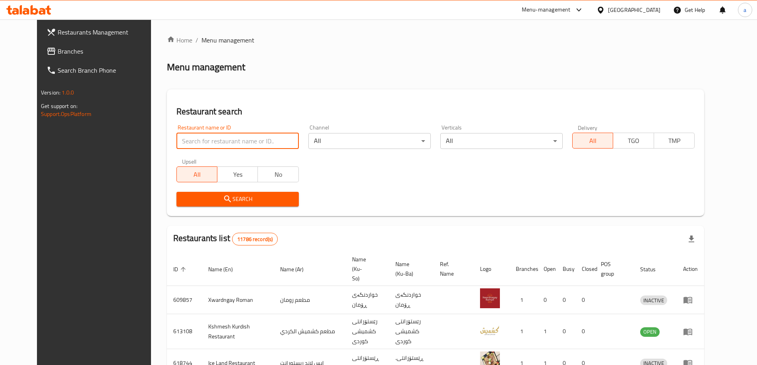
click at [241, 142] on input "search" at bounding box center [237, 141] width 122 height 16
click at [86, 51] on span "Branches" at bounding box center [107, 51] width 99 height 10
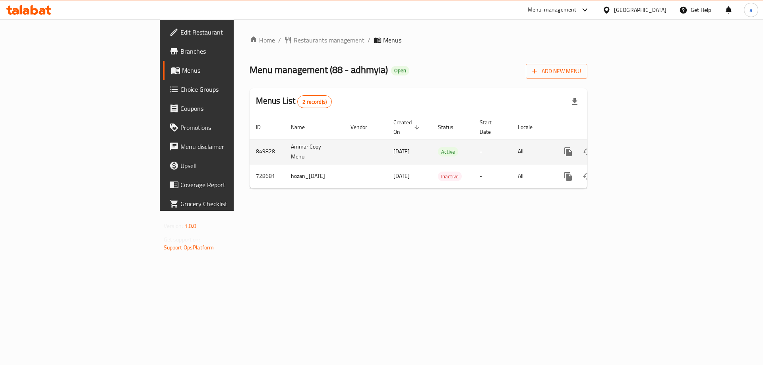
click at [630, 147] on icon "enhanced table" at bounding box center [625, 152] width 10 height 10
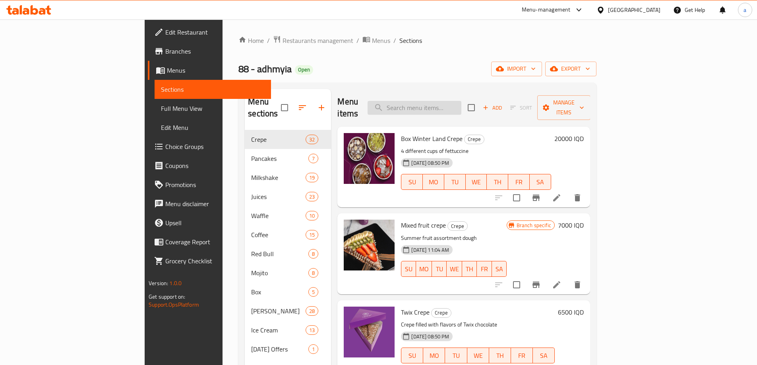
click at [461, 101] on input "search" at bounding box center [414, 108] width 94 height 14
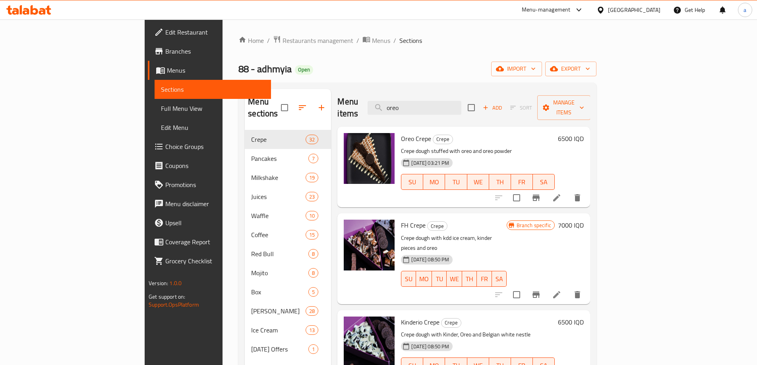
type input "oreo"
click at [161, 112] on span "Full Menu View" at bounding box center [213, 109] width 104 height 10
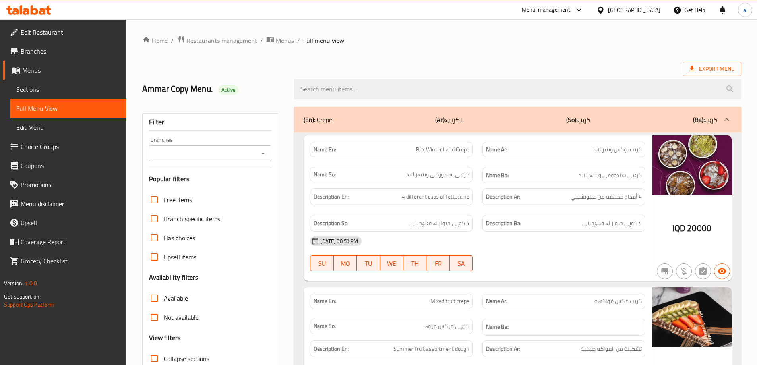
click at [263, 150] on icon "Open" at bounding box center [263, 154] width 10 height 10
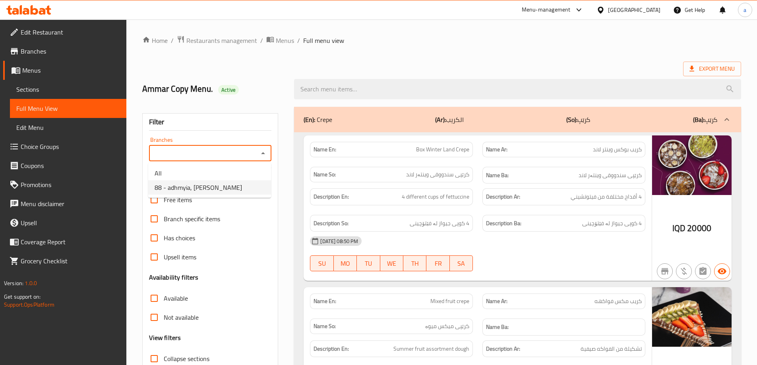
click at [234, 189] on li "88 - adhmyia, Al Aathameya" at bounding box center [209, 187] width 123 height 14
type input "88 - adhmyia, Al Aathameya"
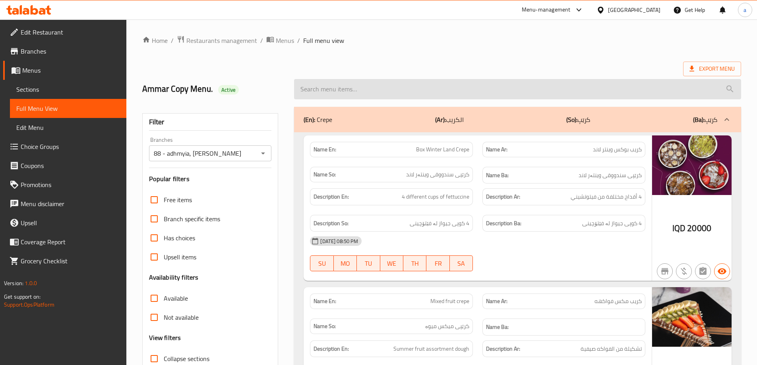
click at [467, 90] on input "search" at bounding box center [517, 89] width 447 height 20
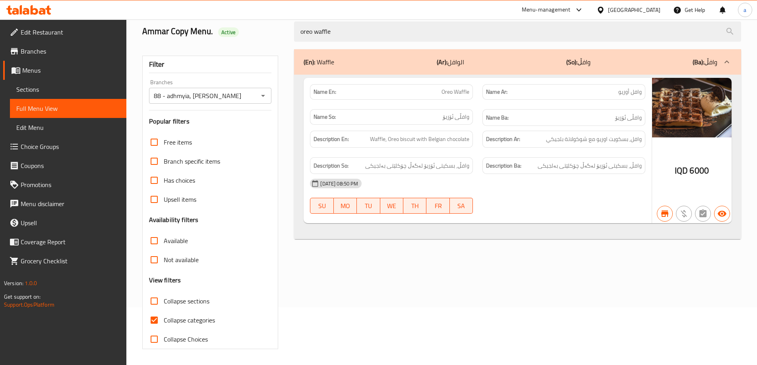
type input "oreo waffle"
click at [191, 316] on span "Collapse categories" at bounding box center [189, 320] width 51 height 10
click at [164, 316] on input "Collapse categories" at bounding box center [154, 320] width 19 height 19
checkbox input "false"
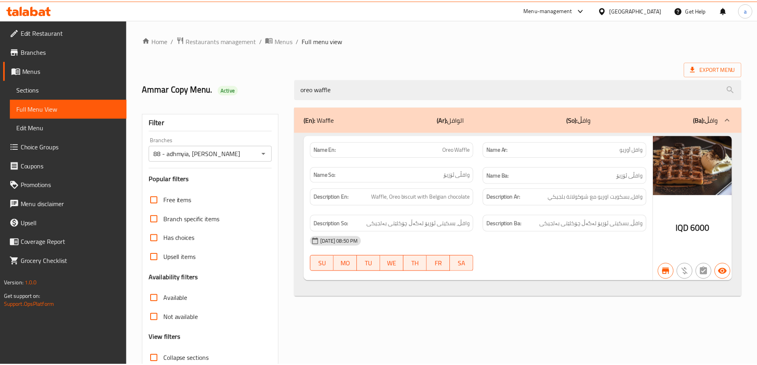
scroll to position [58, 0]
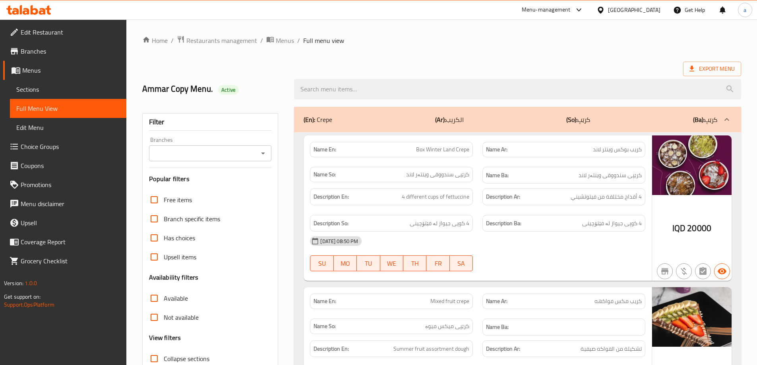
click at [262, 154] on icon "Open" at bounding box center [263, 154] width 10 height 10
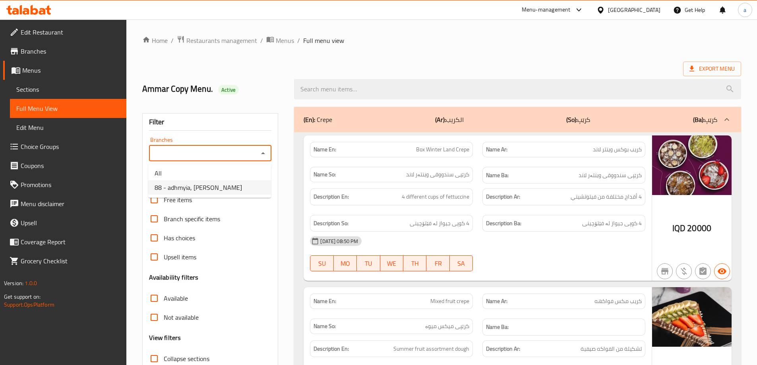
click at [246, 187] on li "88 - adhmyia, Al Aathameya" at bounding box center [209, 187] width 123 height 14
type input "88 - adhmyia, Al Aathameya"
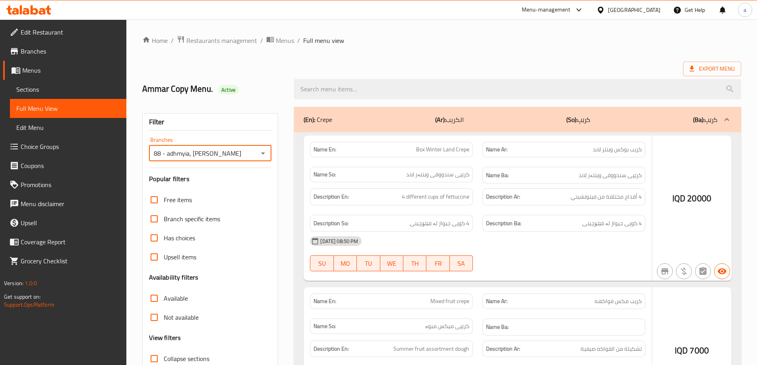
click at [359, 89] on div at bounding box center [378, 182] width 757 height 365
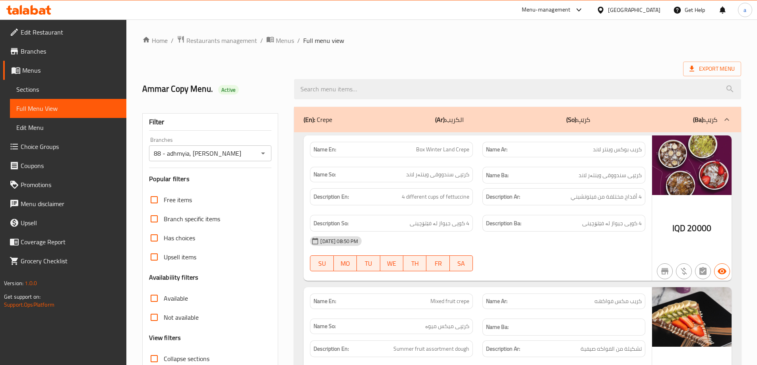
click at [359, 89] on input "search" at bounding box center [517, 89] width 447 height 20
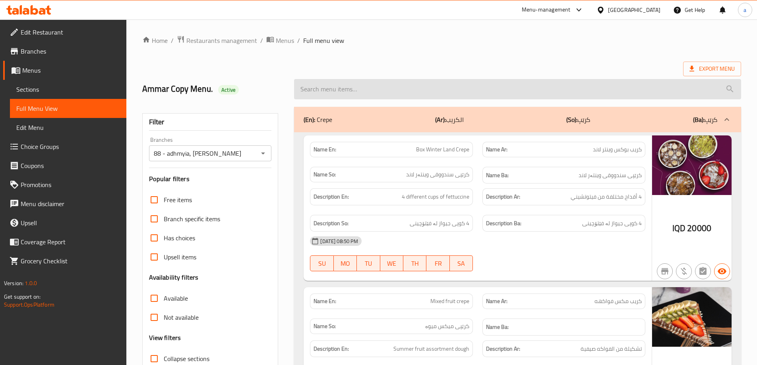
paste input "Lotus Waffle"
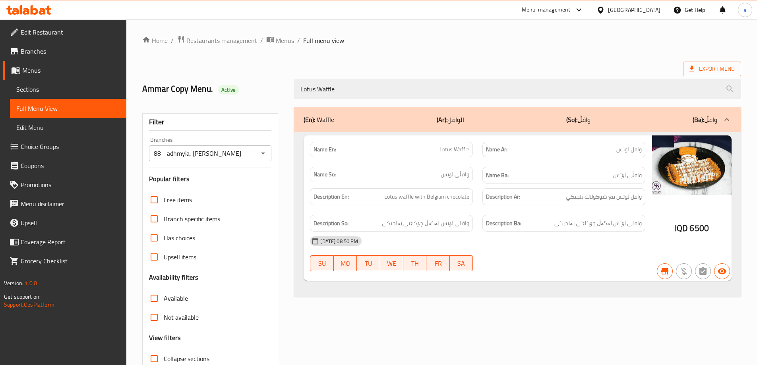
type input "Lotus Waffle"
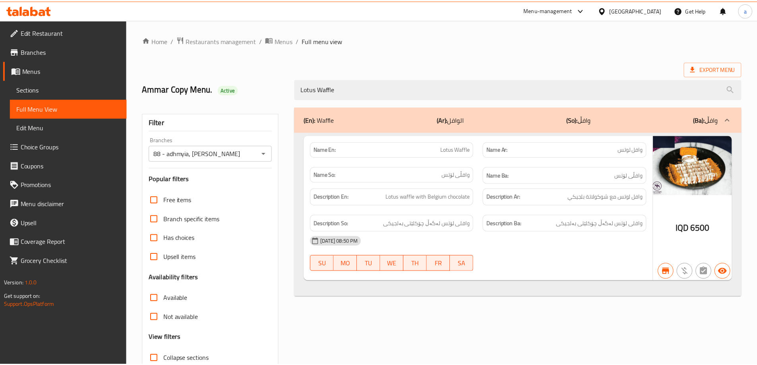
scroll to position [58, 0]
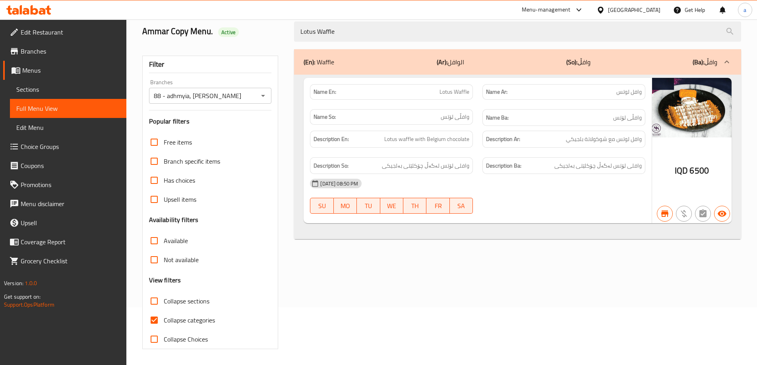
click at [46, 6] on icon at bounding box center [28, 10] width 45 height 10
